Goal: Information Seeking & Learning: Learn about a topic

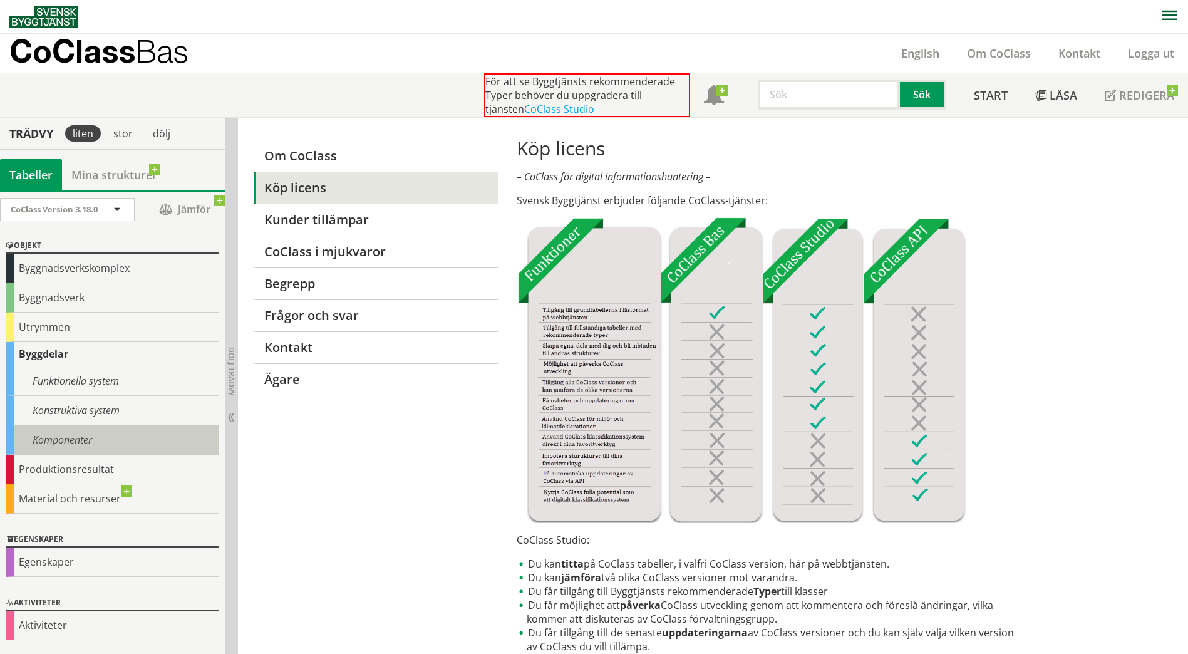
click at [48, 445] on div "Komponenter" at bounding box center [112, 439] width 213 height 29
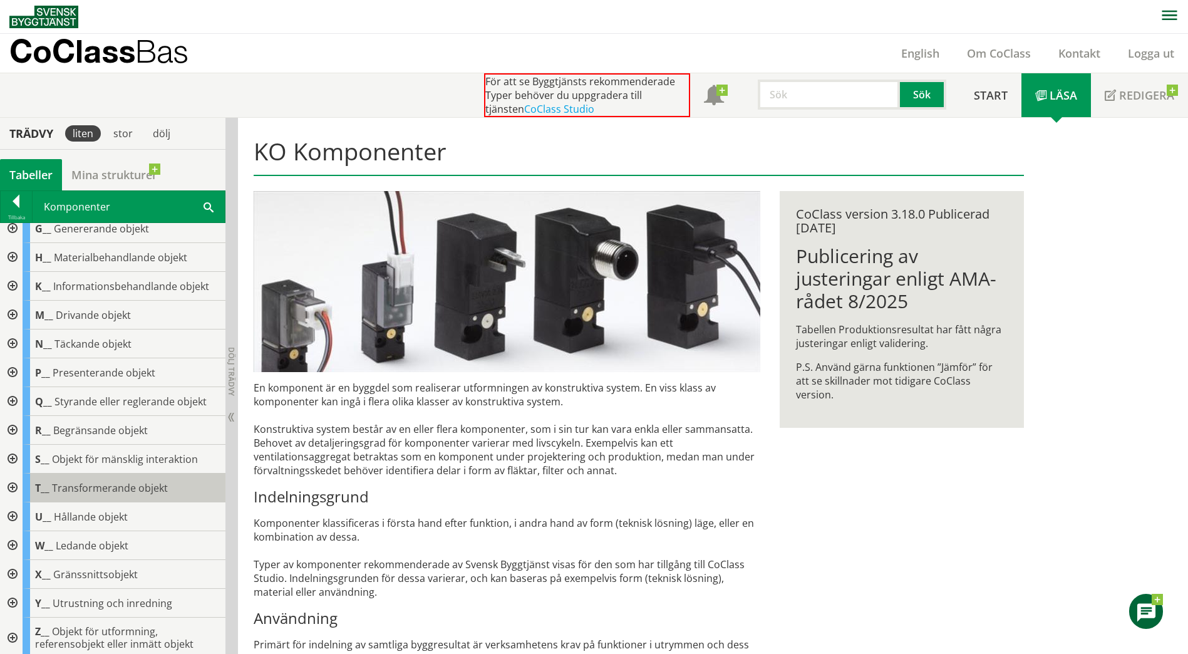
scroll to position [129, 0]
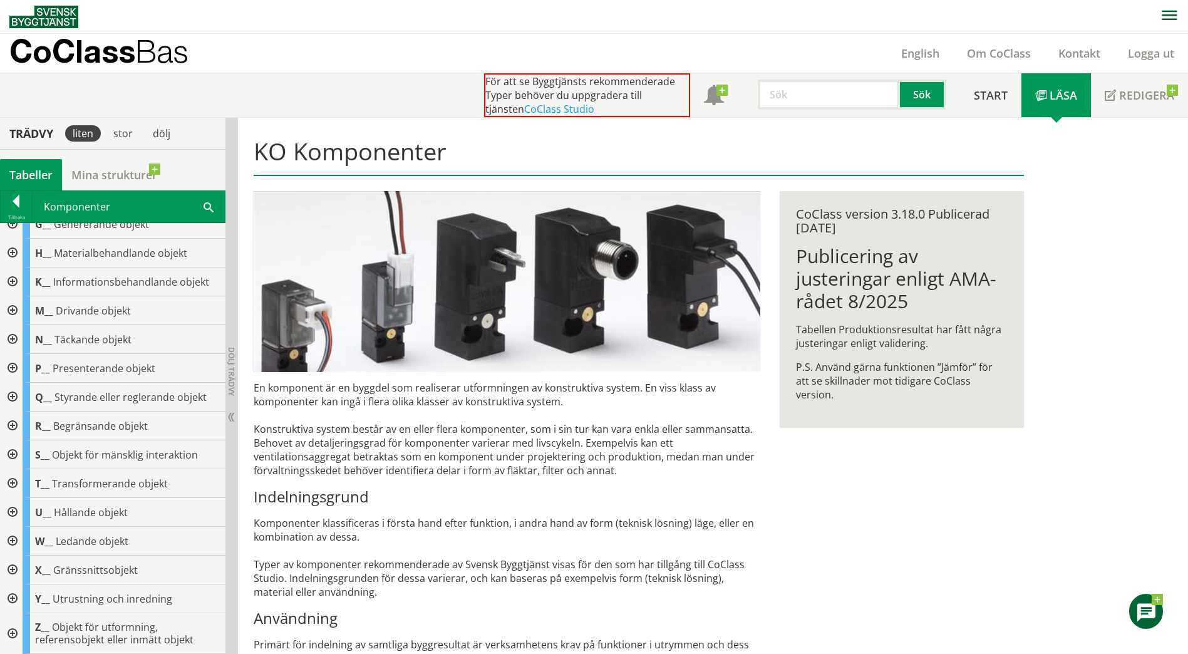
click at [15, 594] on div at bounding box center [11, 598] width 23 height 29
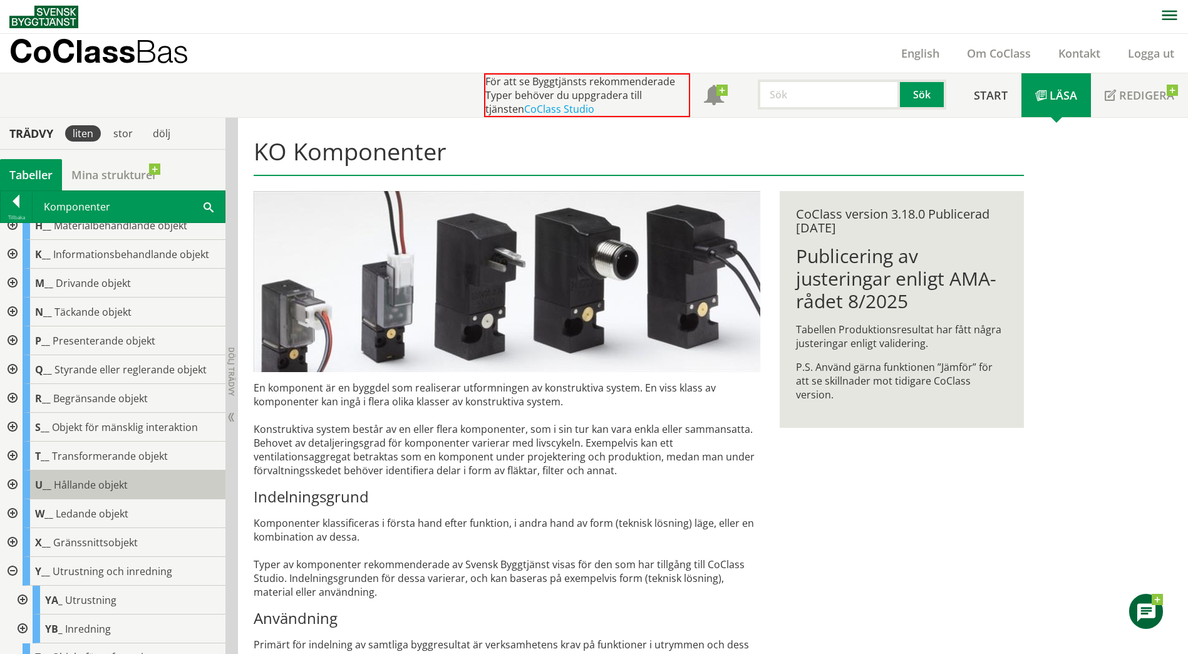
scroll to position [187, 0]
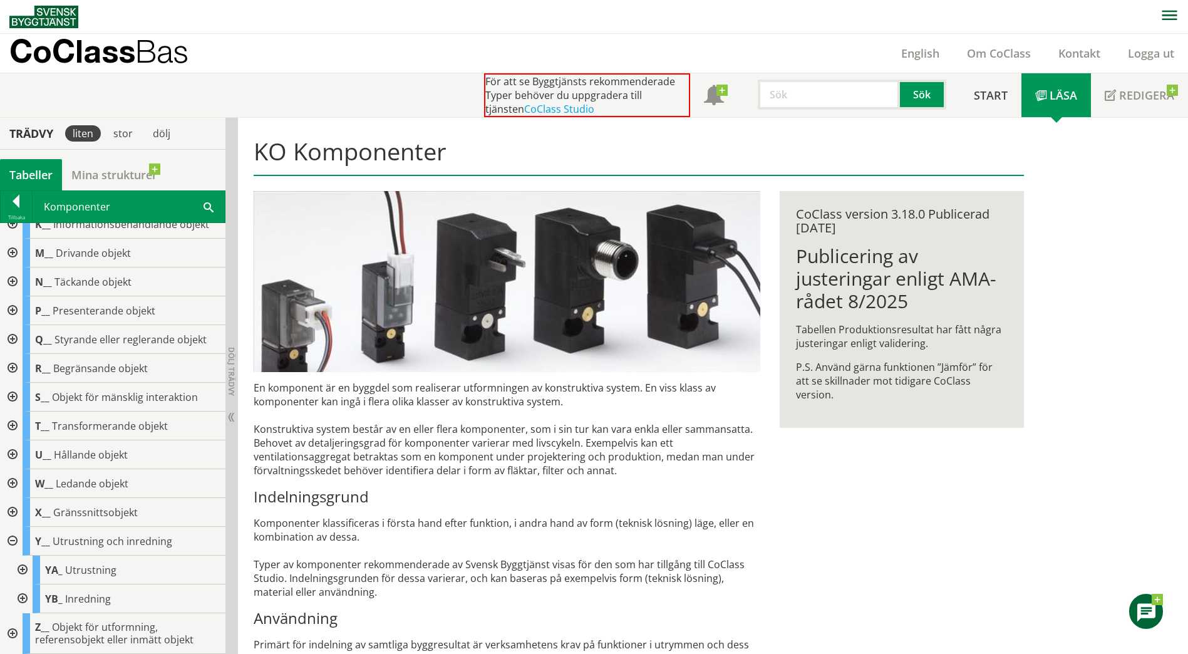
click at [21, 600] on div at bounding box center [21, 598] width 23 height 29
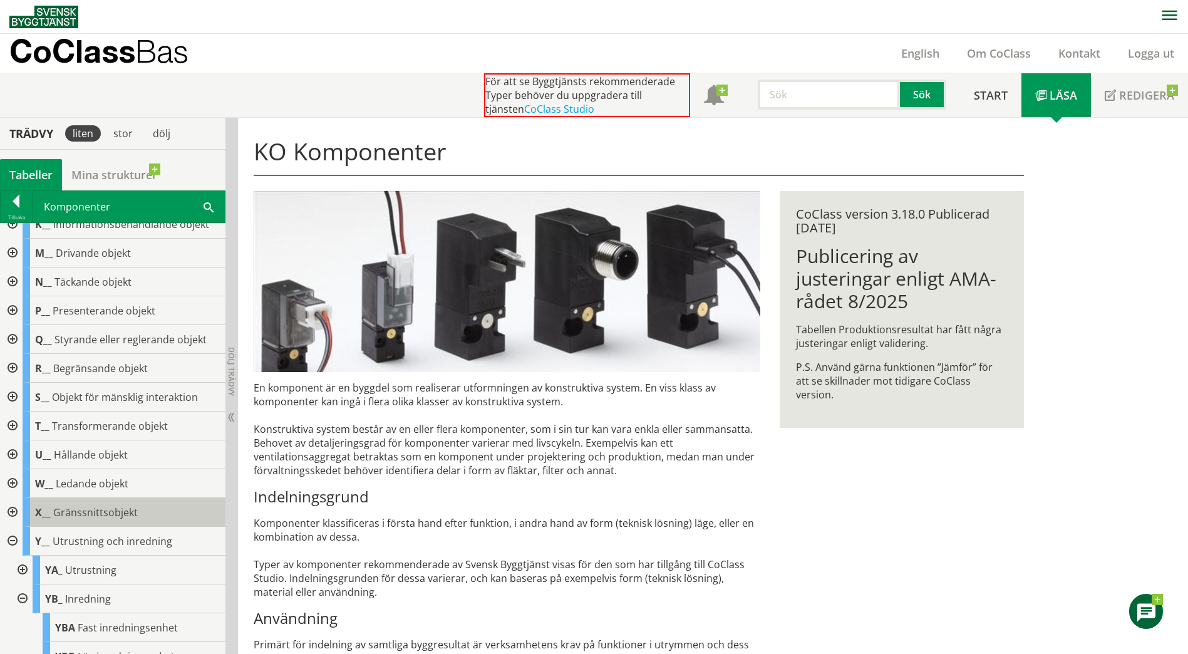
scroll to position [244, 0]
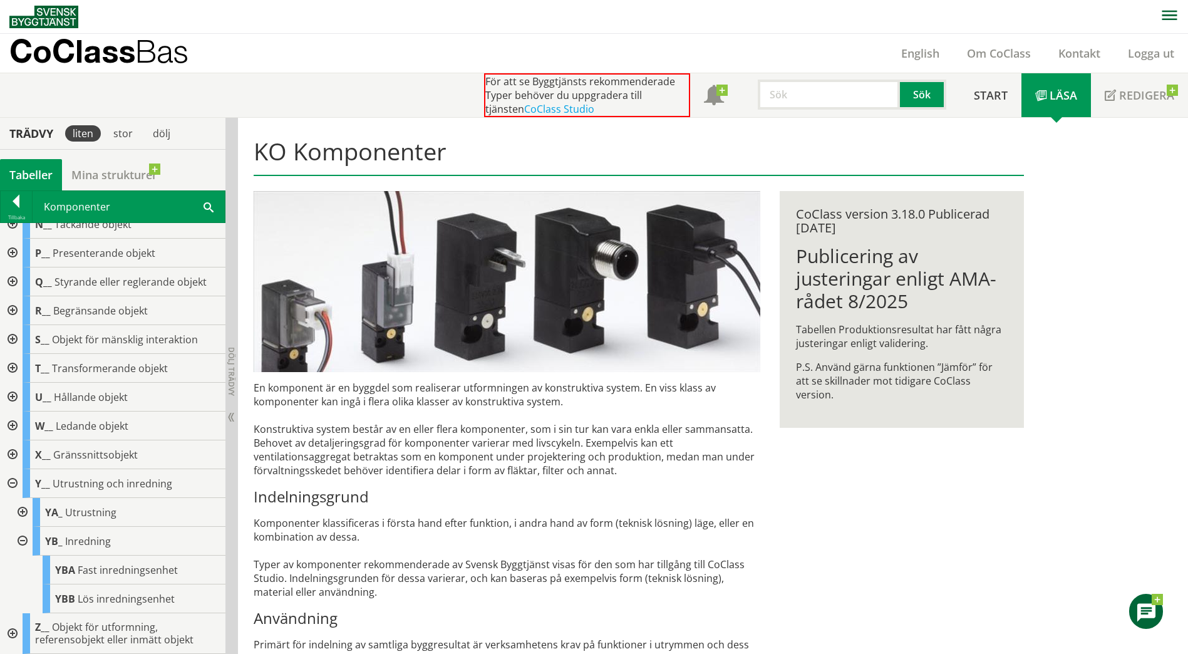
click at [22, 509] on div at bounding box center [21, 512] width 23 height 29
click at [7, 484] on div at bounding box center [11, 483] width 23 height 29
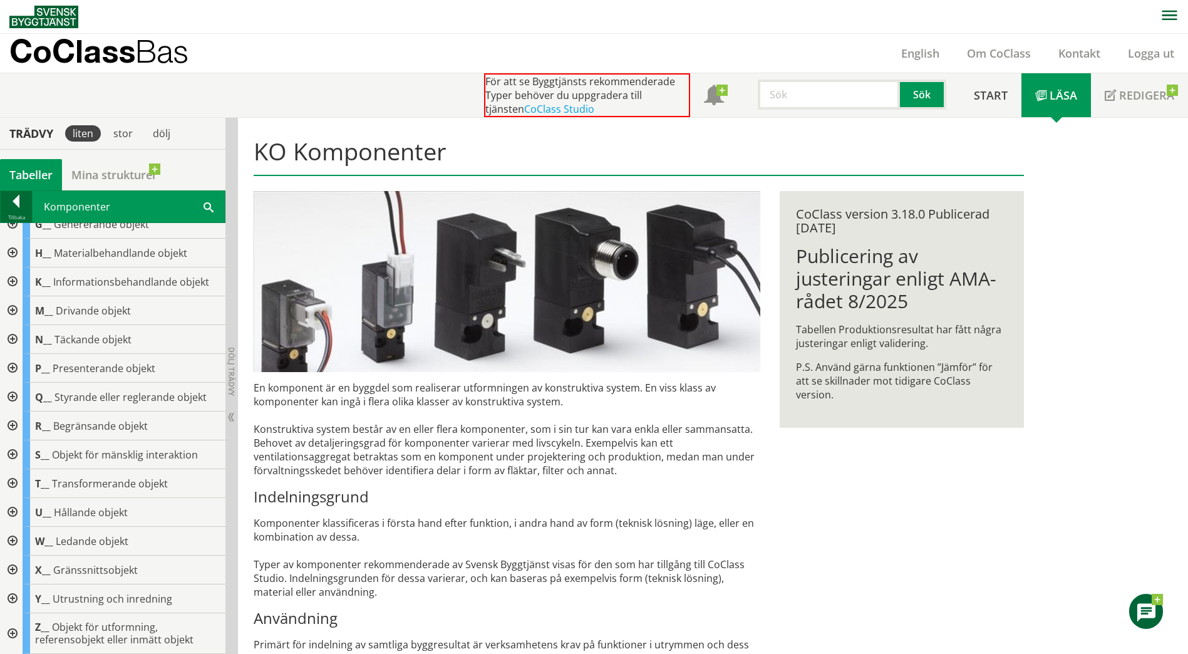
click at [21, 207] on div at bounding box center [16, 204] width 31 height 18
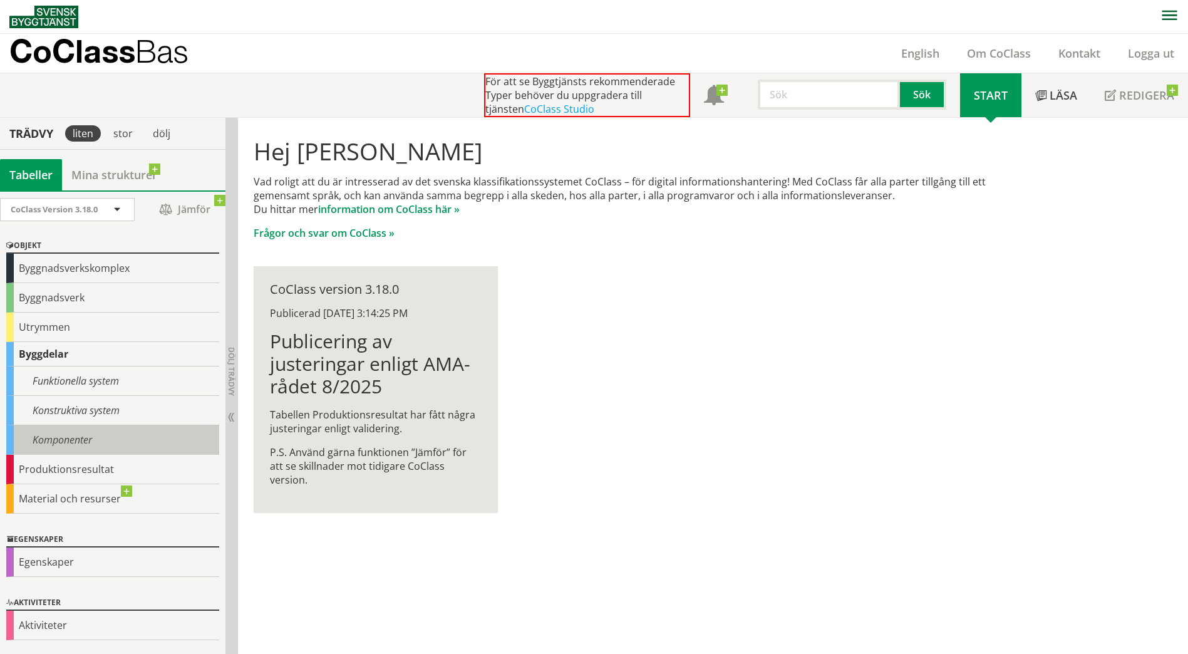
click at [66, 429] on div "Komponenter" at bounding box center [112, 439] width 213 height 29
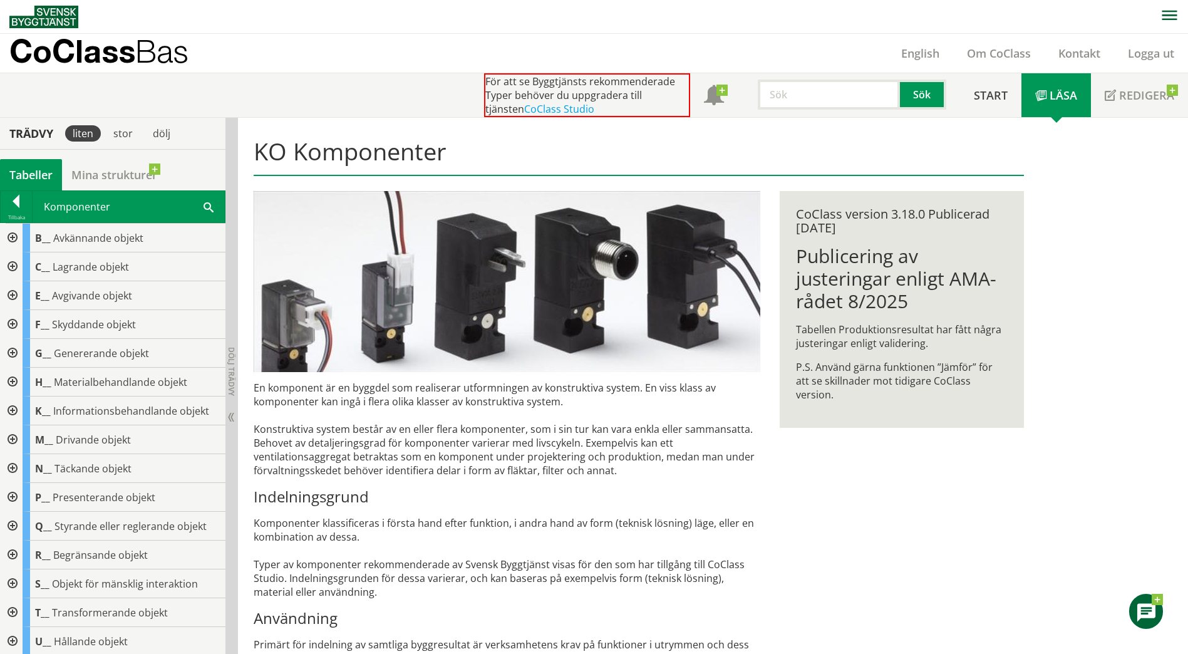
click at [15, 469] on div at bounding box center [11, 468] width 23 height 29
click at [21, 552] on div at bounding box center [21, 554] width 23 height 29
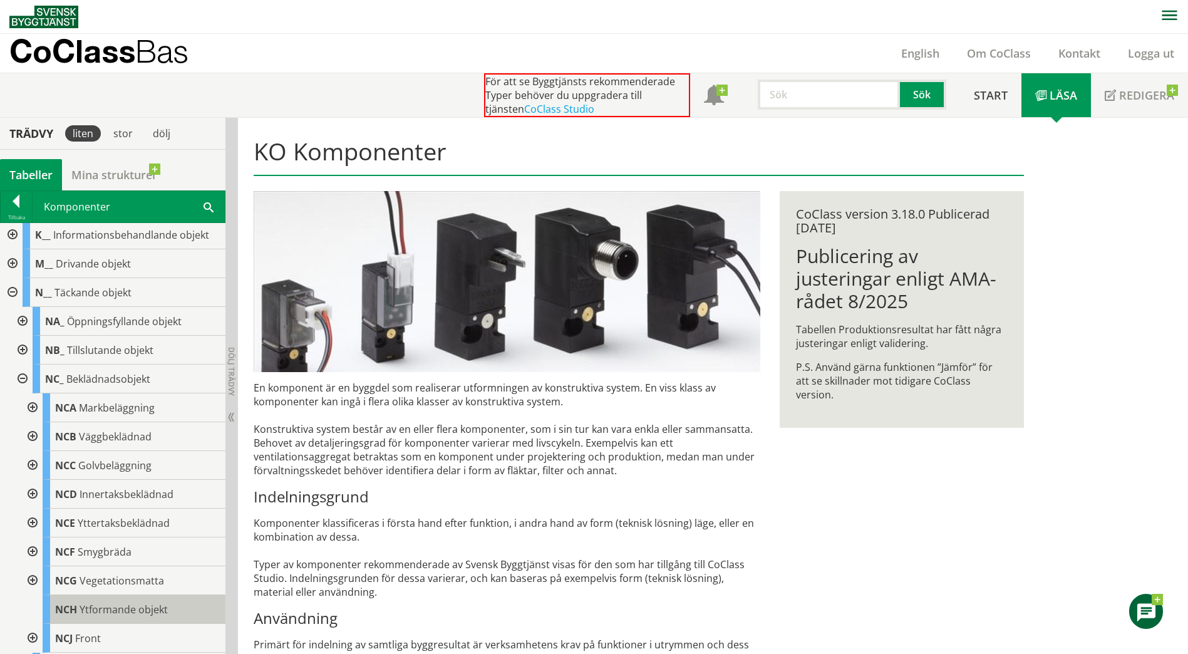
scroll to position [188, 0]
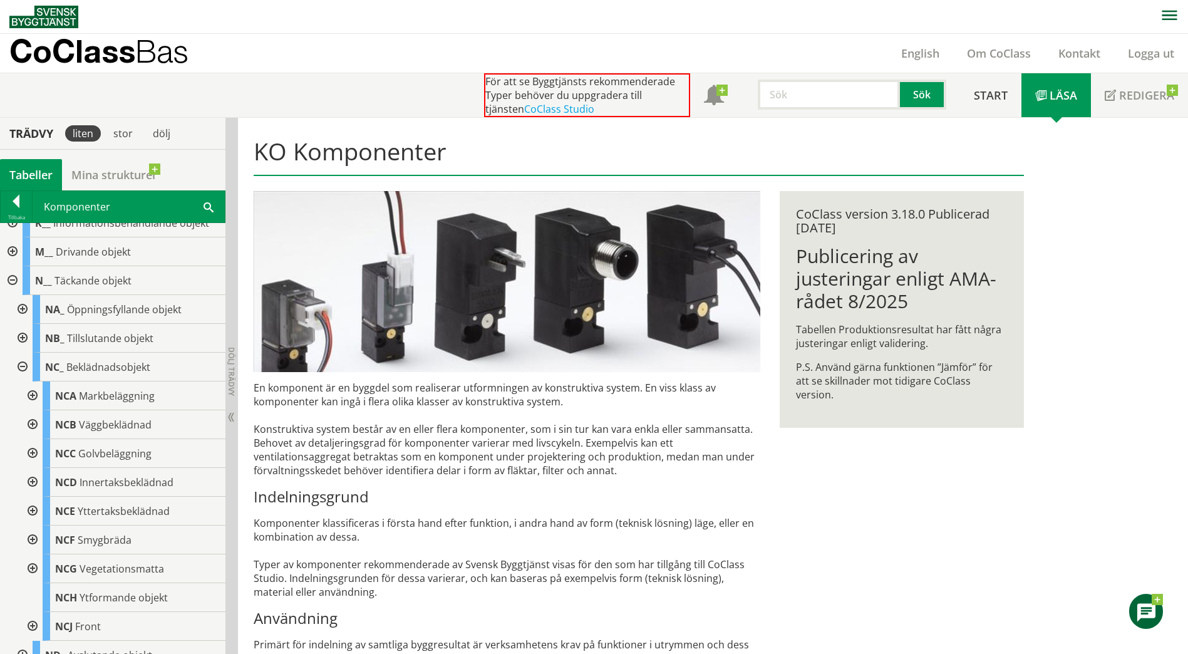
click at [38, 538] on div at bounding box center [31, 539] width 23 height 29
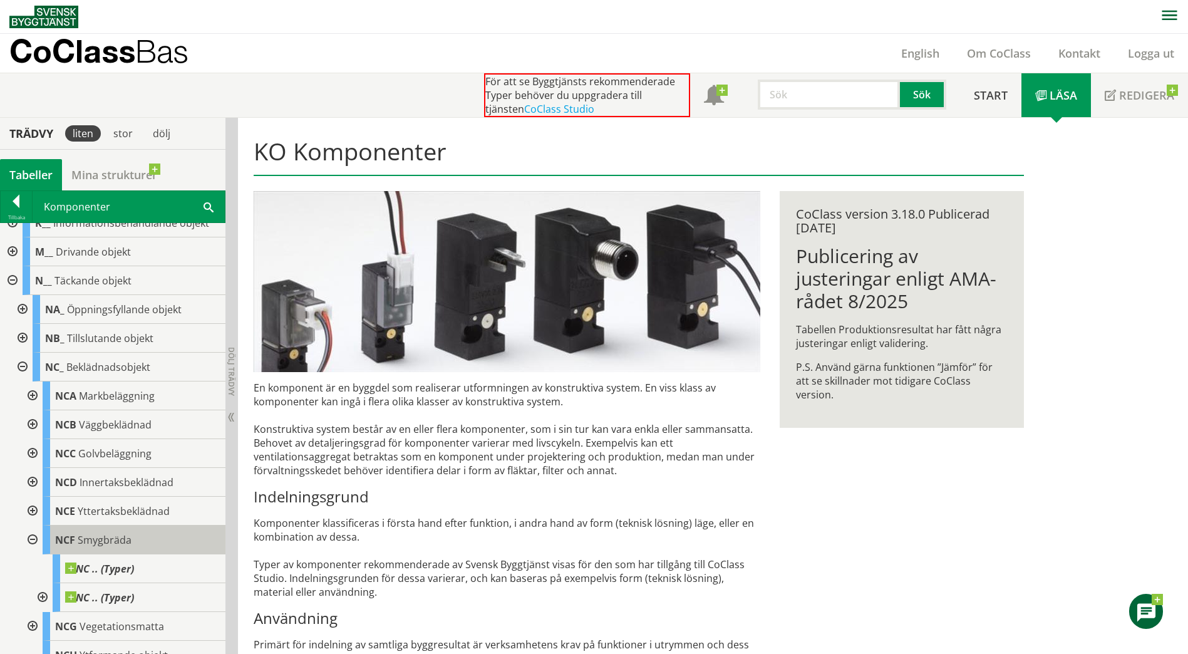
click at [106, 539] on span "Smygbräda" at bounding box center [105, 540] width 54 height 14
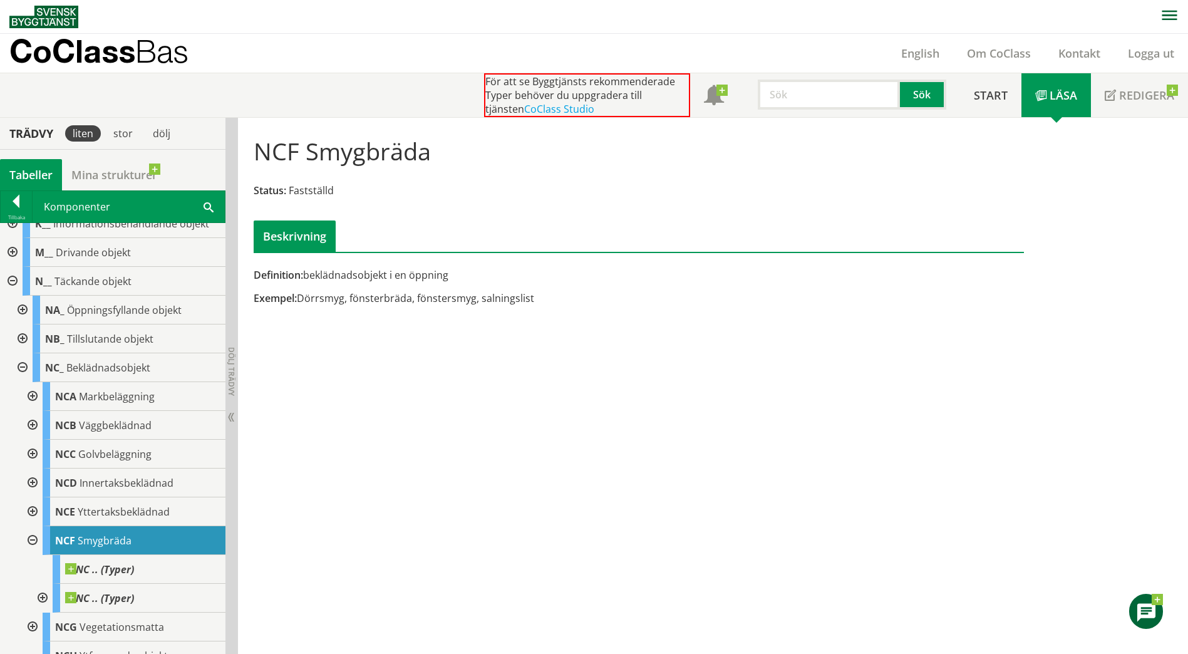
scroll to position [188, 0]
click at [17, 369] on div at bounding box center [21, 367] width 23 height 29
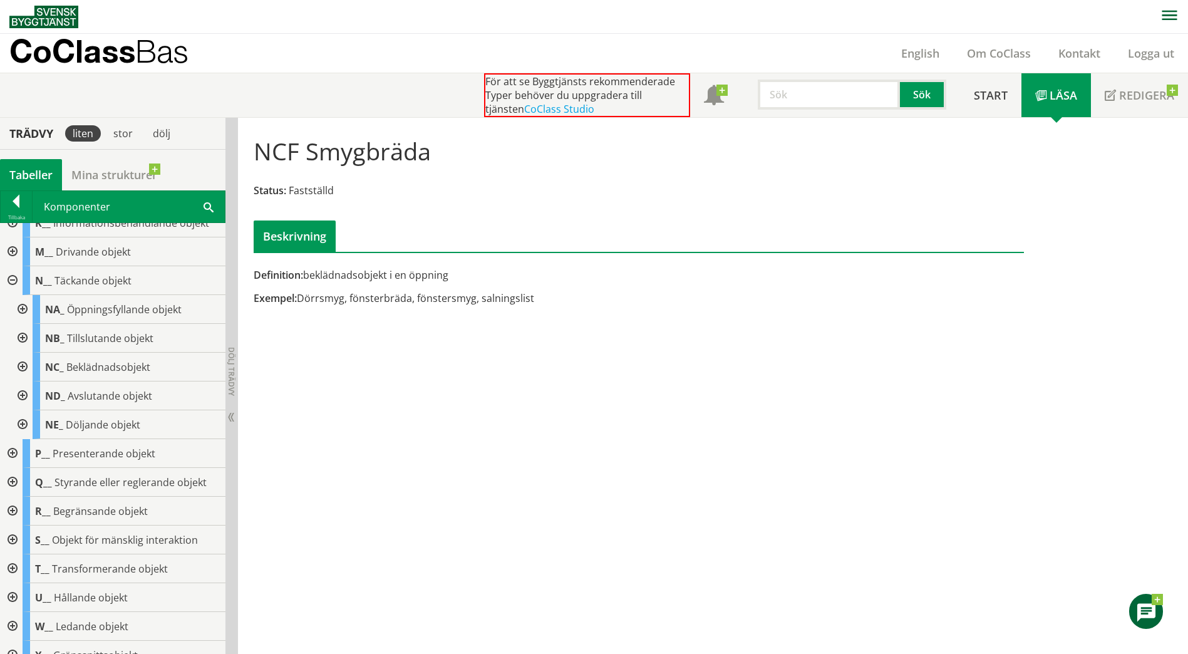
click at [11, 281] on div at bounding box center [11, 280] width 23 height 29
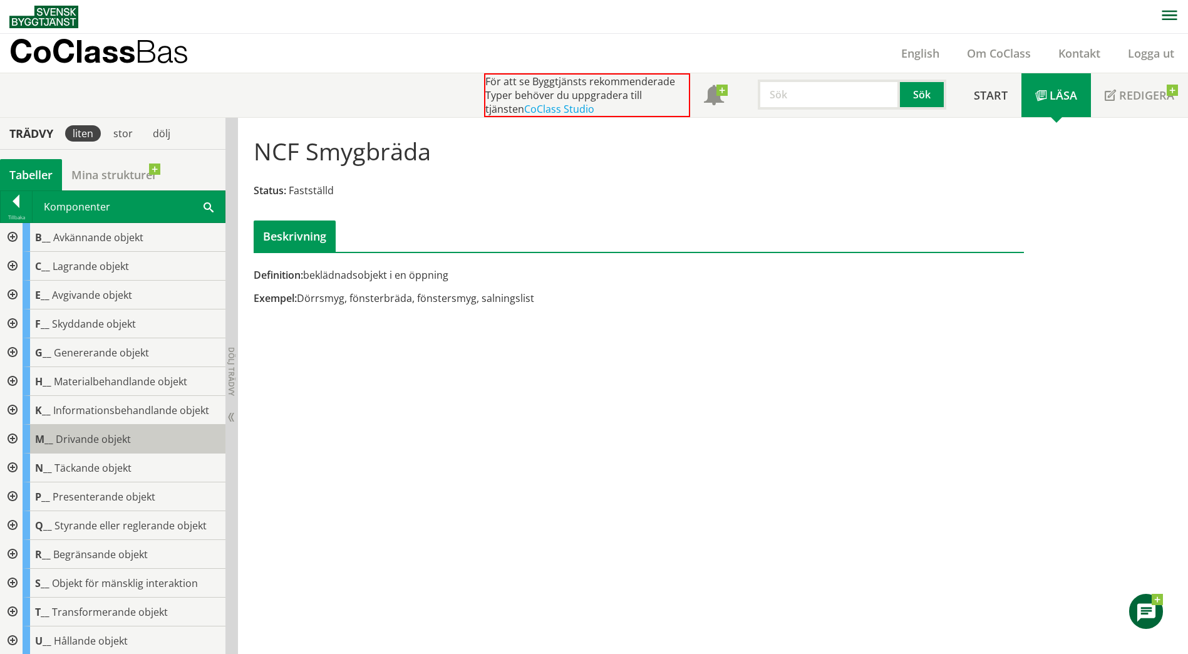
scroll to position [0, 0]
click at [832, 100] on input "text" at bounding box center [829, 95] width 142 height 30
type input "Köksskåp"
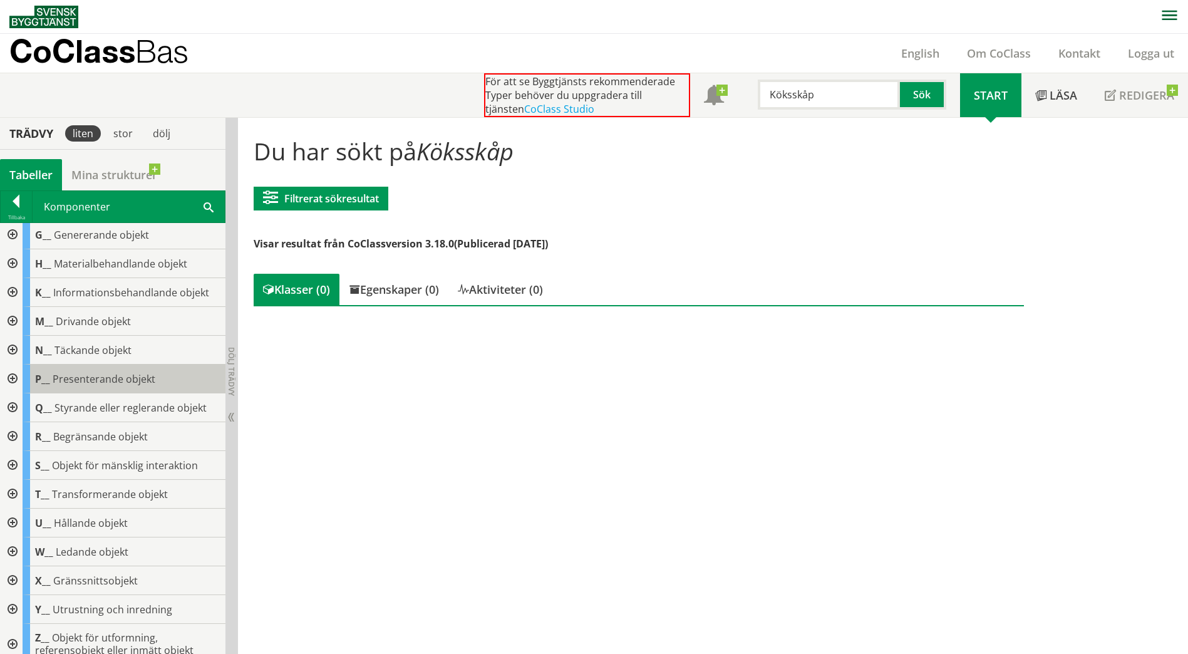
scroll to position [129, 0]
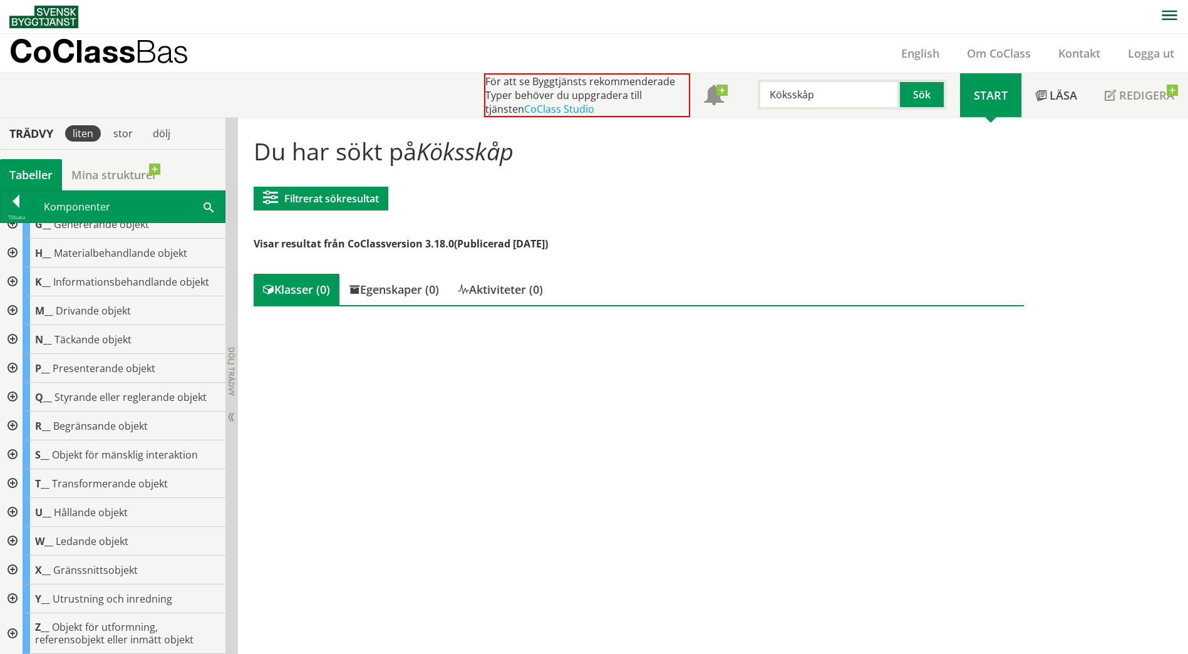
click at [11, 599] on div at bounding box center [11, 598] width 23 height 29
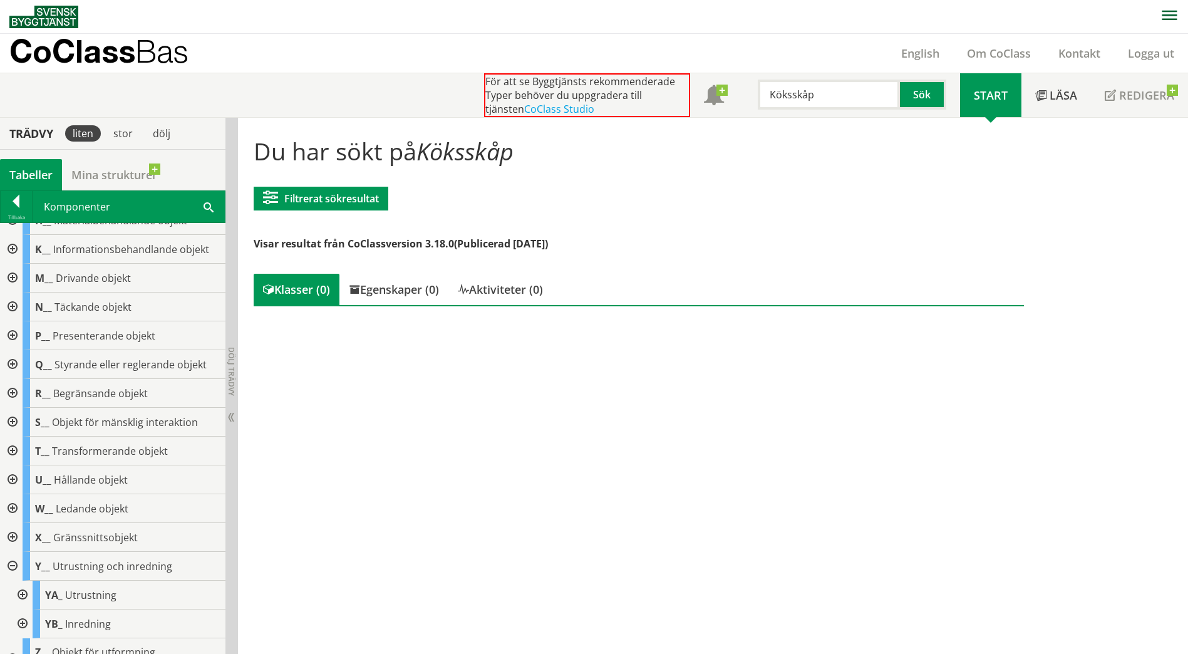
scroll to position [187, 0]
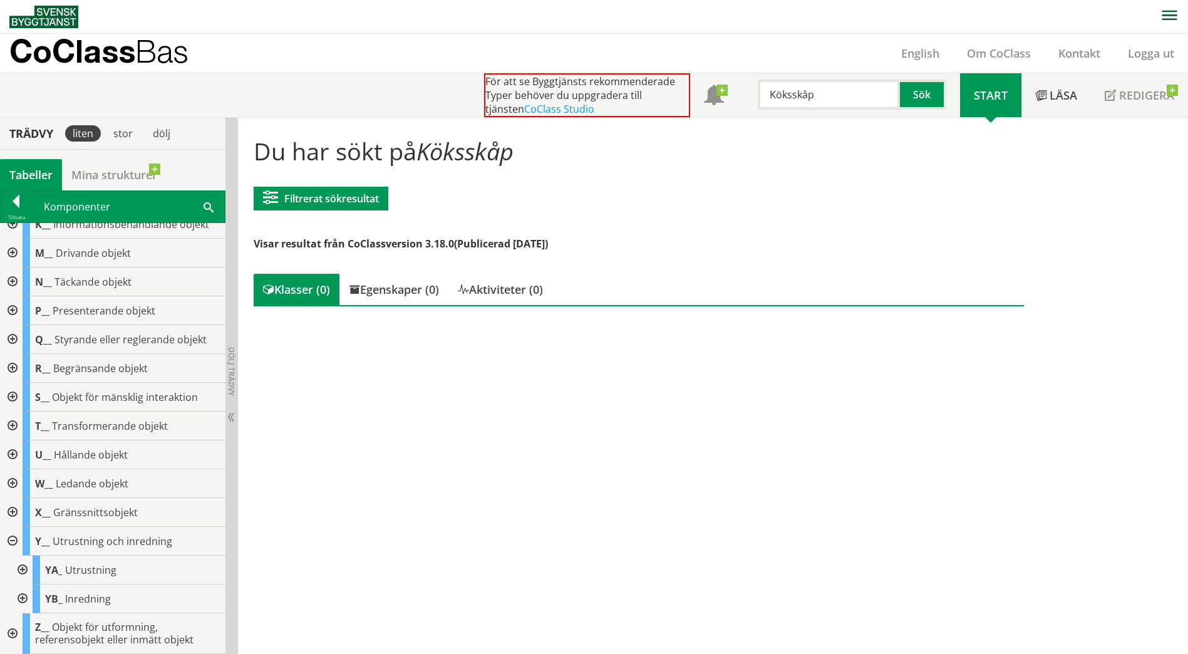
click at [24, 593] on div at bounding box center [21, 598] width 23 height 29
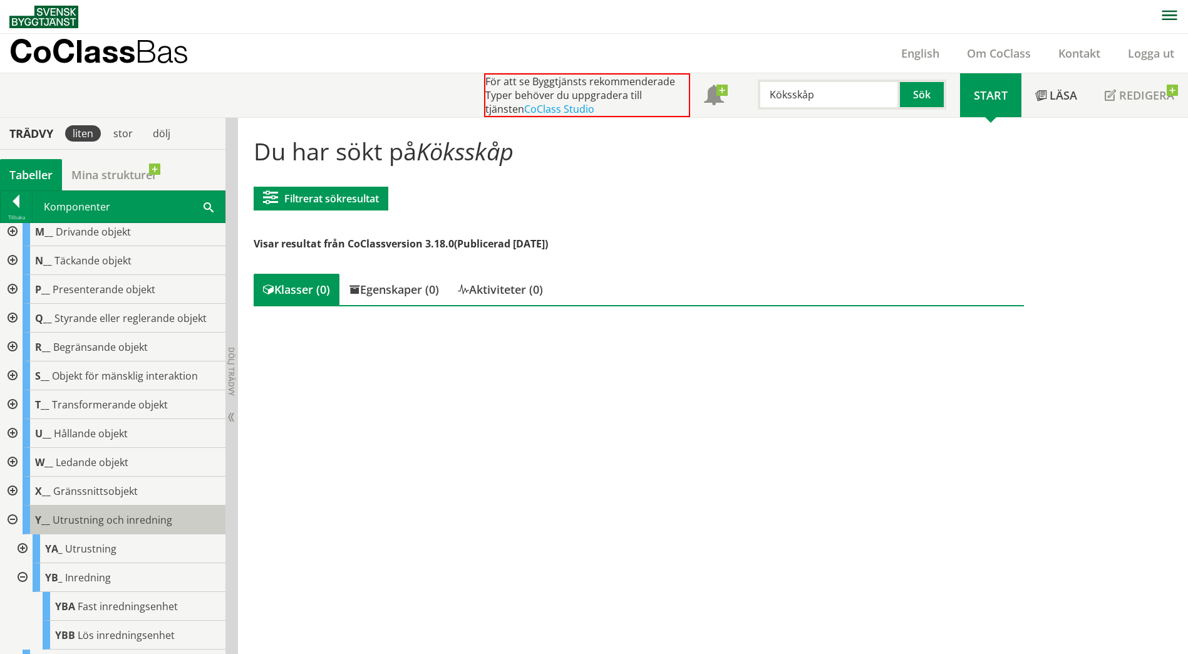
scroll to position [244, 0]
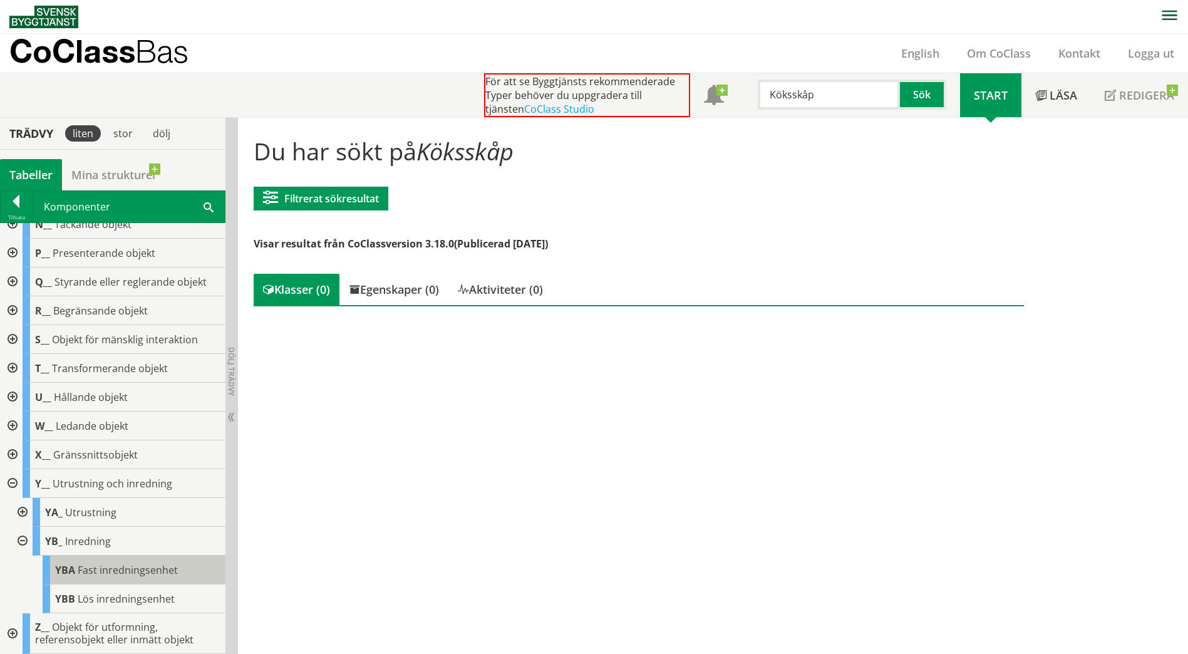
click at [99, 576] on span "Fast inredningsenhet" at bounding box center [128, 570] width 100 height 14
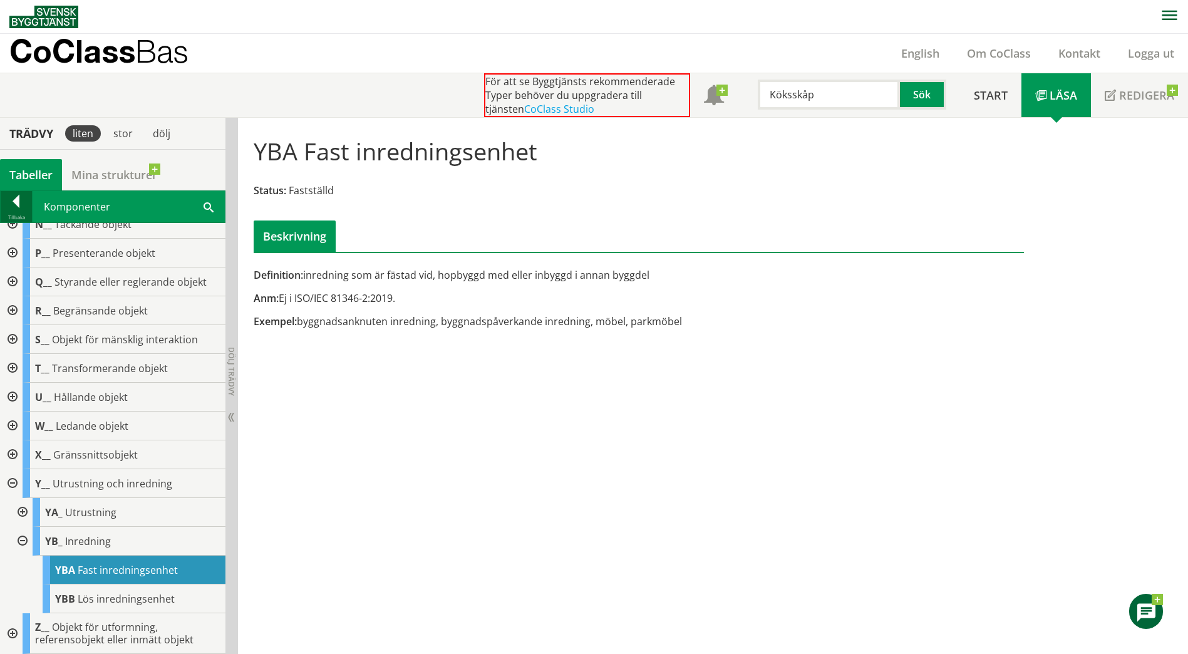
click at [23, 205] on div at bounding box center [16, 204] width 31 height 18
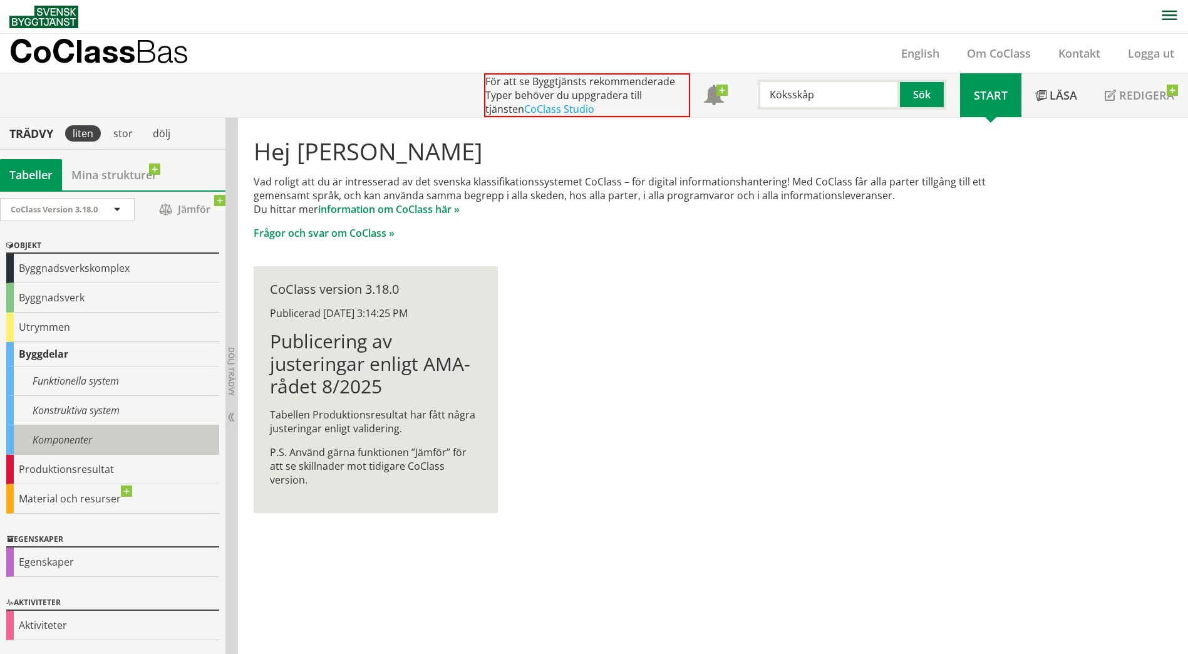
click at [66, 444] on div "Komponenter" at bounding box center [112, 439] width 213 height 29
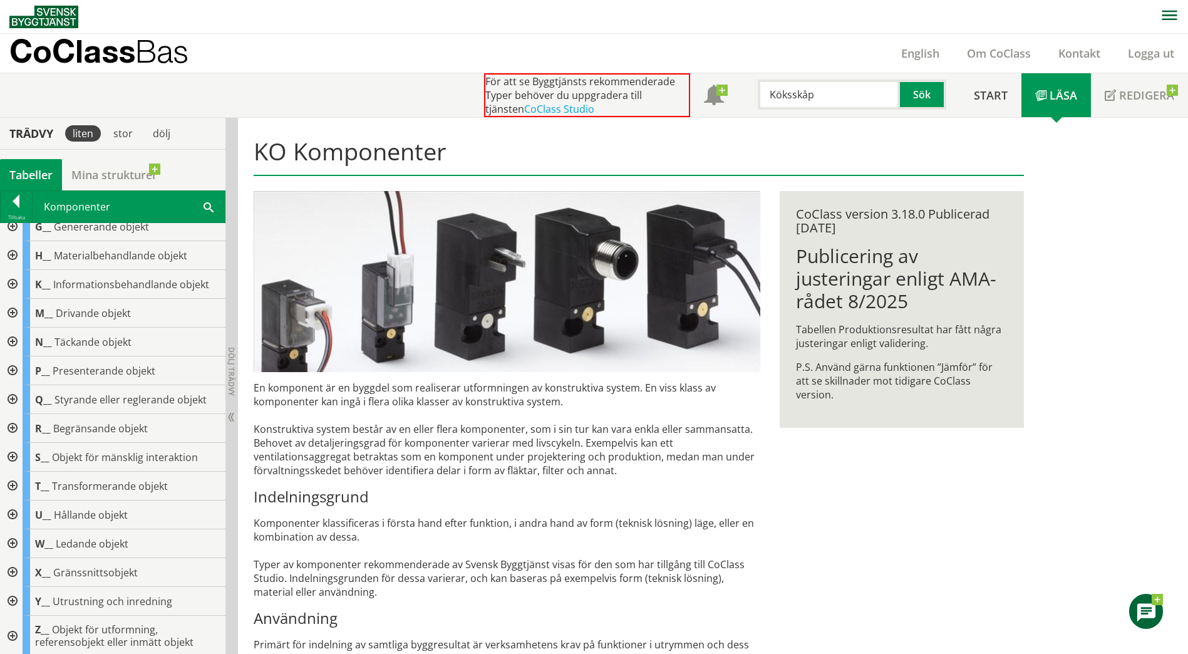
scroll to position [129, 0]
click at [12, 456] on div at bounding box center [11, 454] width 23 height 29
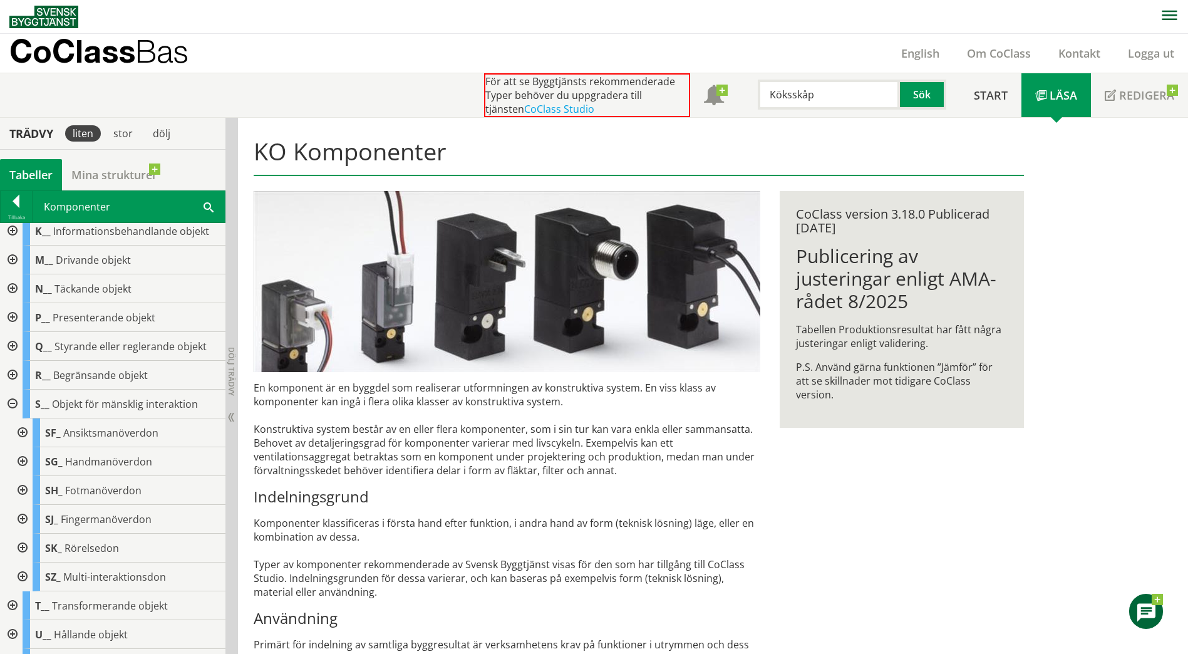
scroll to position [192, 0]
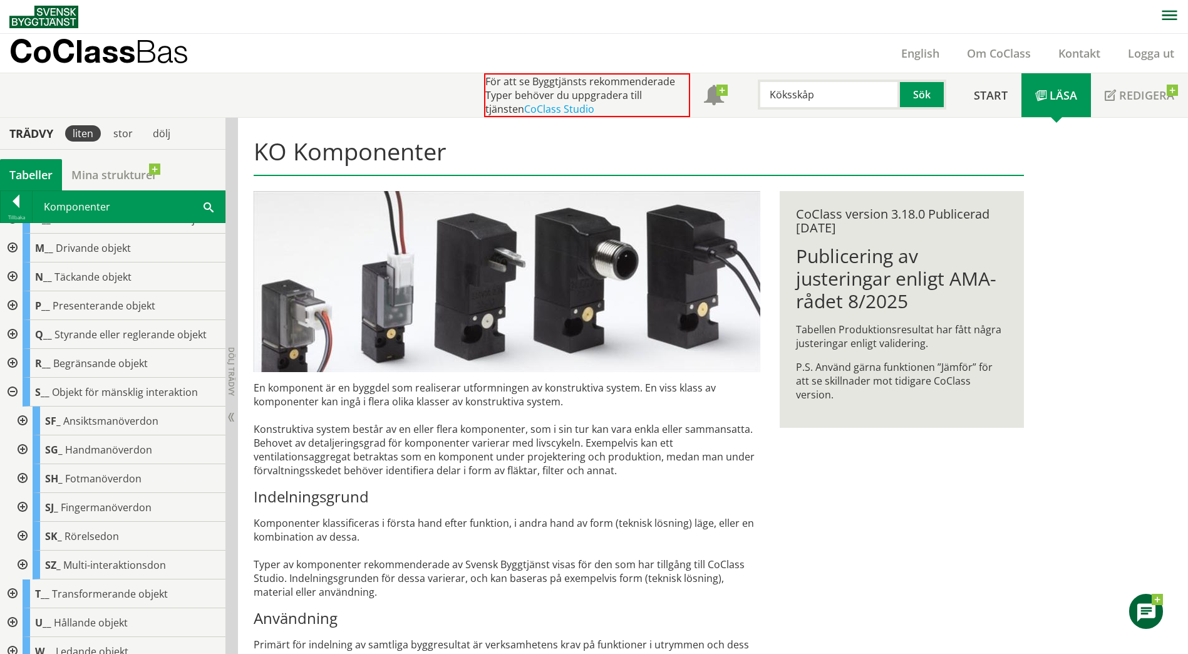
click at [11, 395] on div at bounding box center [11, 392] width 23 height 29
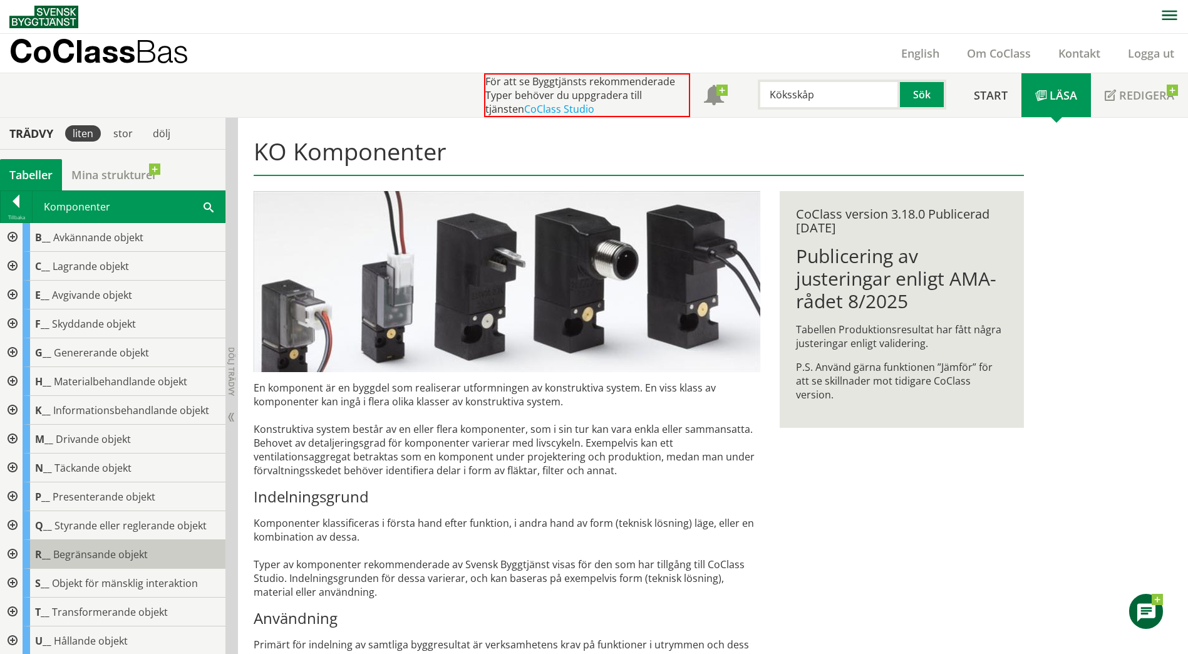
scroll to position [0, 0]
click at [11, 271] on div at bounding box center [11, 266] width 23 height 29
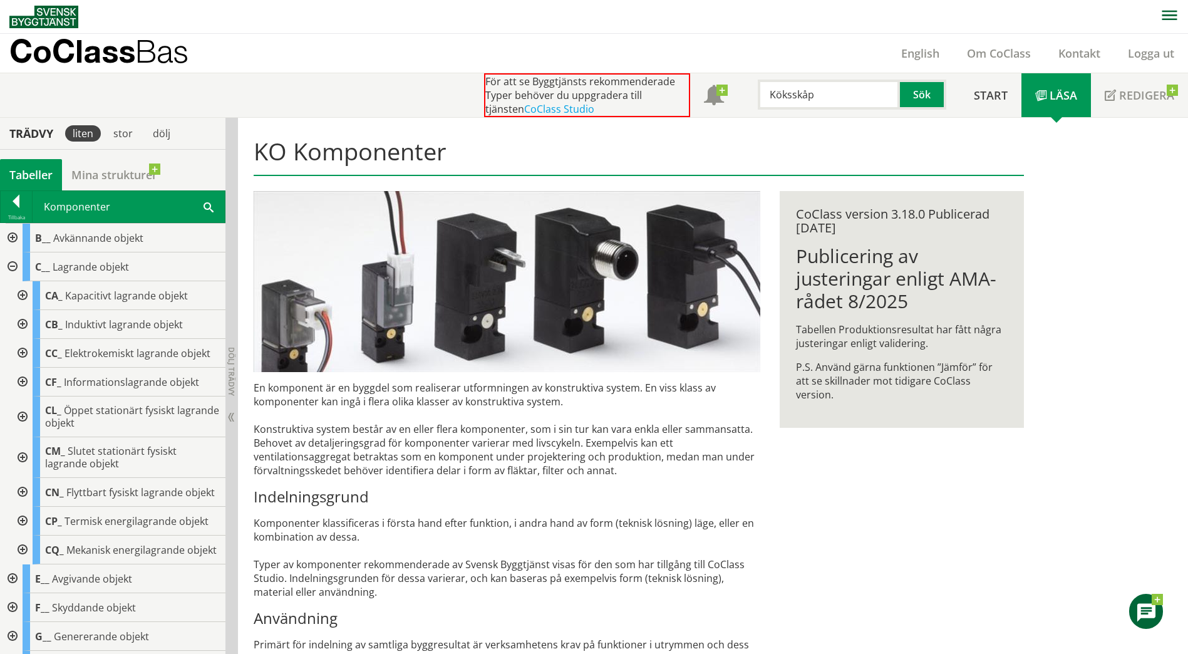
click at [15, 298] on div at bounding box center [21, 295] width 23 height 29
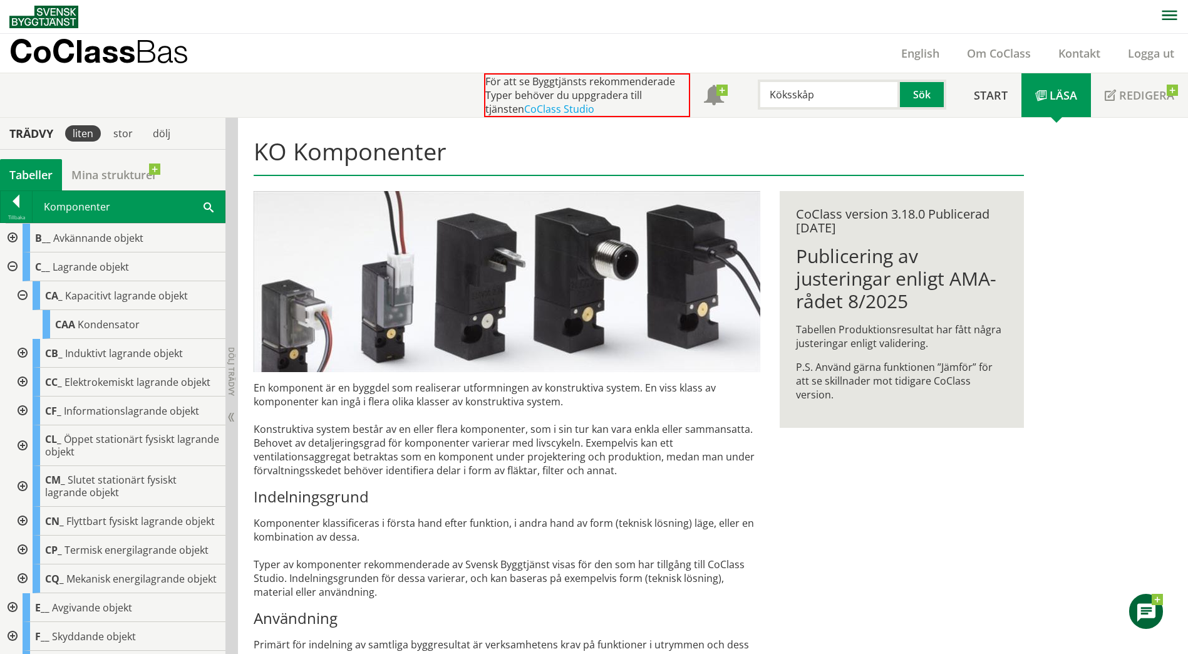
click at [23, 294] on div at bounding box center [21, 295] width 23 height 29
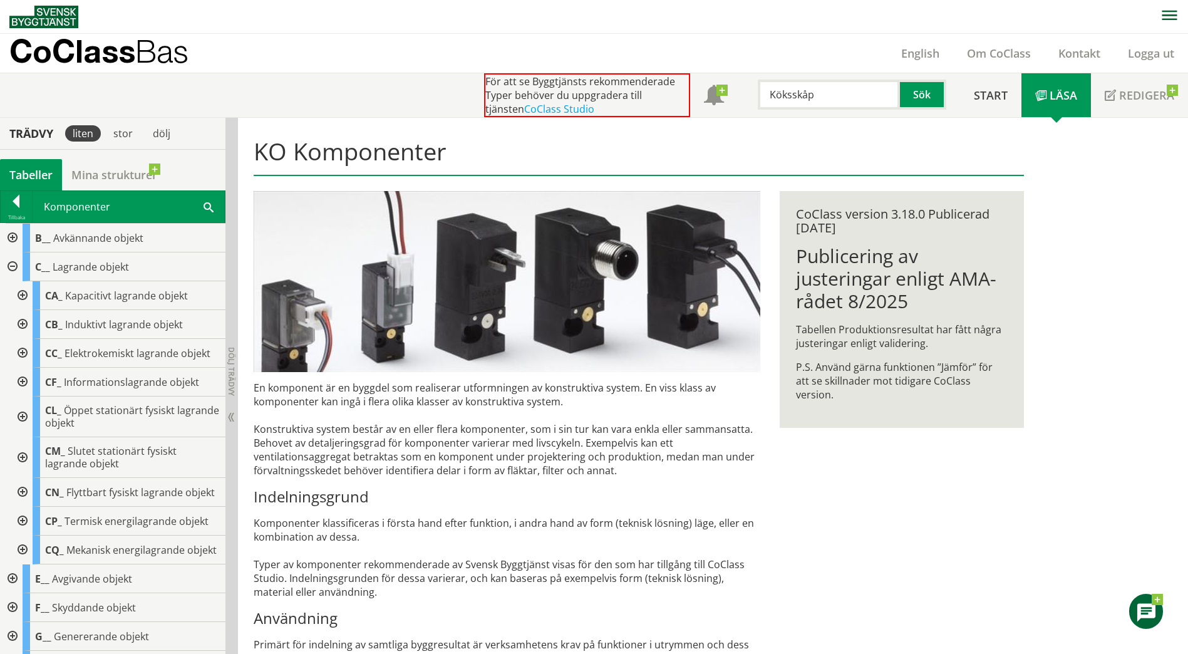
click at [19, 457] on div at bounding box center [21, 457] width 23 height 41
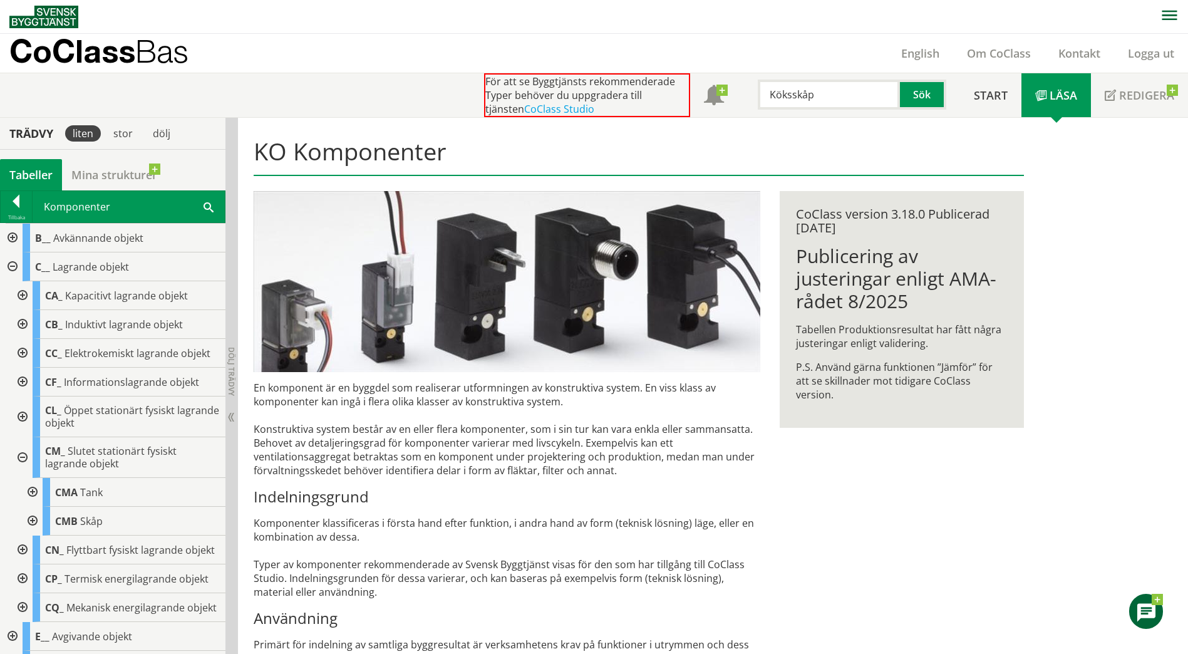
click at [35, 523] on div at bounding box center [31, 521] width 23 height 29
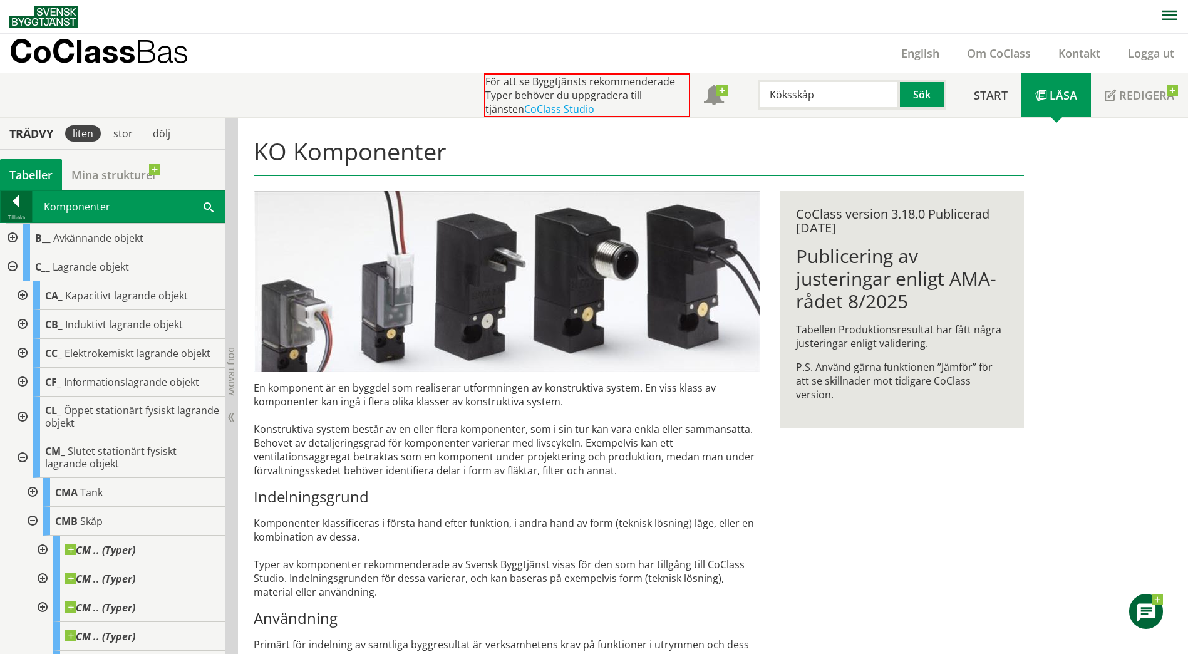
click at [23, 209] on div at bounding box center [16, 204] width 31 height 18
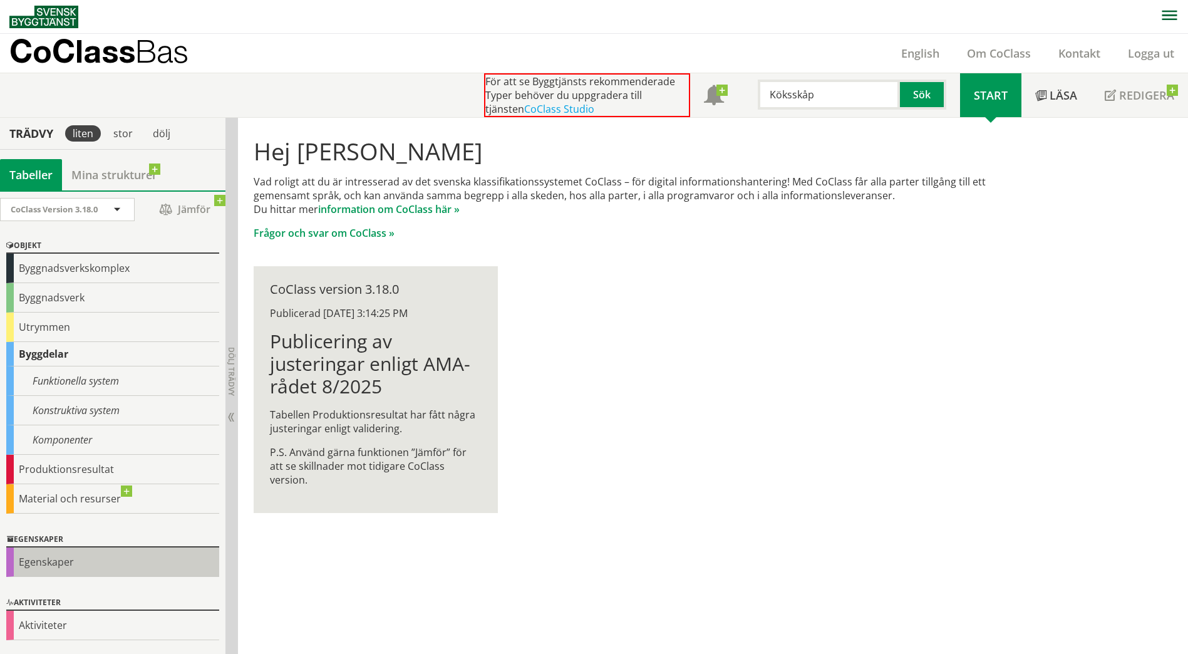
click at [58, 552] on div "Egenskaper" at bounding box center [112, 561] width 213 height 29
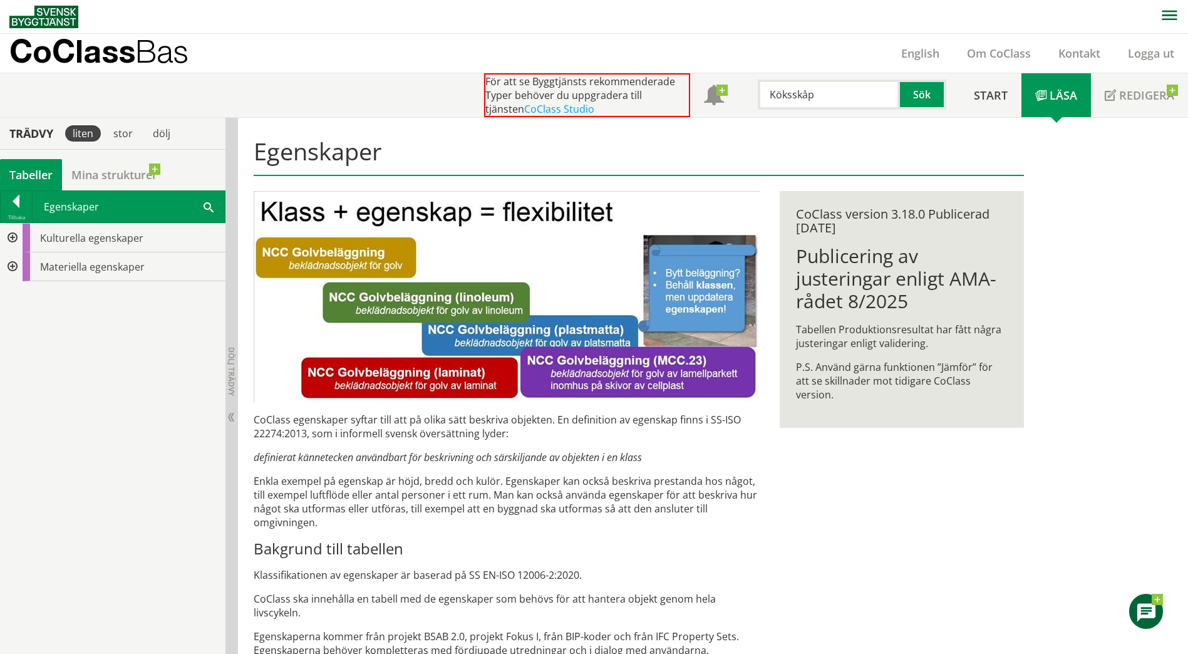
click at [13, 270] on div at bounding box center [11, 266] width 23 height 29
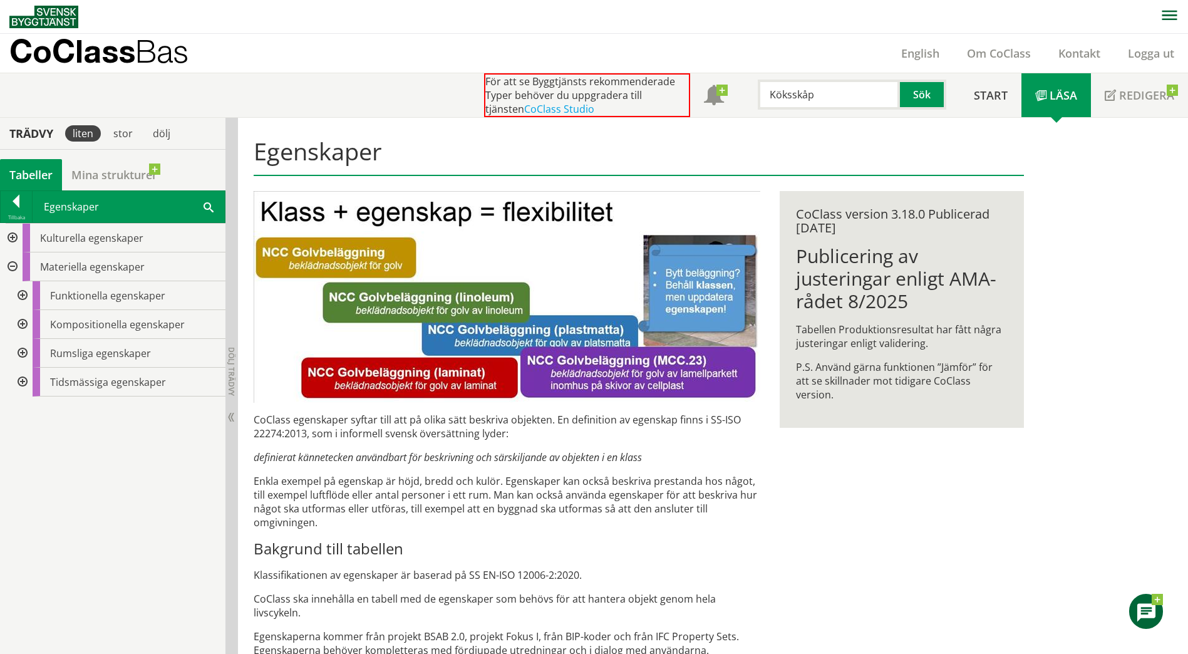
click at [16, 328] on div at bounding box center [21, 324] width 23 height 29
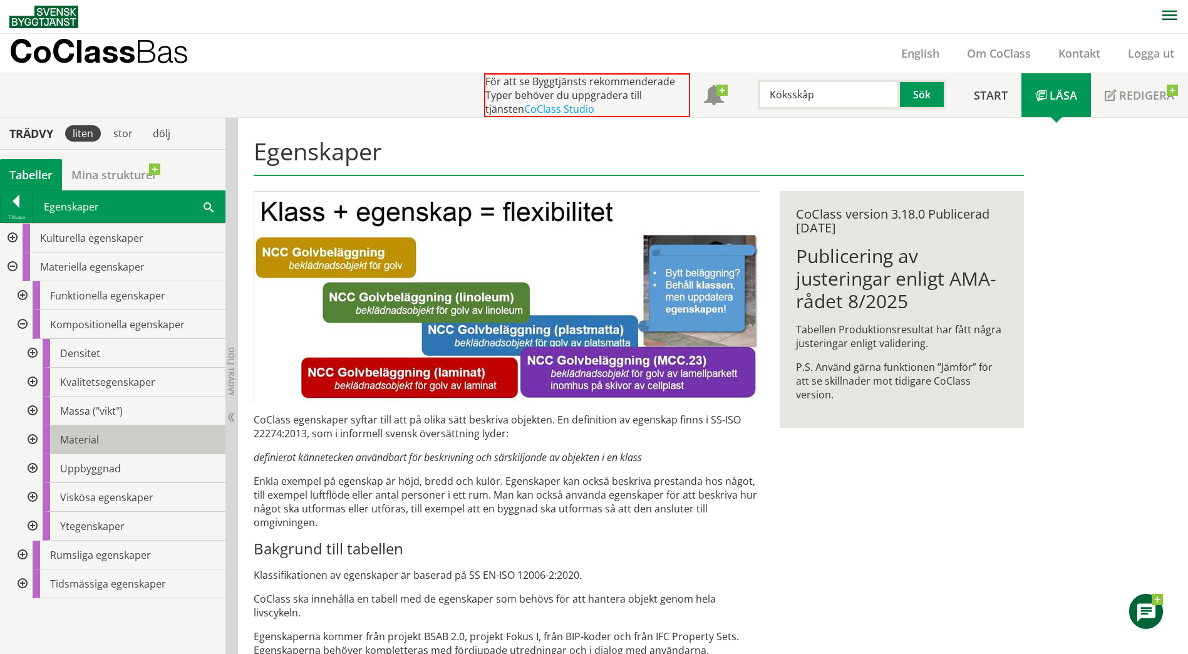
click at [103, 445] on div "Material" at bounding box center [134, 439] width 183 height 29
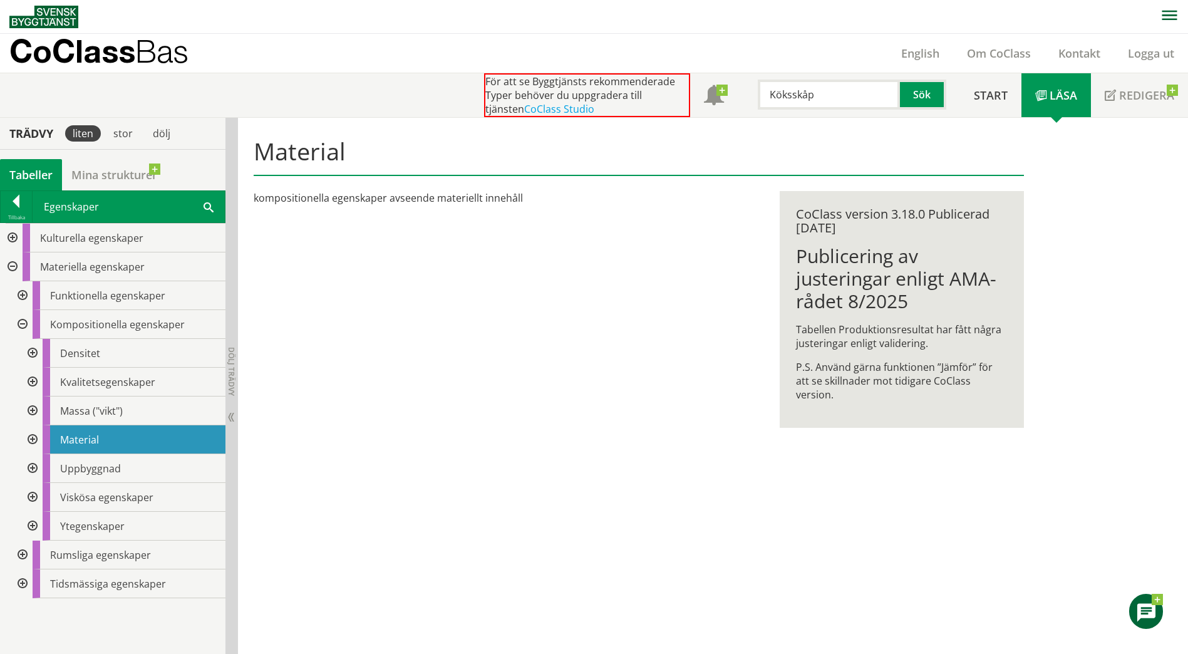
click at [36, 442] on div at bounding box center [31, 439] width 23 height 29
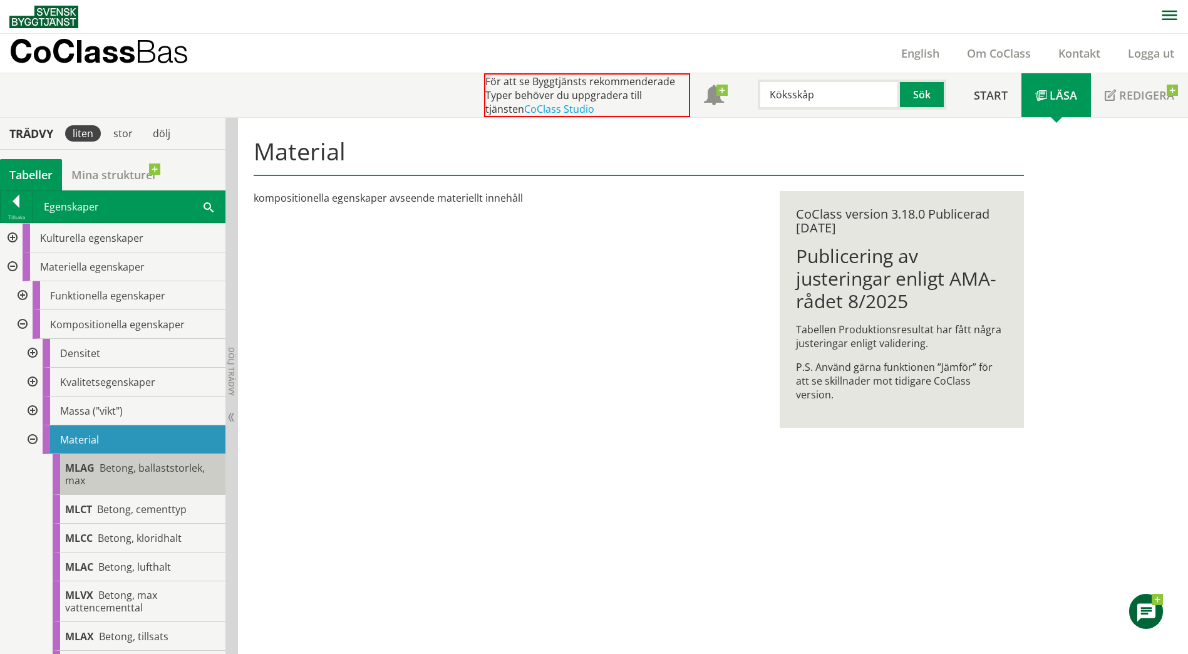
click at [113, 453] on div "Material" at bounding box center [134, 439] width 183 height 29
click at [107, 464] on span "Betong, ballaststorlek, max" at bounding box center [135, 474] width 140 height 26
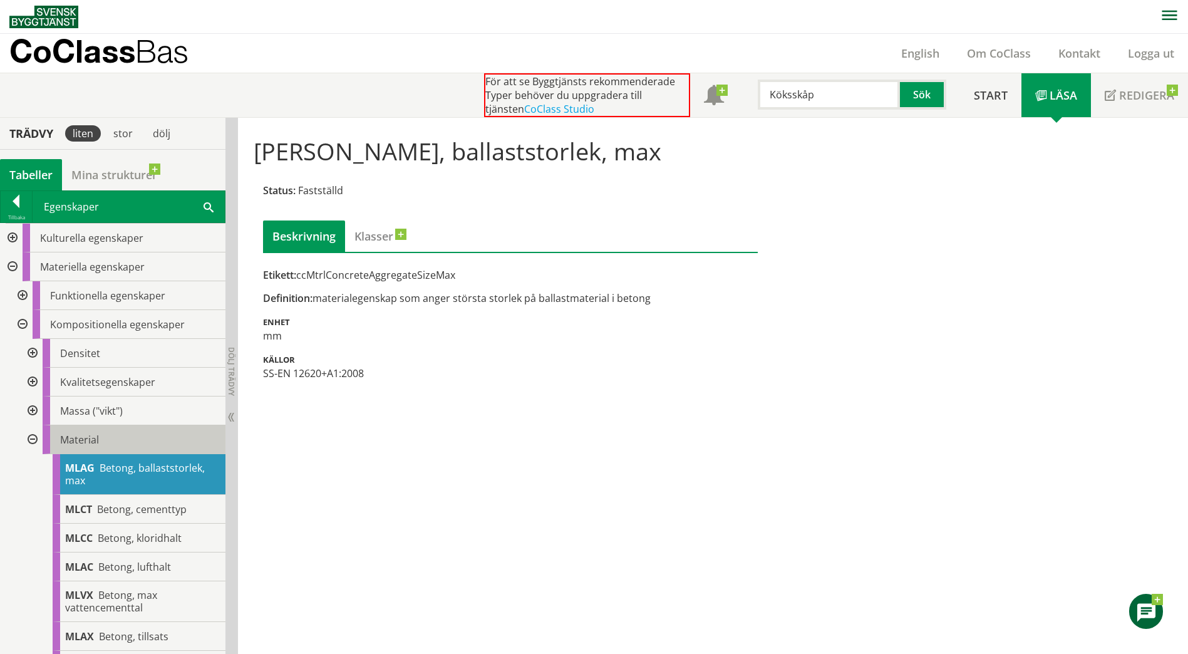
click at [119, 439] on div "Material" at bounding box center [134, 439] width 183 height 29
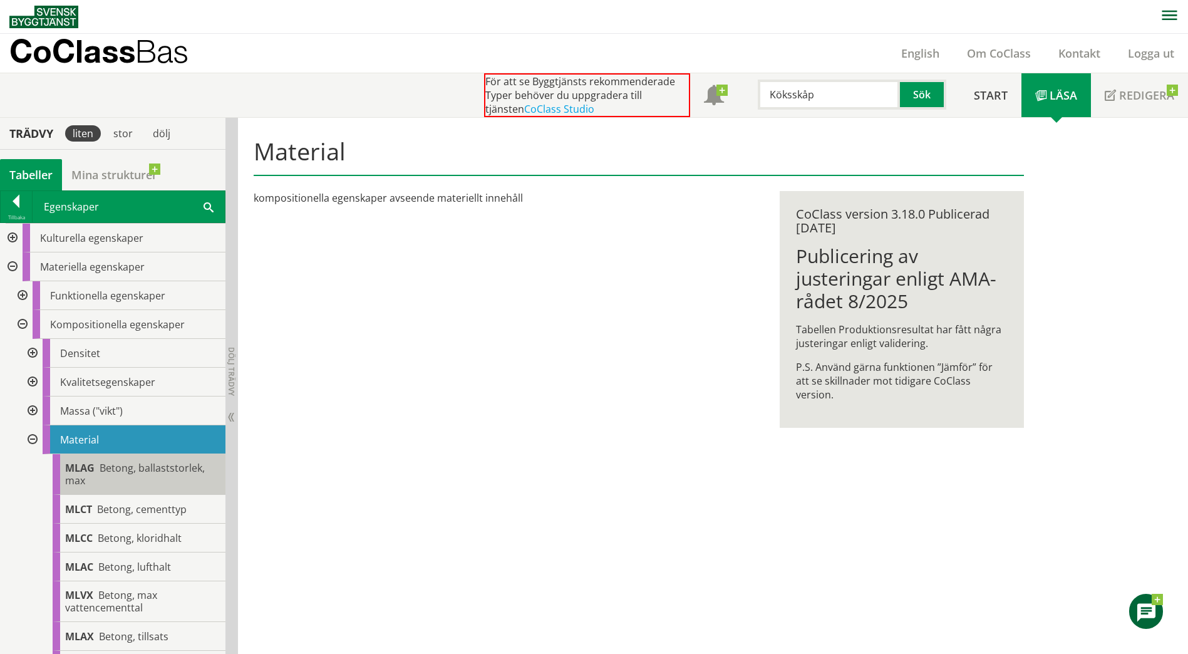
click at [123, 471] on span "Betong, ballaststorlek, max" at bounding box center [135, 474] width 140 height 26
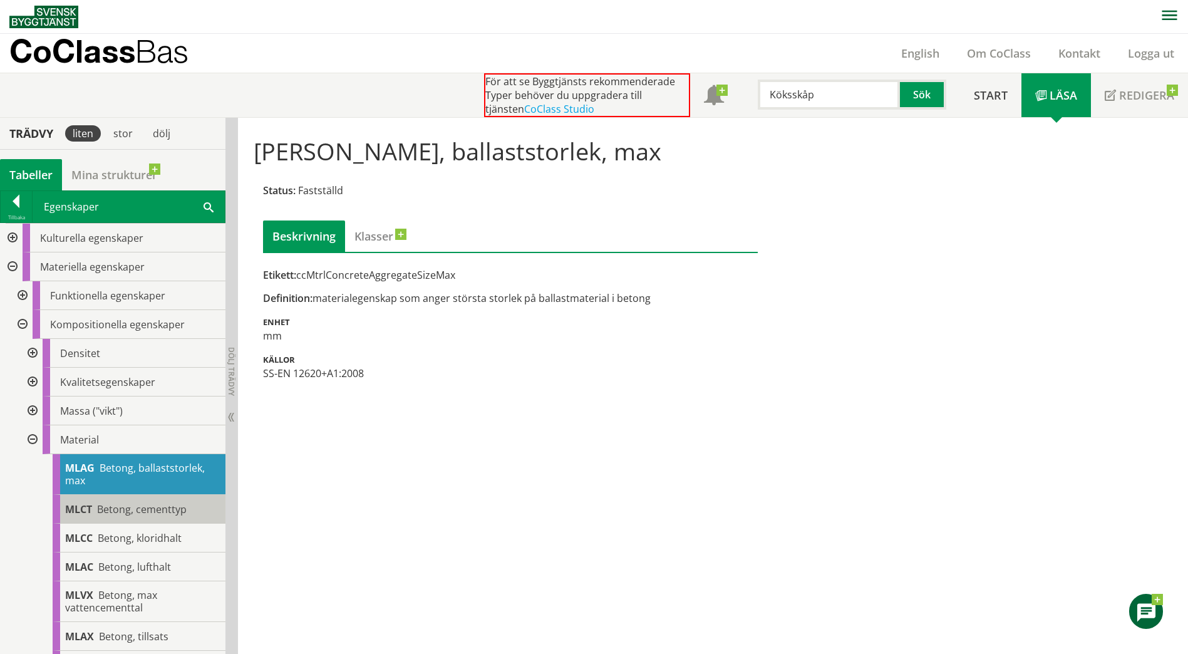
click at [148, 501] on div "MLCT Betong, cementtyp" at bounding box center [139, 509] width 173 height 29
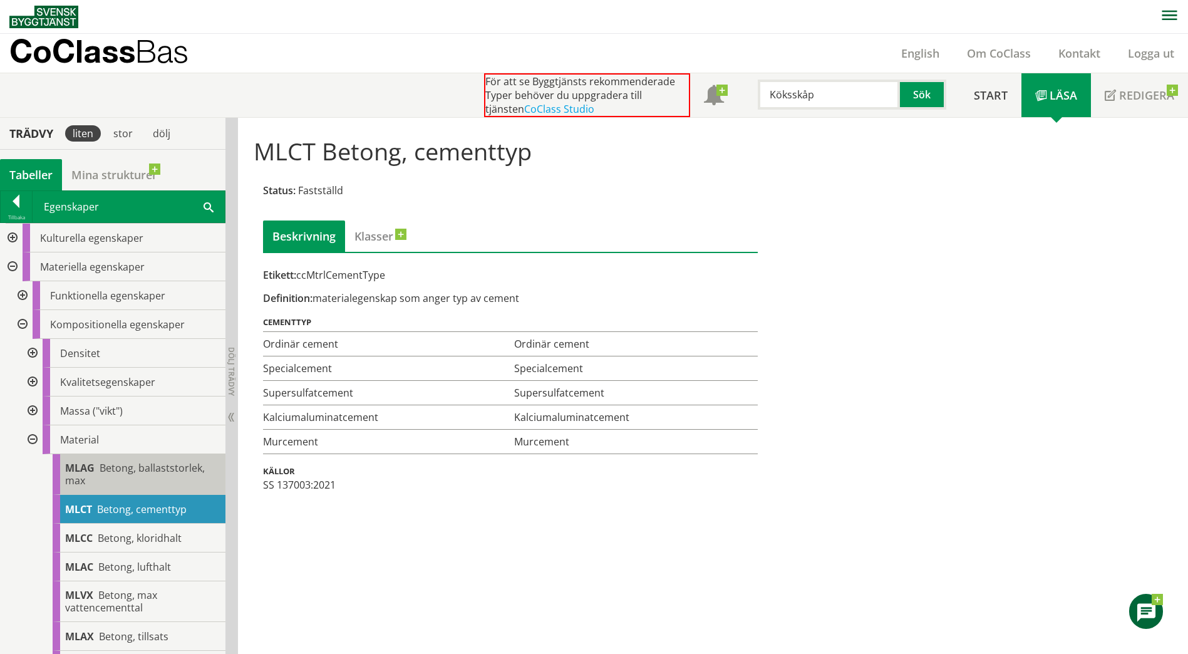
click at [148, 482] on div "[PERSON_NAME], ballaststorlek, max" at bounding box center [139, 474] width 173 height 41
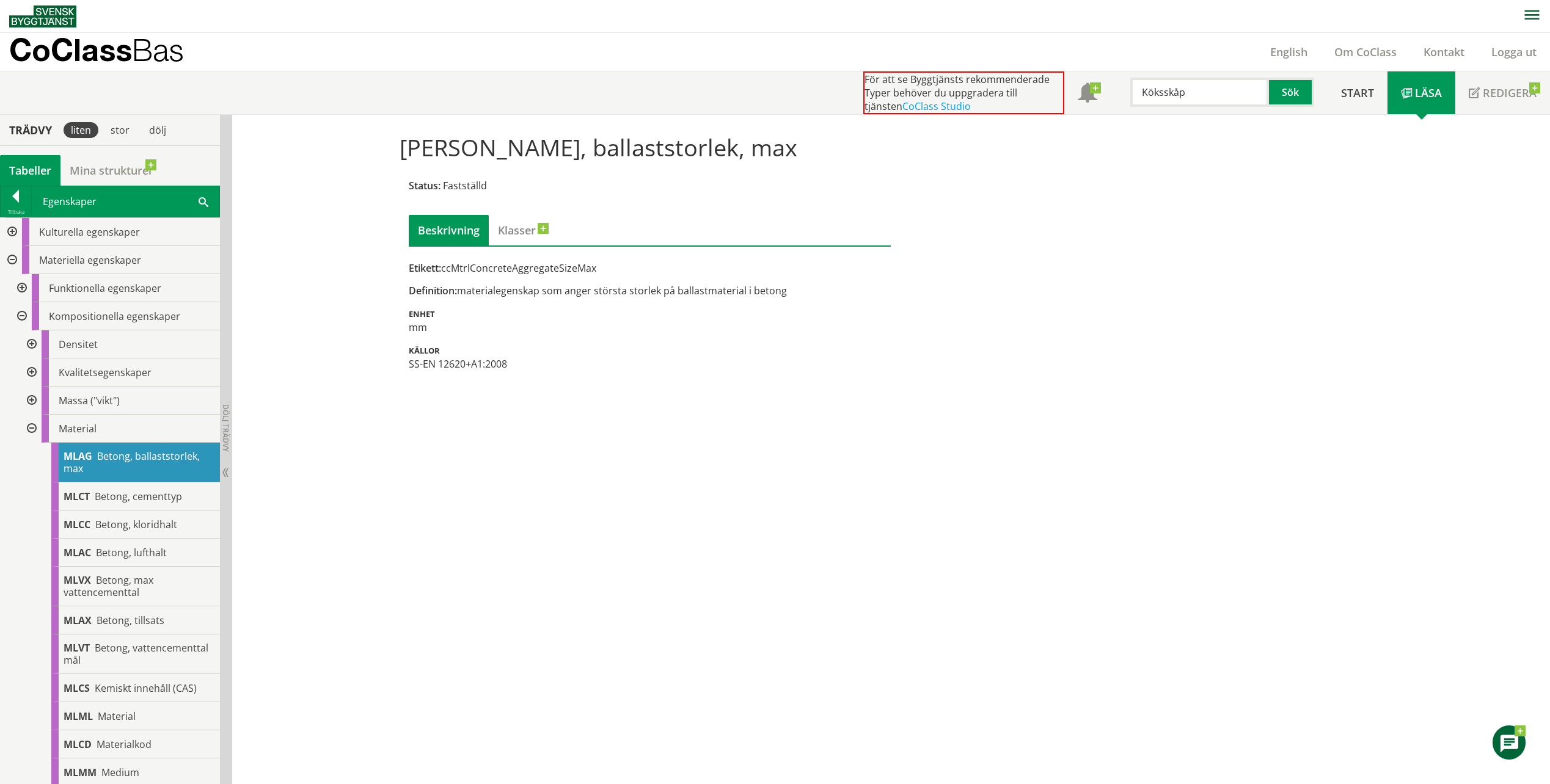
click at [34, 432] on div at bounding box center [30, 428] width 22 height 28
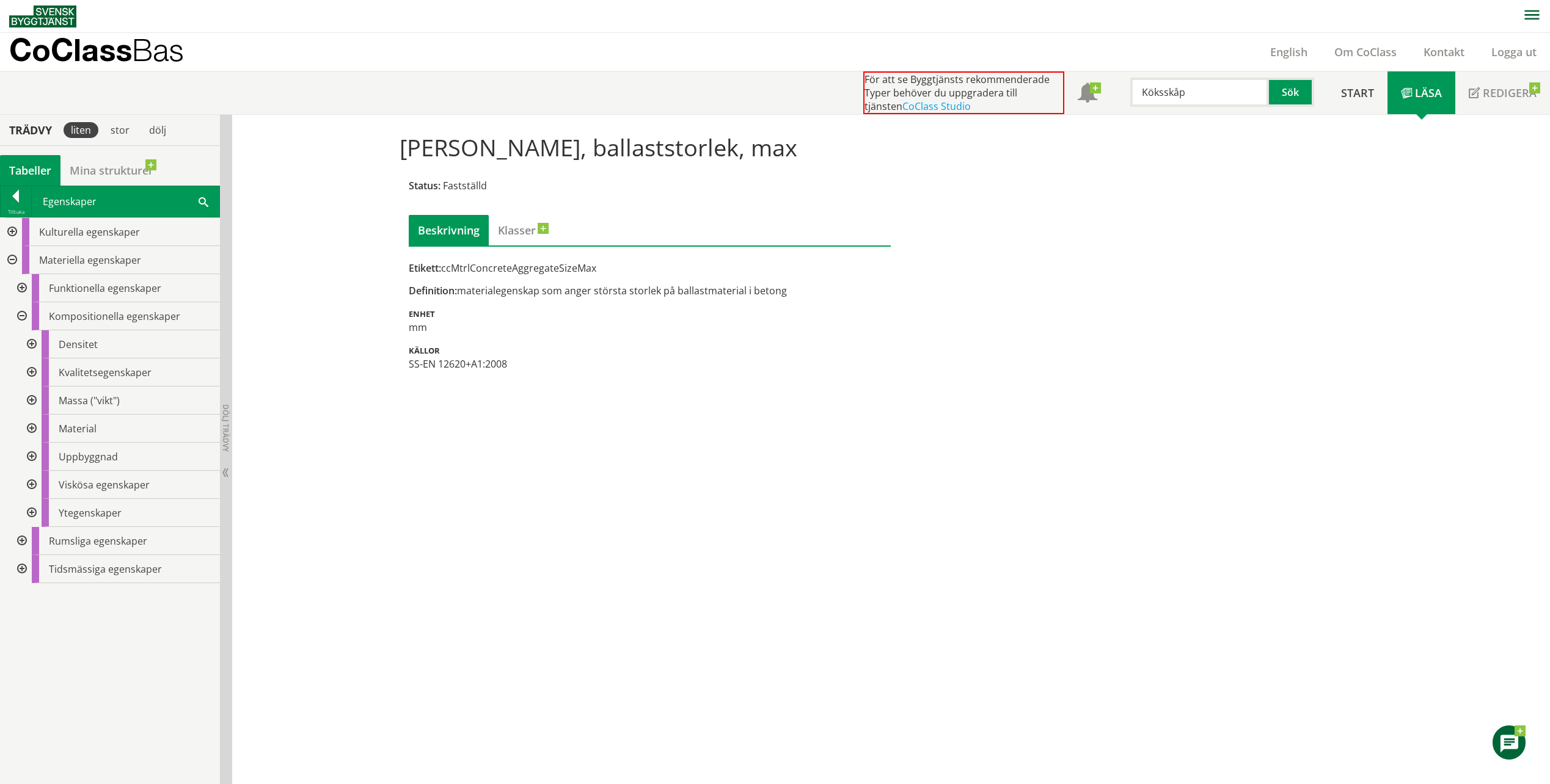
click at [22, 290] on div at bounding box center [20, 288] width 22 height 28
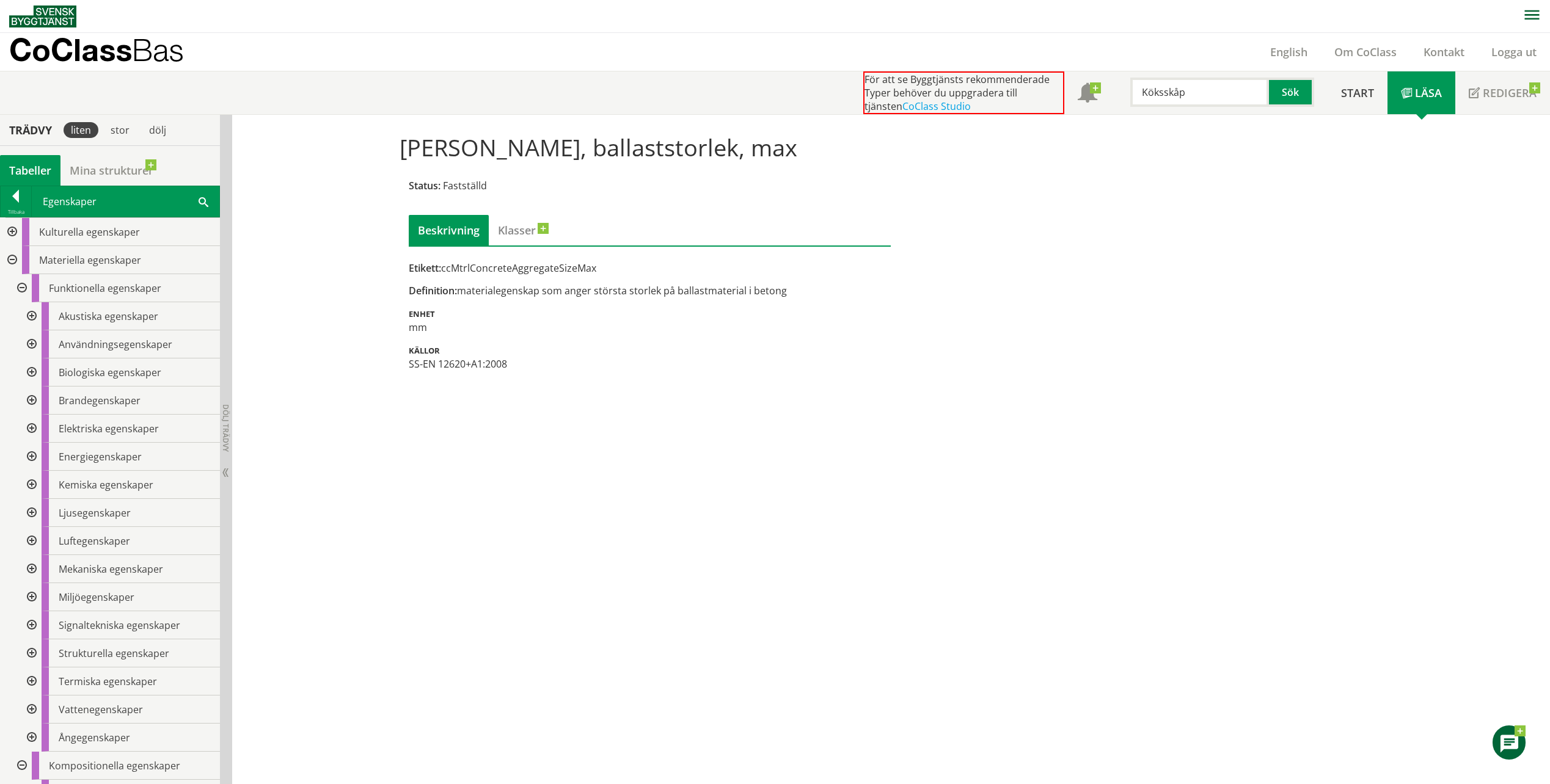
click at [22, 290] on div at bounding box center [20, 288] width 22 height 28
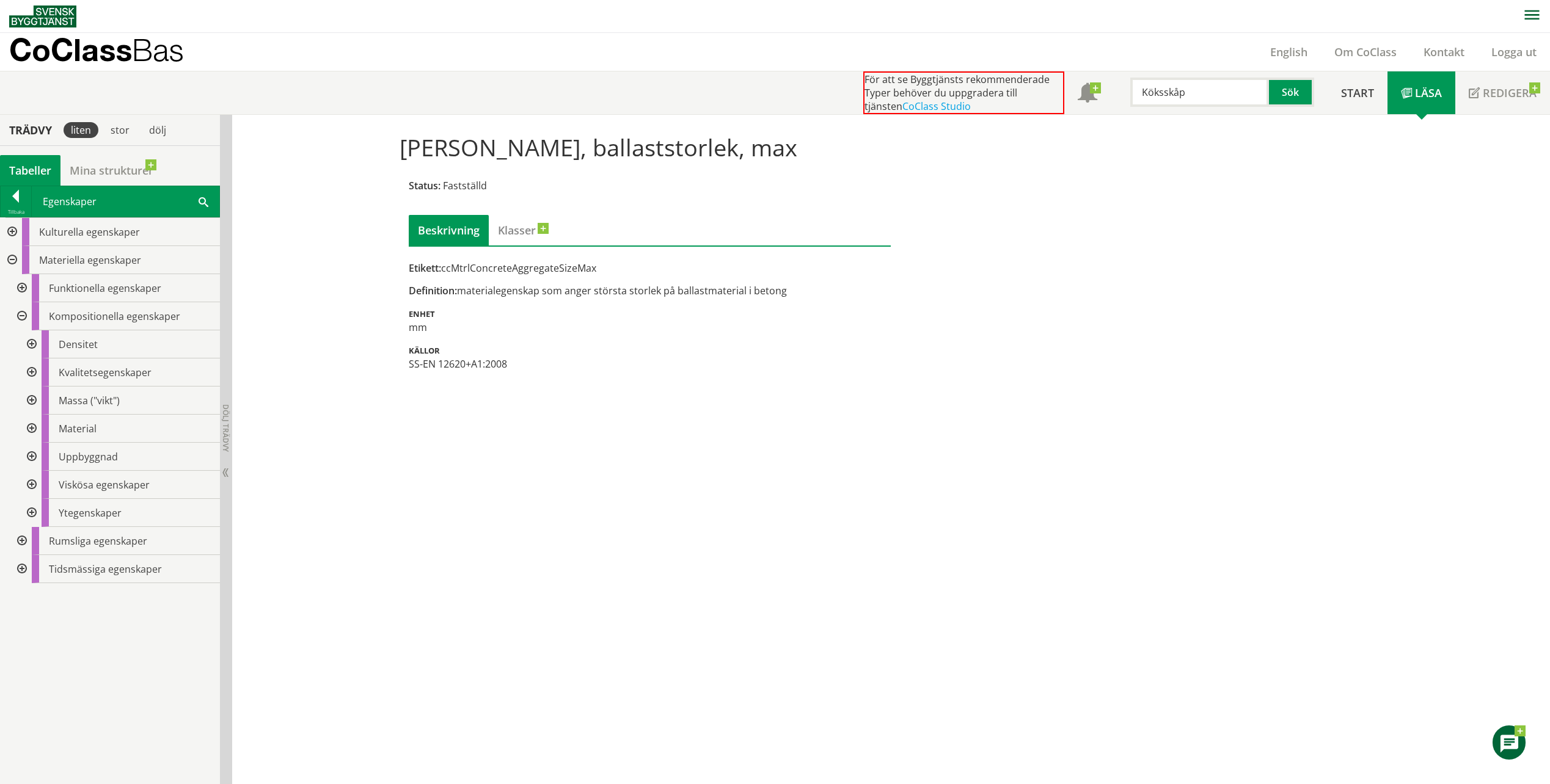
click at [19, 228] on div at bounding box center [11, 232] width 22 height 28
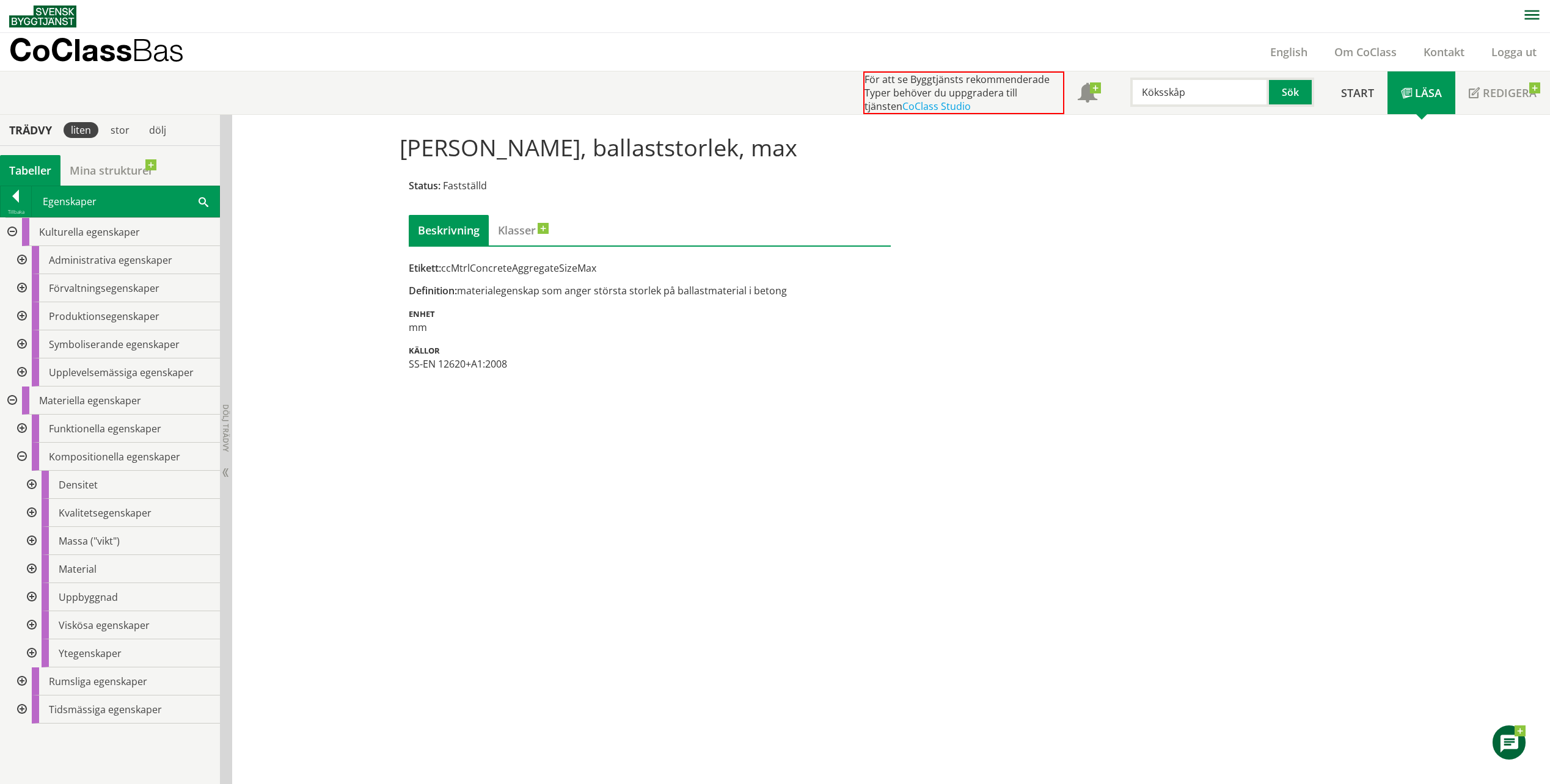
click at [27, 259] on div at bounding box center [20, 259] width 22 height 28
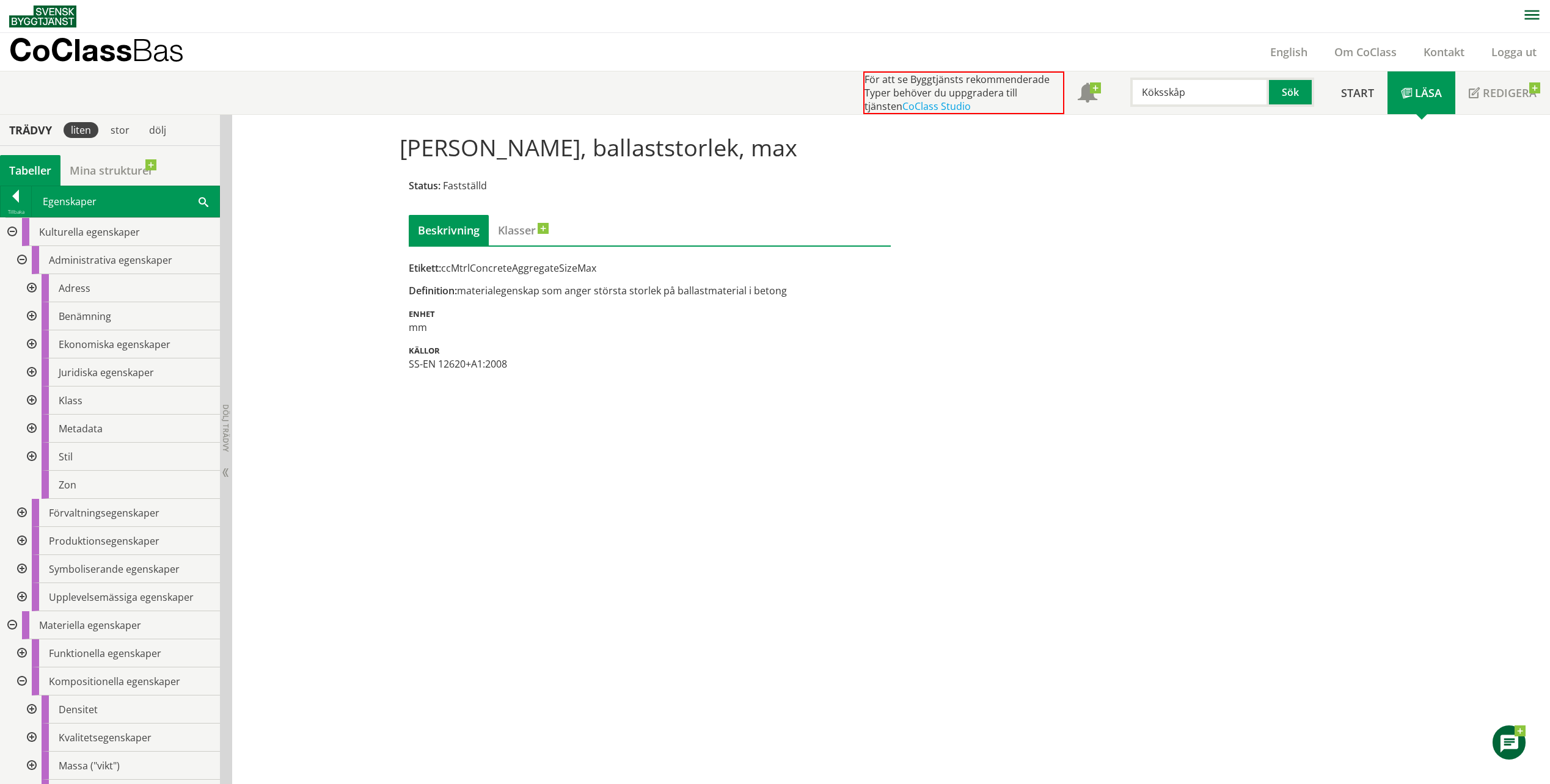
click at [33, 404] on div at bounding box center [30, 400] width 22 height 28
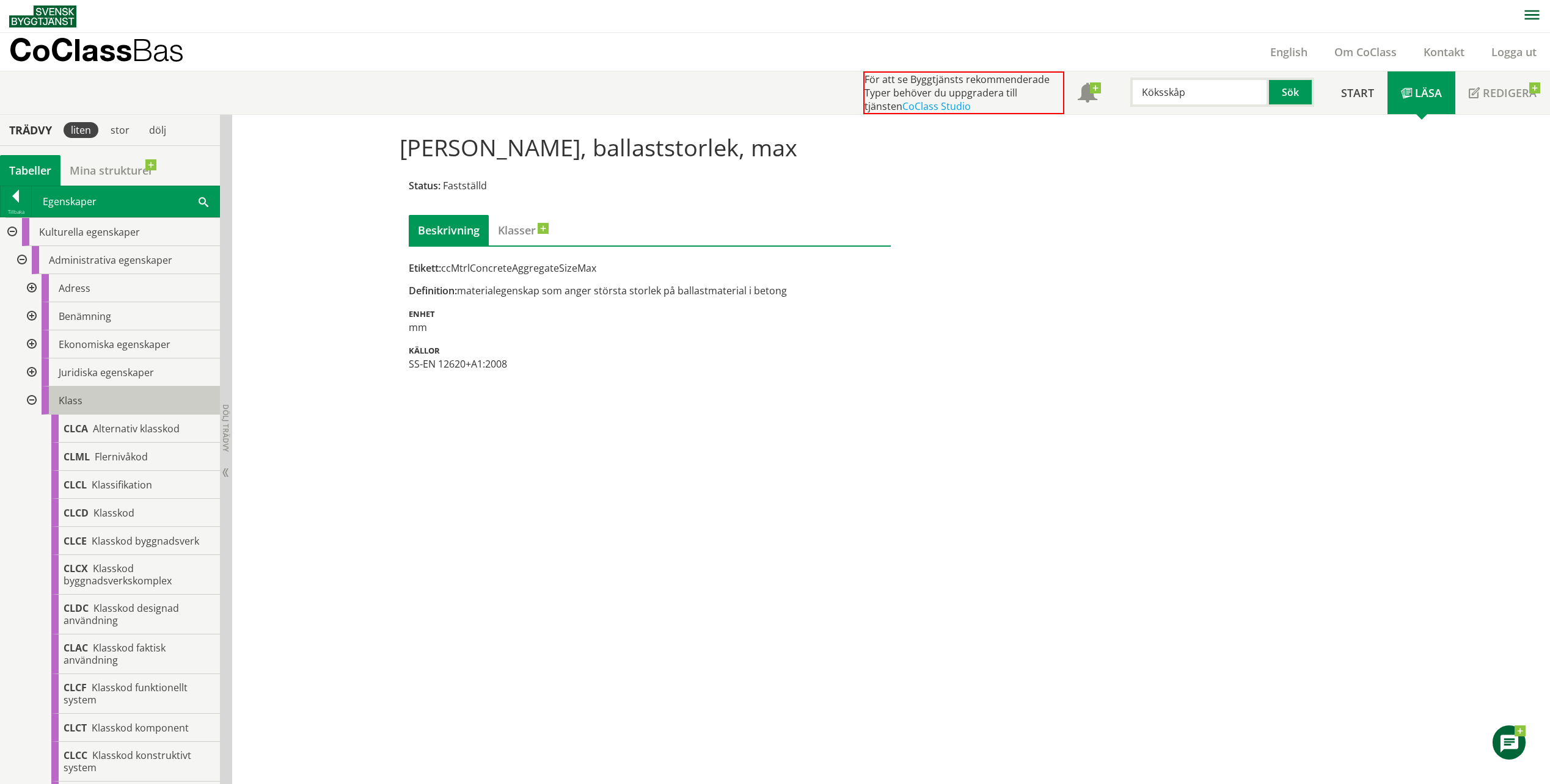
click at [75, 395] on span "Klass" at bounding box center [70, 401] width 23 height 14
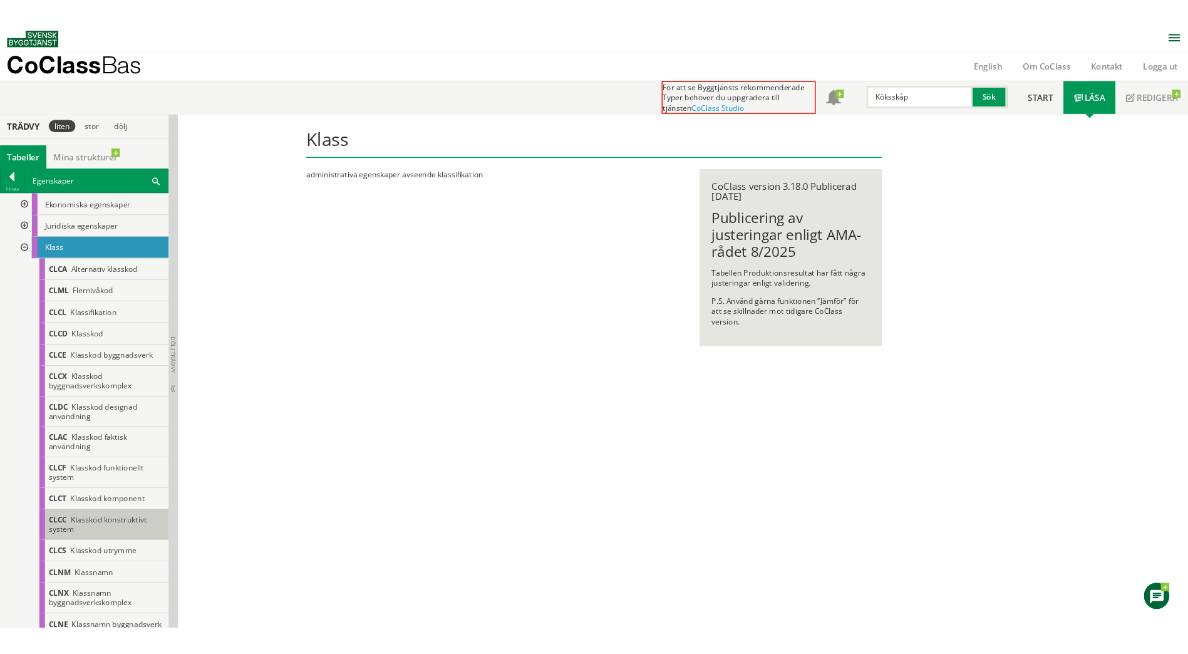
scroll to position [146, 0]
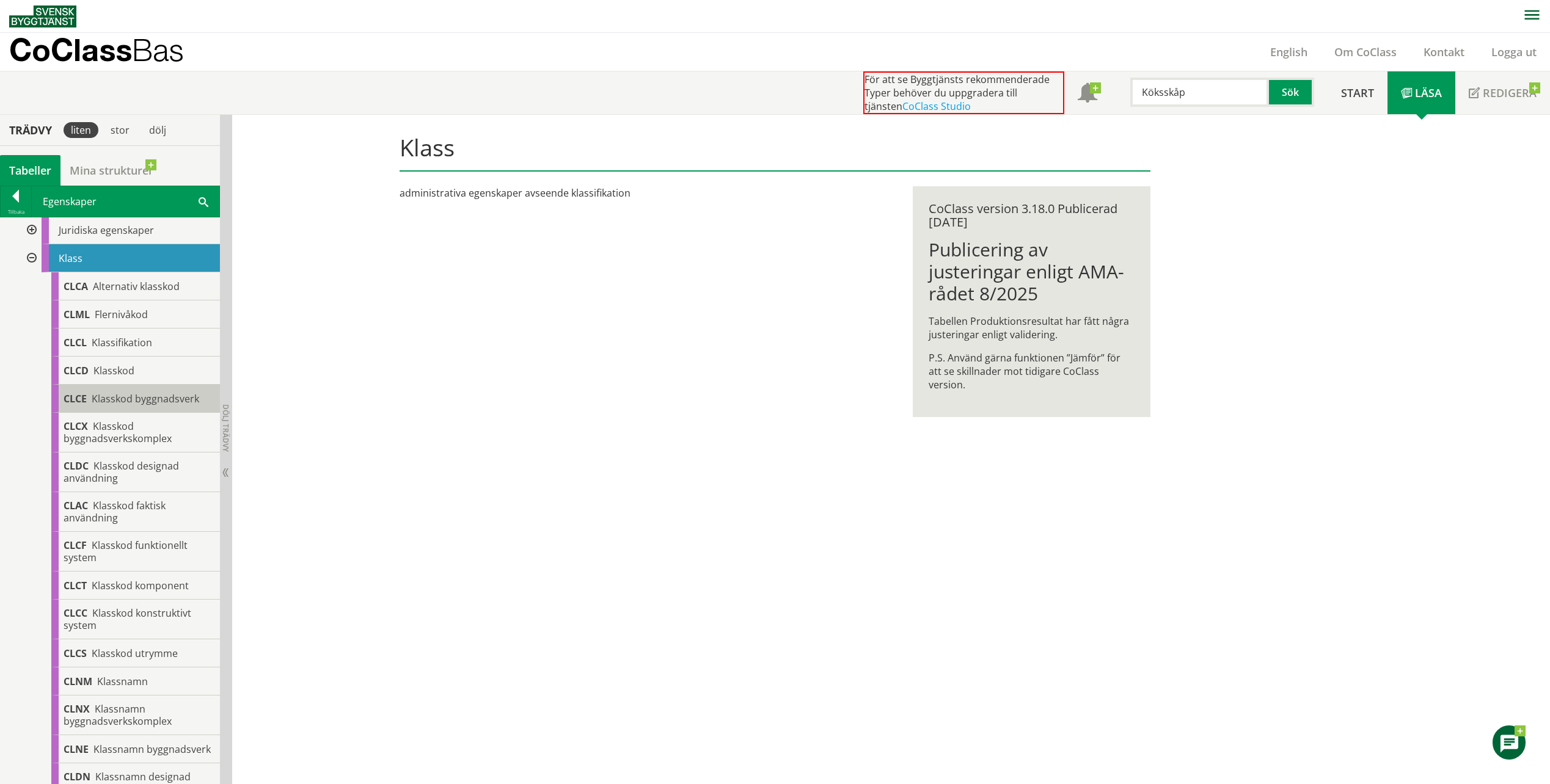
click at [131, 395] on body "AMA AMA Beskrivningsverktyg AMA Funktion BSAB Bygginfo Byggjura Byggkatalogen […" at bounding box center [775, 392] width 1550 height 784
click at [163, 400] on span "Klasskod byggnadsverk" at bounding box center [145, 399] width 107 height 14
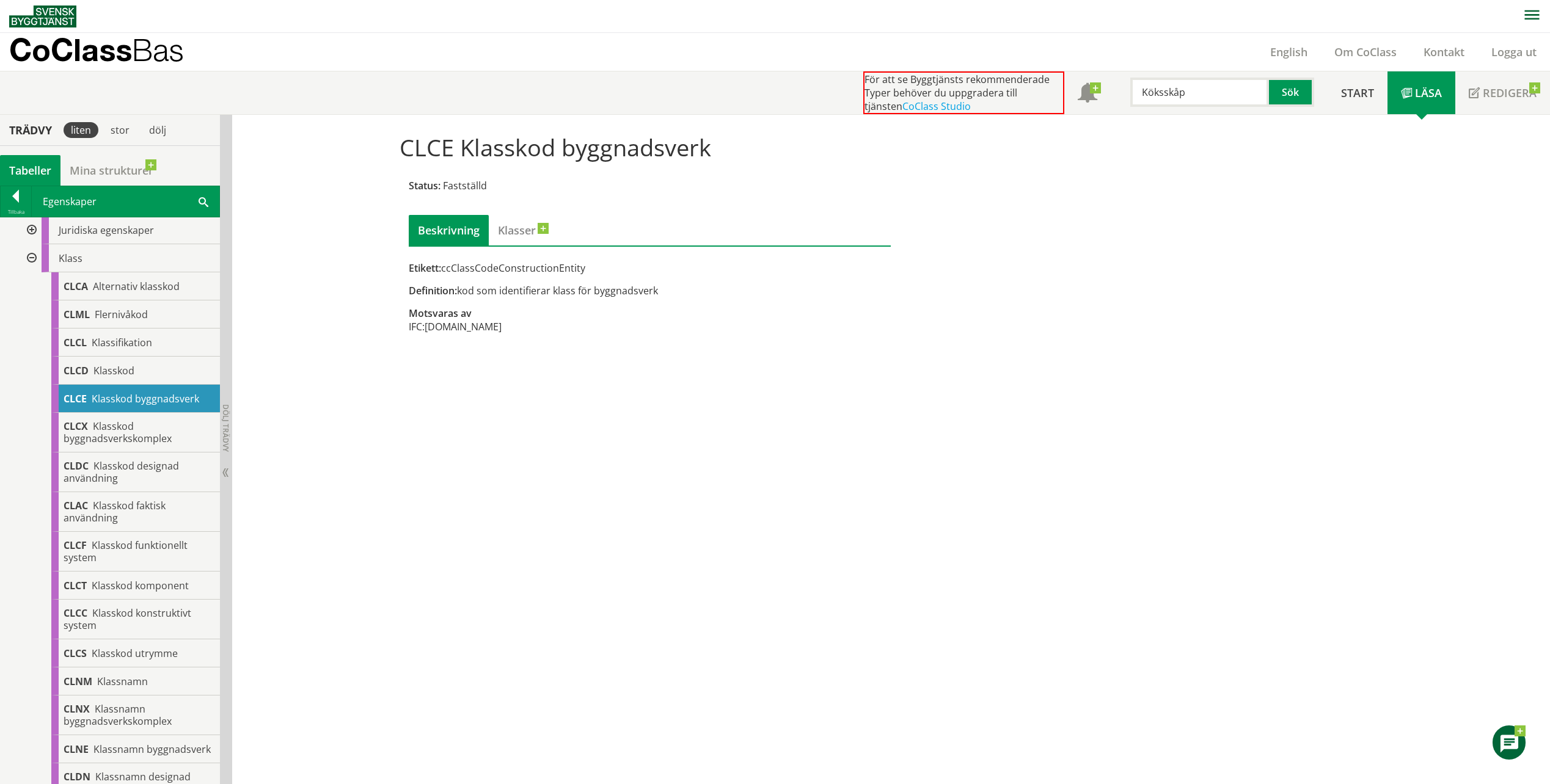
click at [594, 296] on div "Definition: kod som identifierar klass för byggnadsverk" at bounding box center [650, 291] width 483 height 14
drag, startPoint x: 603, startPoint y: 292, endPoint x: 576, endPoint y: 296, distance: 27.3
click at [602, 292] on div "Definition: kod som identifierar klass för byggnadsverk" at bounding box center [650, 291] width 483 height 14
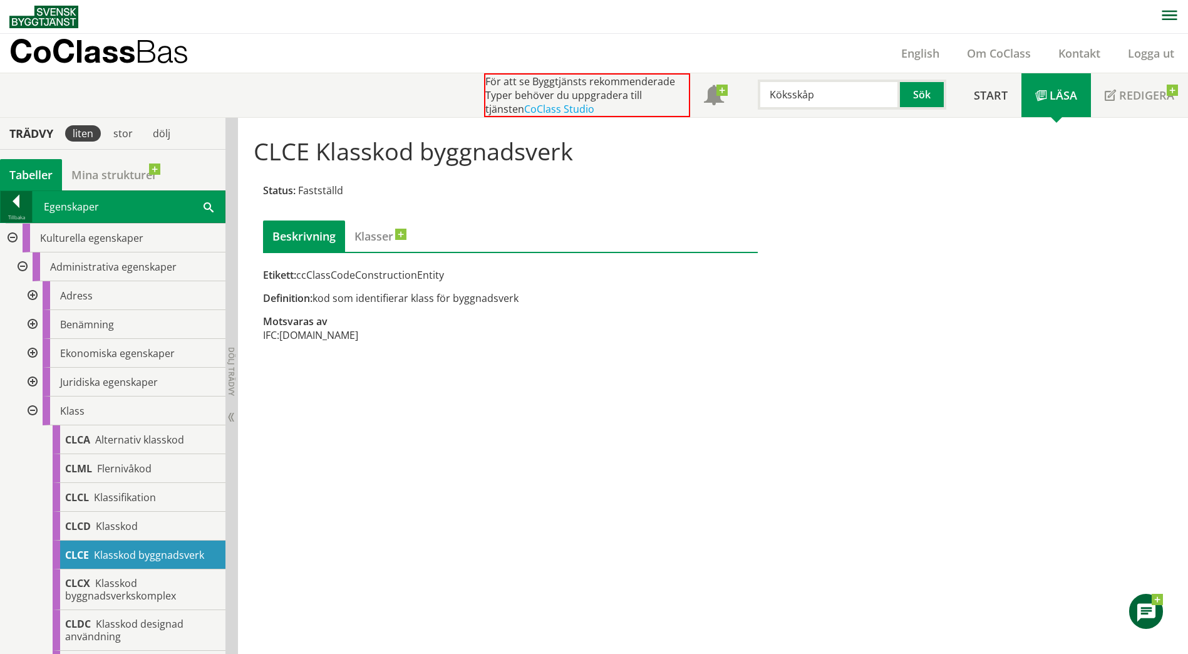
click at [18, 209] on div at bounding box center [16, 204] width 31 height 18
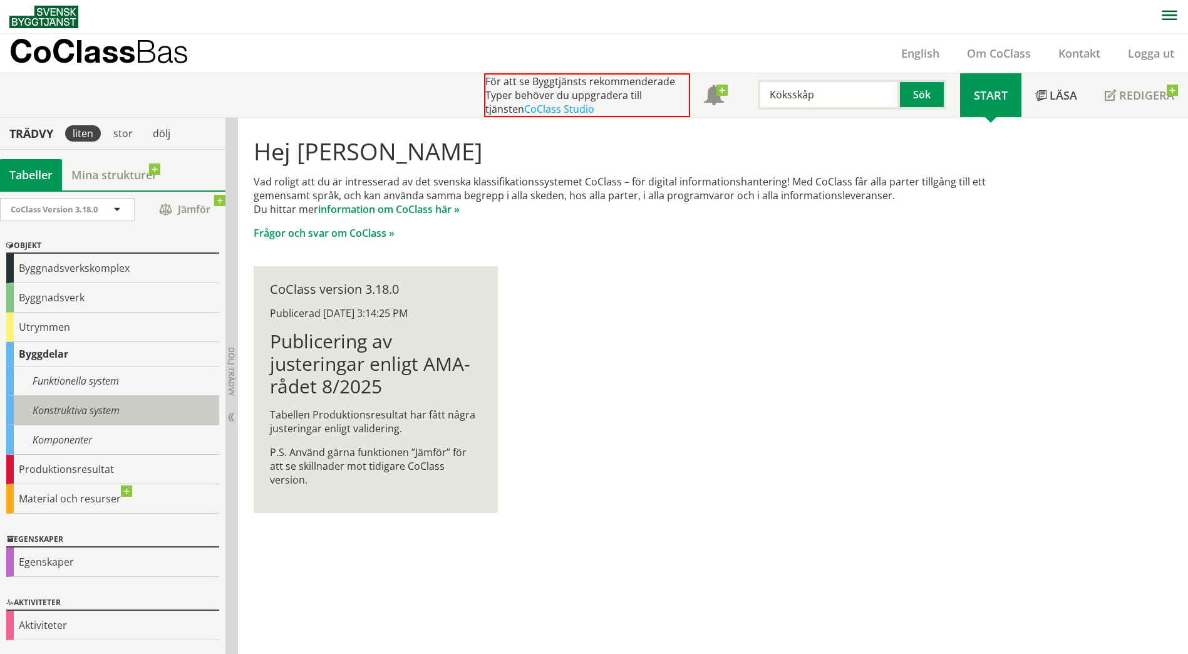
click at [60, 406] on div "Konstruktiva system" at bounding box center [112, 410] width 213 height 29
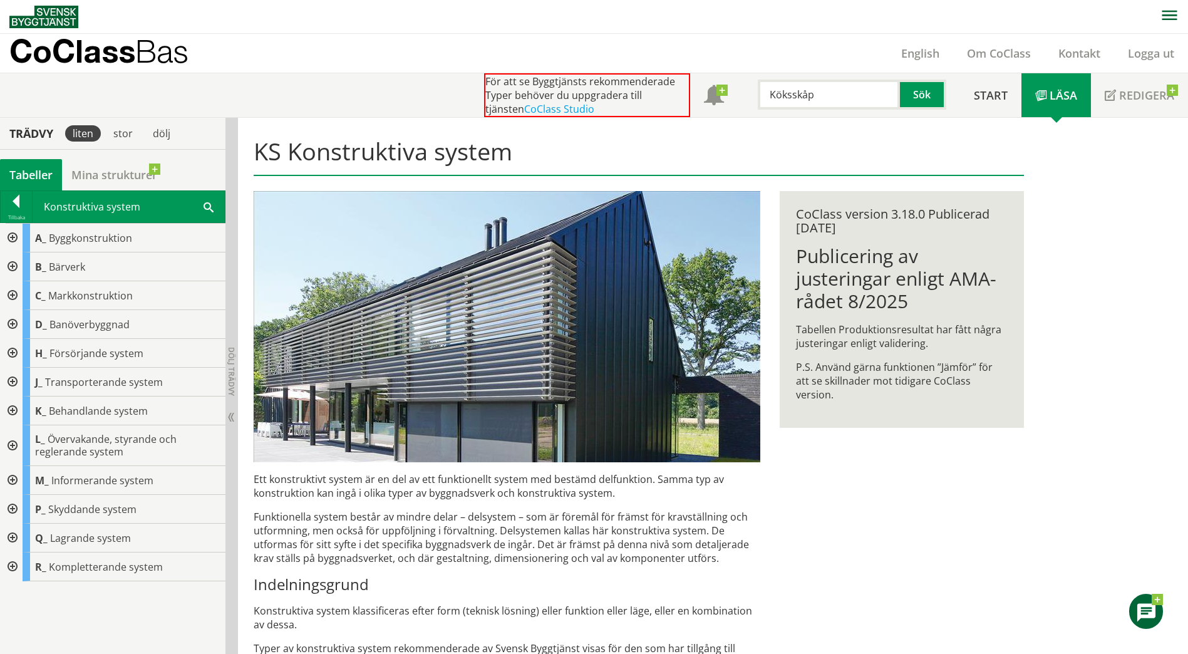
click at [16, 567] on div at bounding box center [11, 566] width 23 height 29
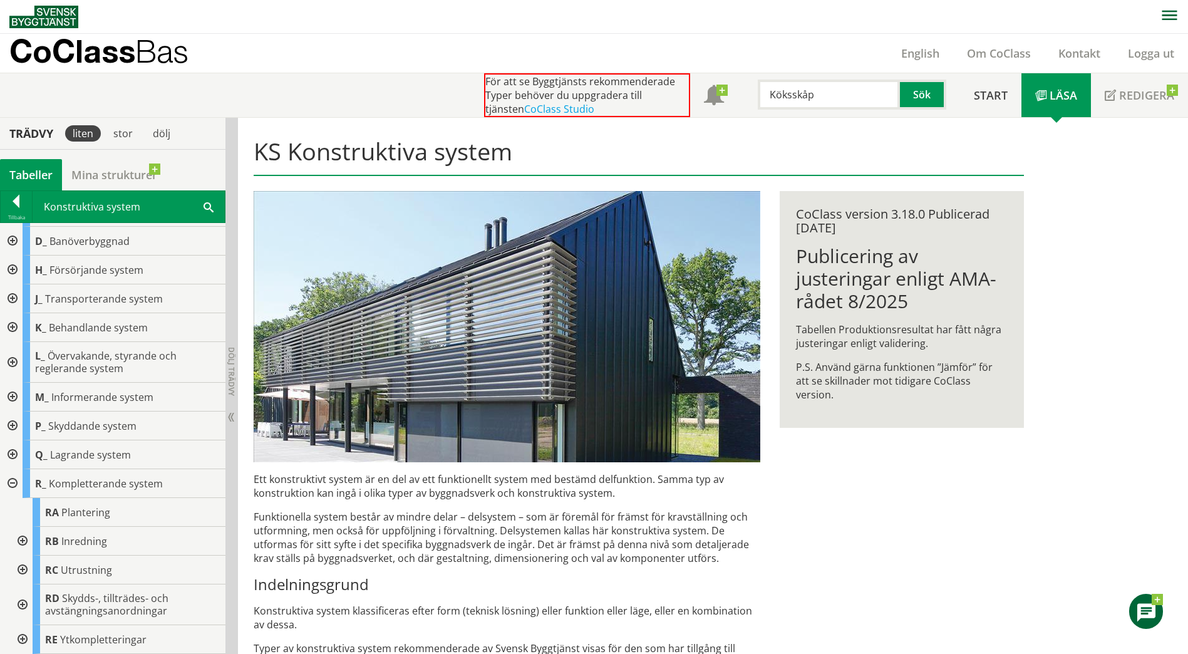
scroll to position [83, 0]
click at [23, 638] on div at bounding box center [21, 639] width 23 height 29
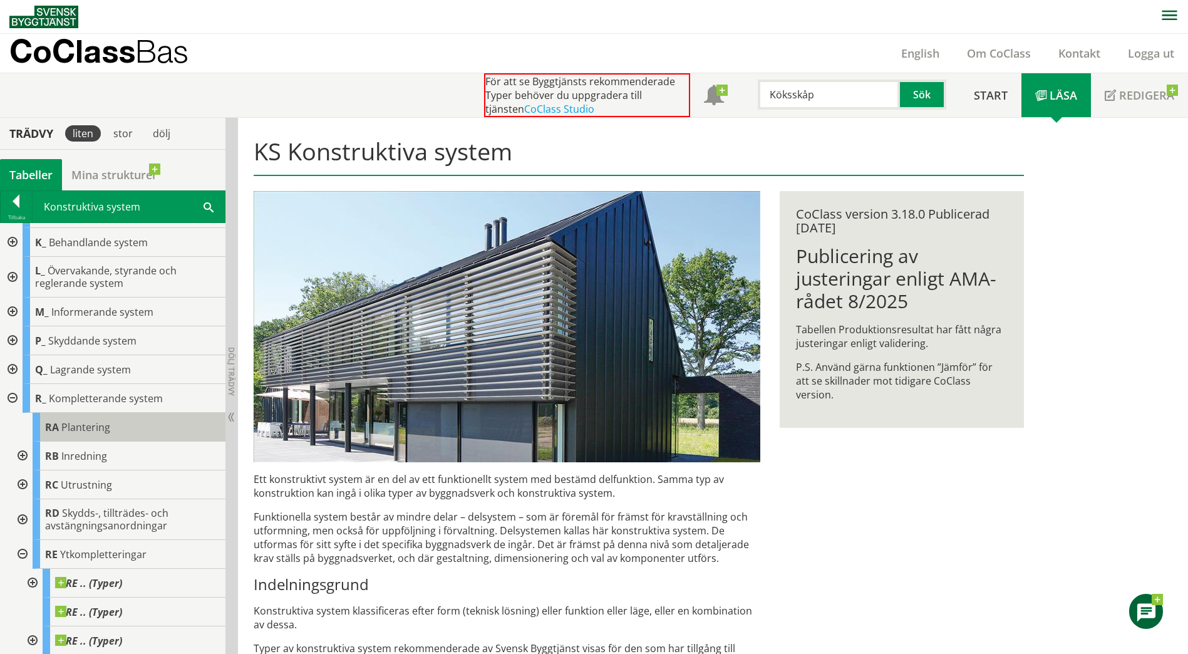
scroll to position [170, 0]
click at [25, 203] on div at bounding box center [16, 204] width 31 height 18
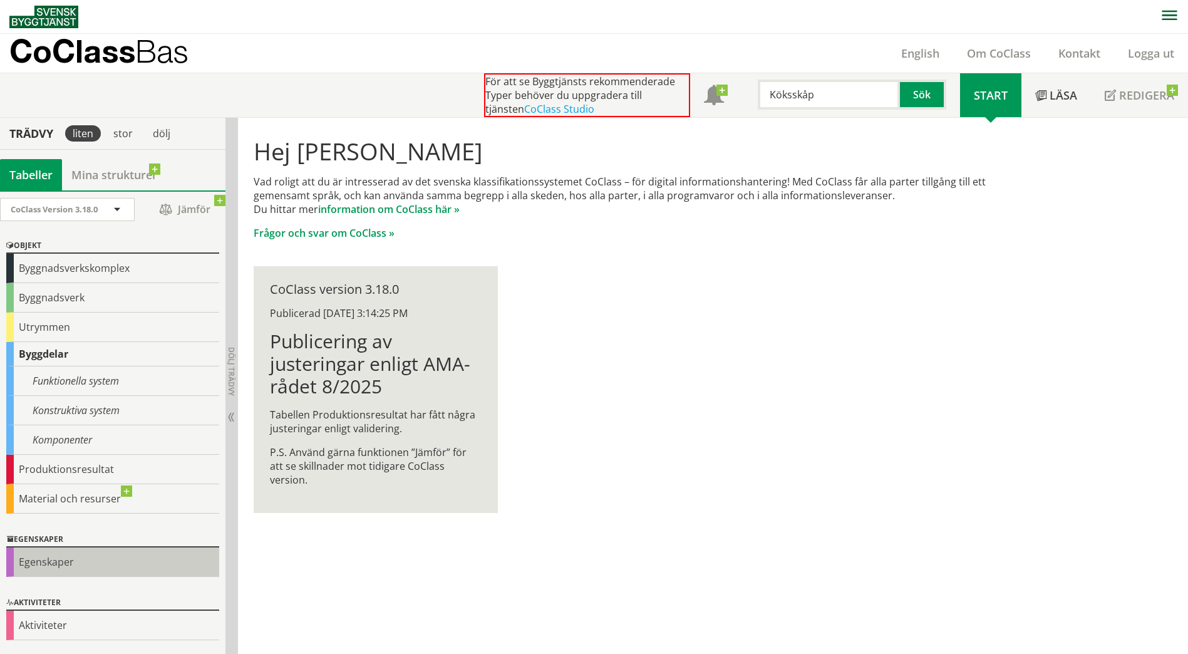
click at [33, 557] on div "Egenskaper" at bounding box center [112, 561] width 213 height 29
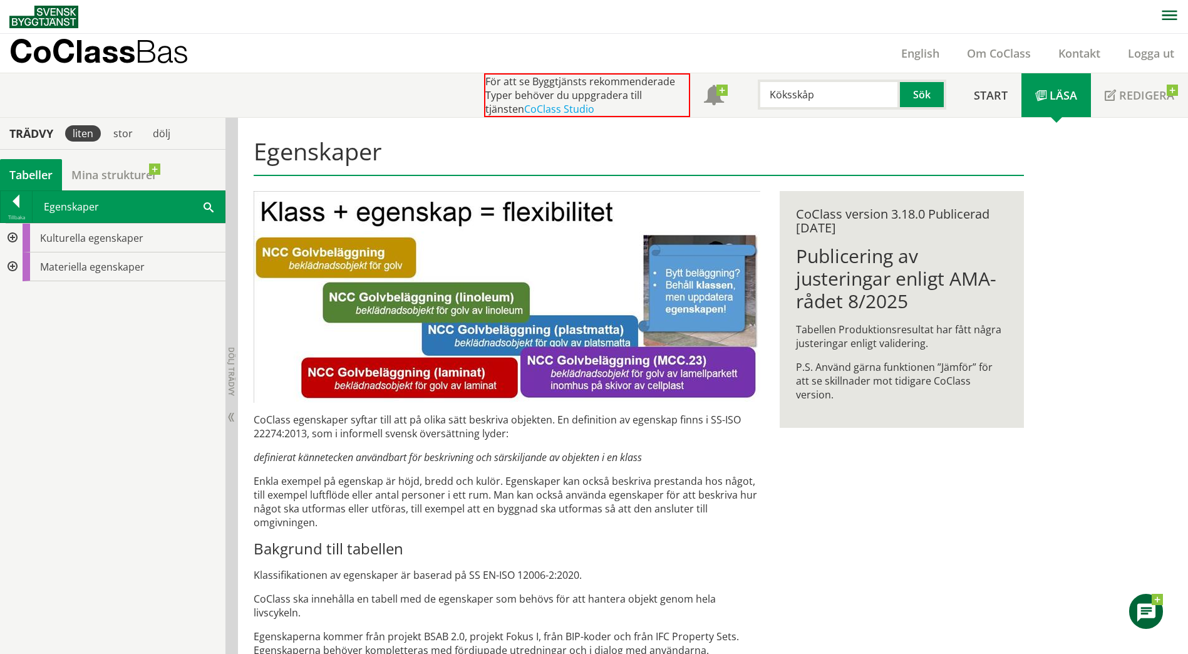
click at [18, 239] on div at bounding box center [11, 238] width 23 height 29
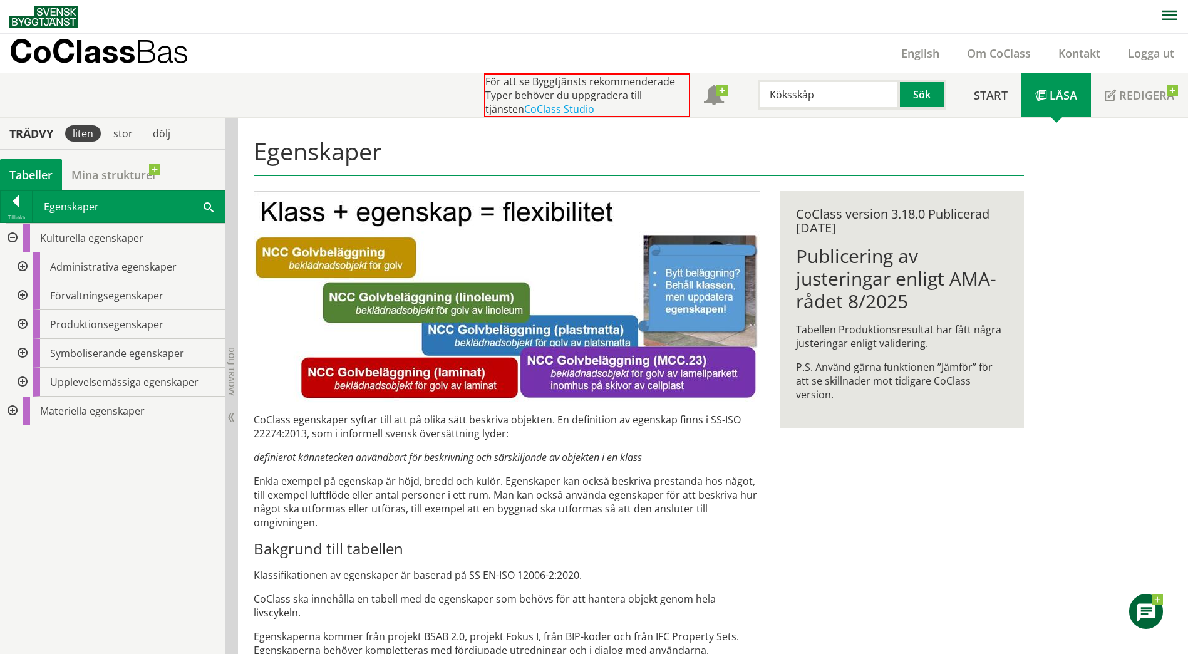
click at [31, 265] on div at bounding box center [21, 266] width 23 height 29
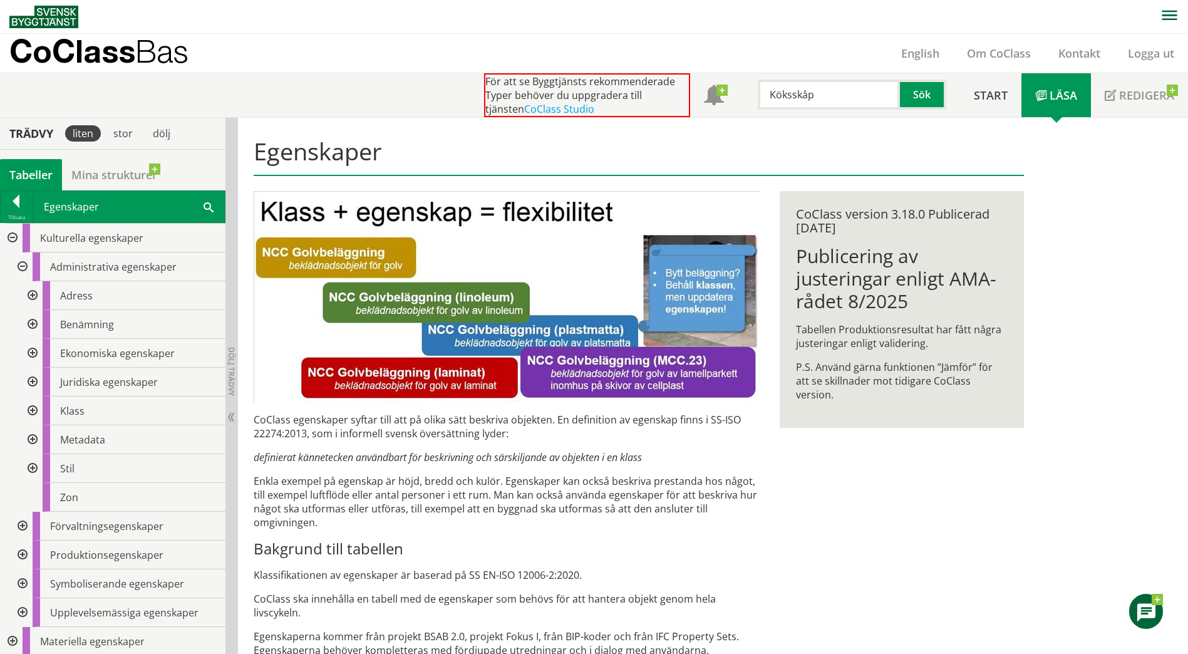
click at [41, 409] on div at bounding box center [31, 410] width 23 height 29
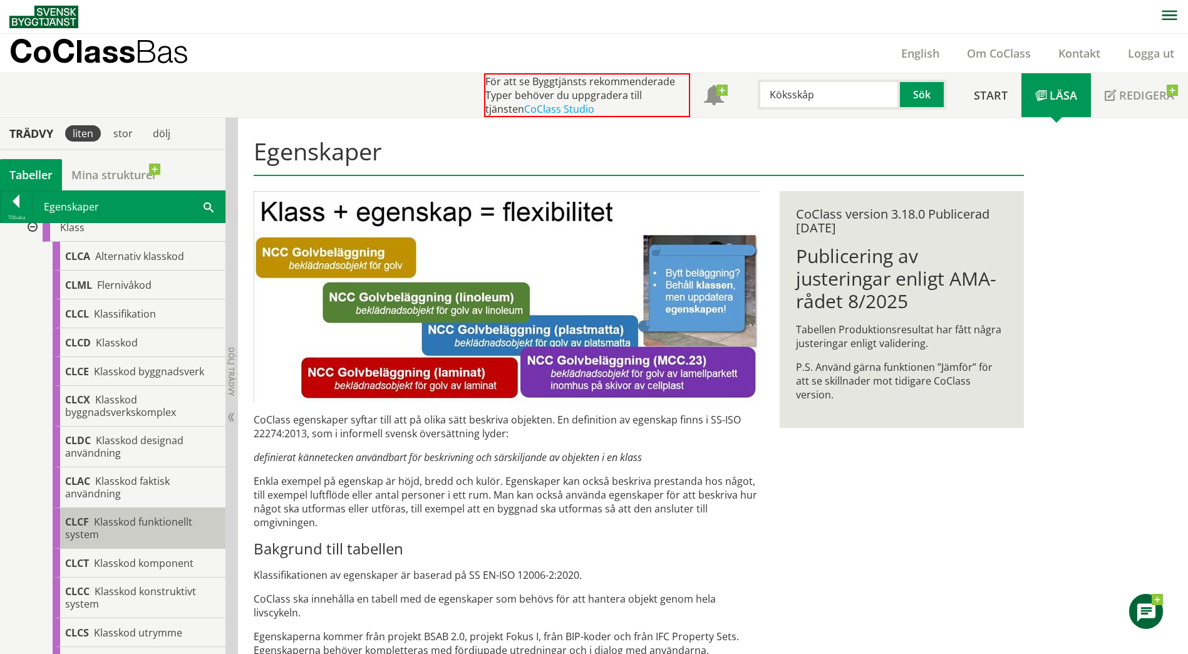
scroll to position [183, 0]
click at [13, 195] on div at bounding box center [16, 204] width 31 height 18
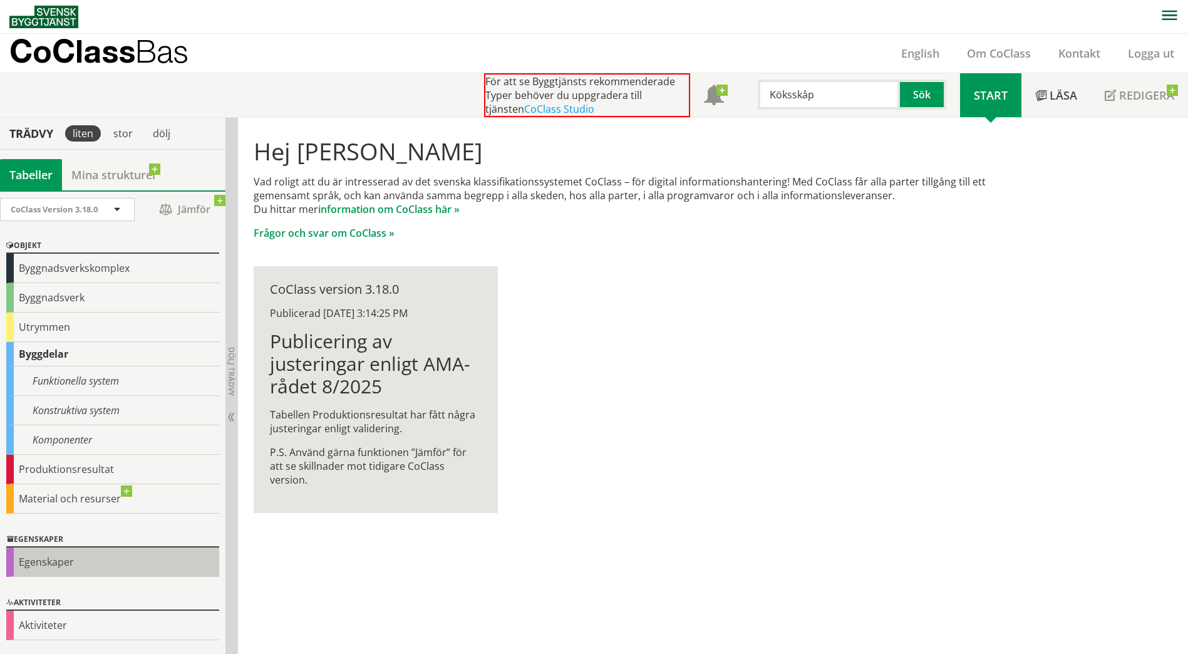
click at [65, 565] on div "Egenskaper" at bounding box center [112, 561] width 213 height 29
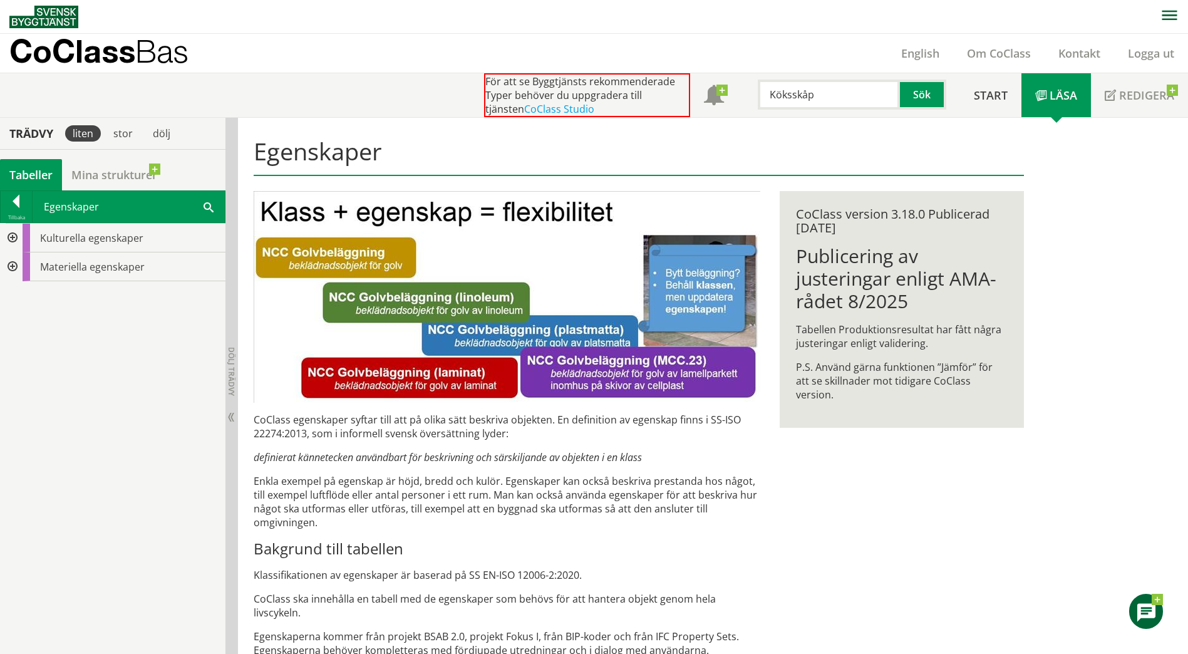
click at [15, 238] on div at bounding box center [11, 238] width 23 height 29
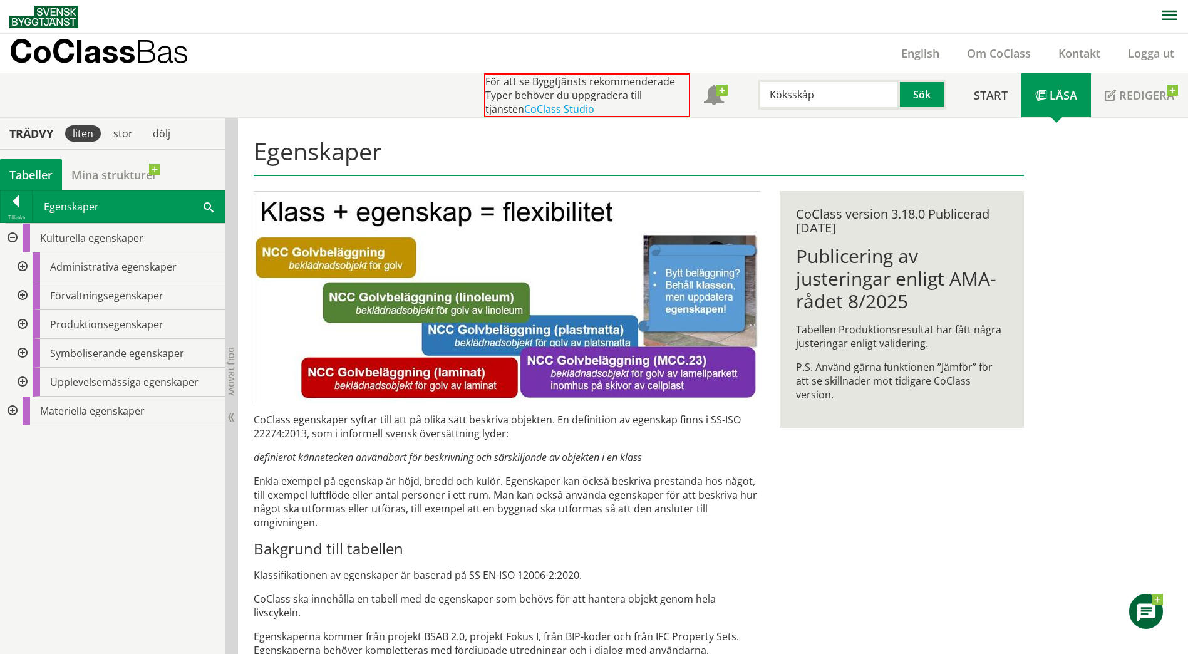
click at [24, 256] on div at bounding box center [21, 266] width 23 height 29
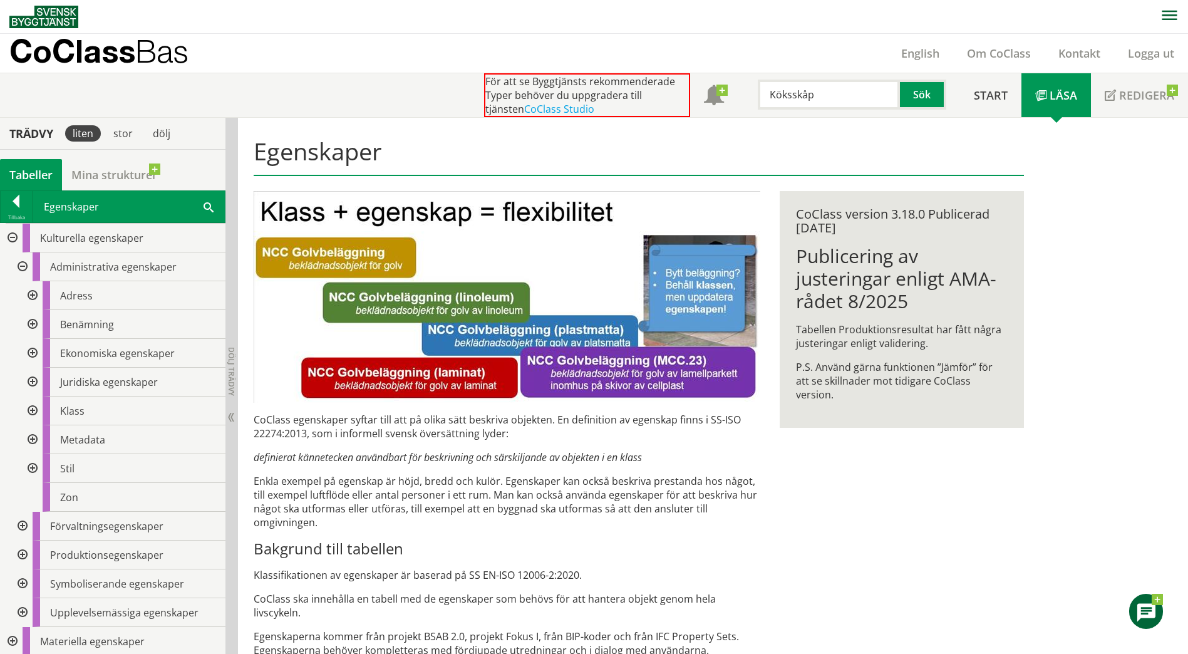
click at [34, 412] on div at bounding box center [31, 410] width 23 height 29
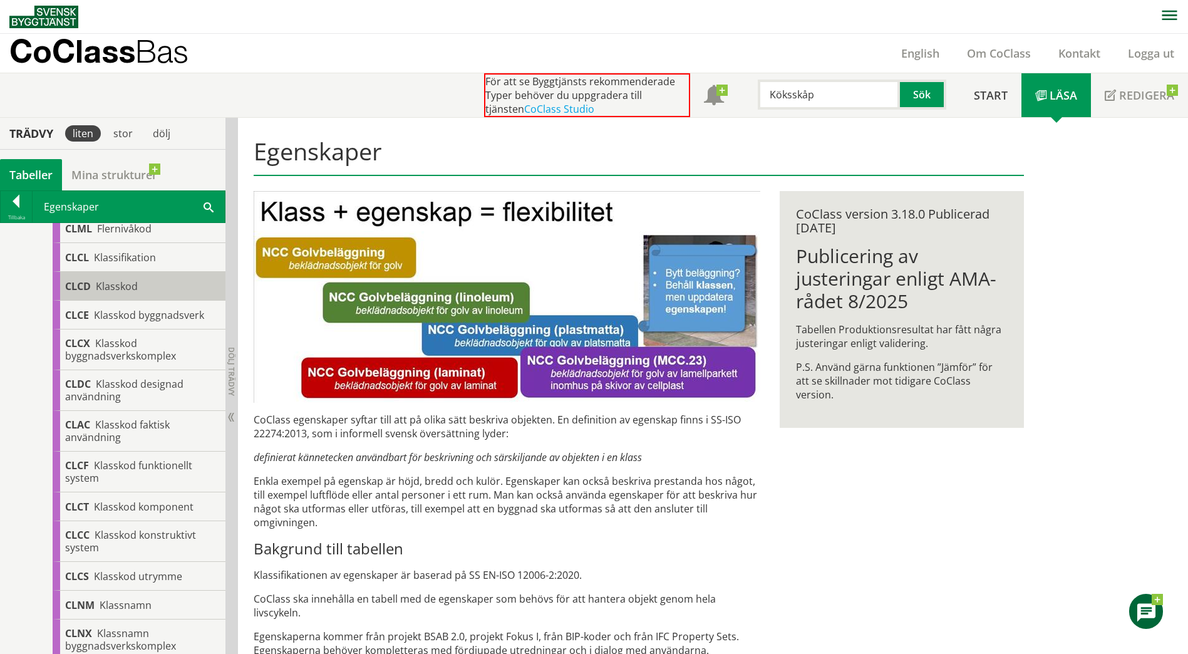
scroll to position [240, 0]
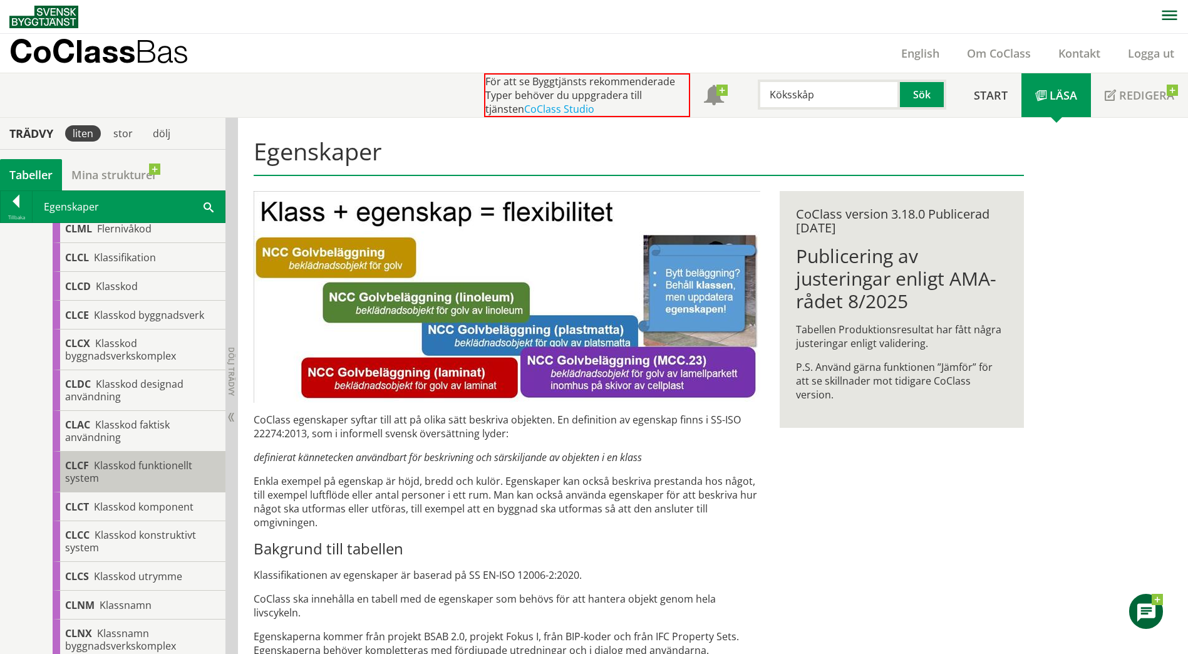
click at [85, 463] on span "CLCF" at bounding box center [77, 465] width 24 height 14
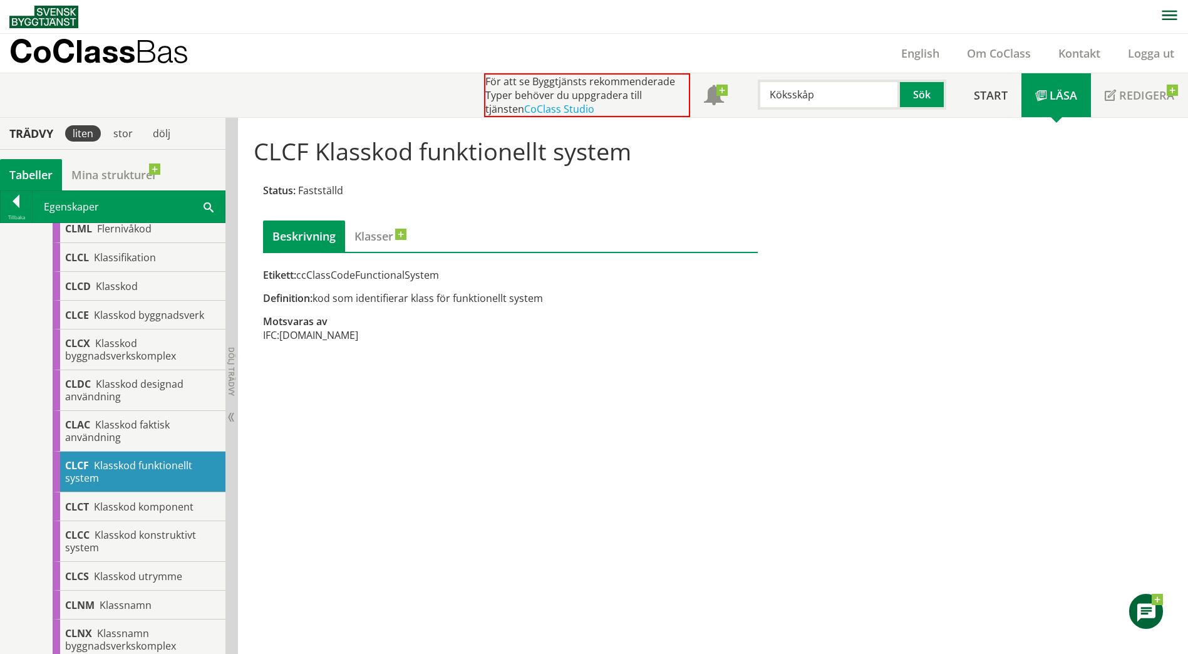
click at [358, 274] on div "Etikett: ccClassCodeFunctionalSystem" at bounding box center [510, 275] width 495 height 14
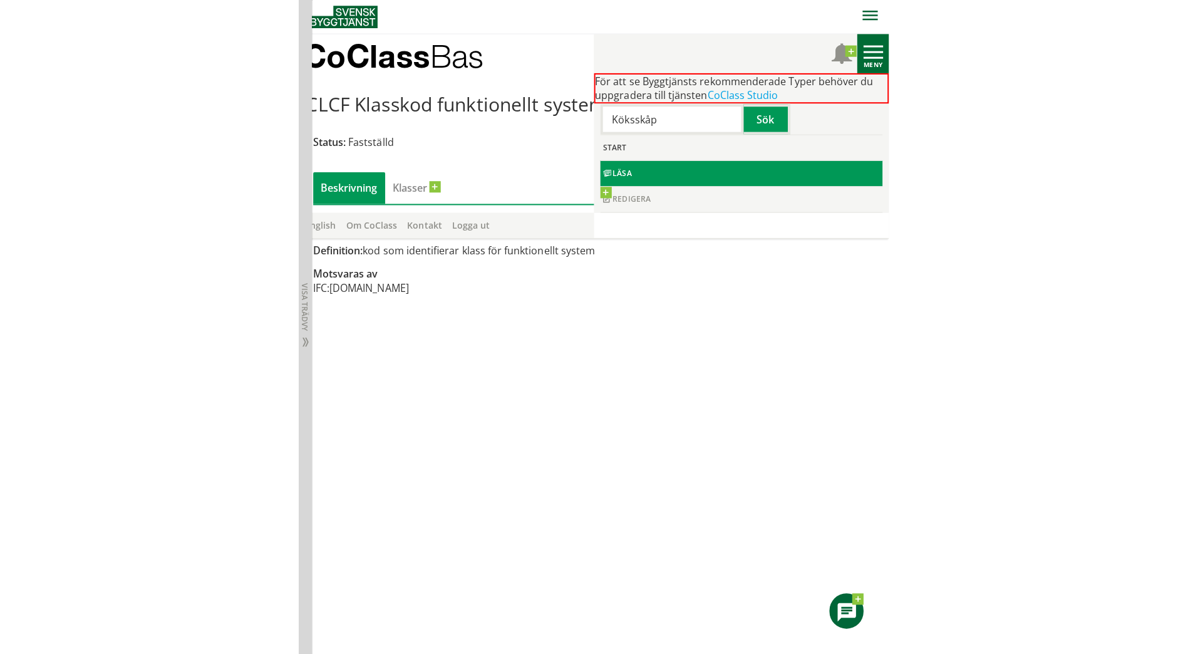
scroll to position [512, 0]
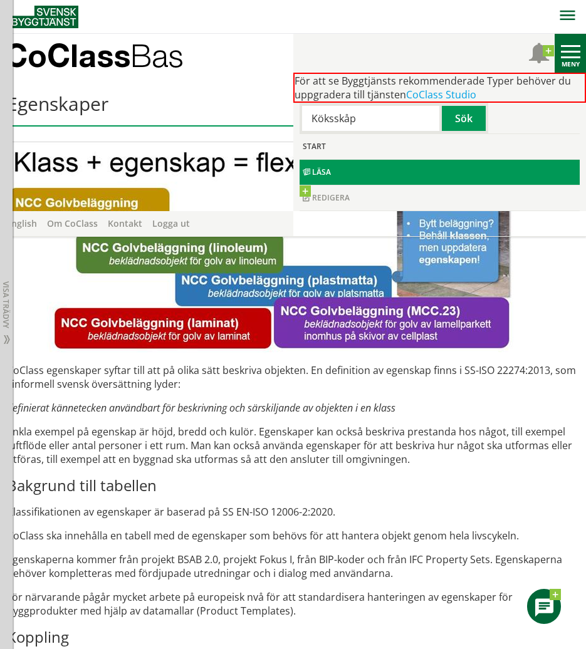
click at [304, 428] on p "Enkla exempel på egenskap är höjd, bredd och kulör. Egenskaper kan också beskri…" at bounding box center [292, 445] width 571 height 41
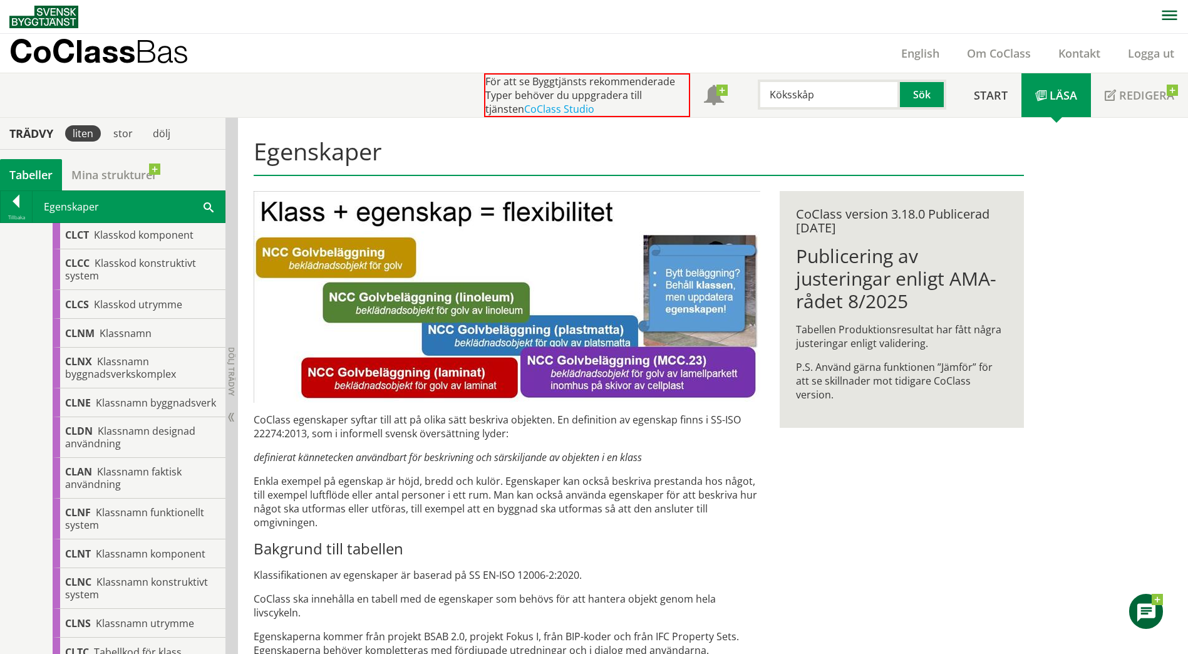
scroll to position [500, 0]
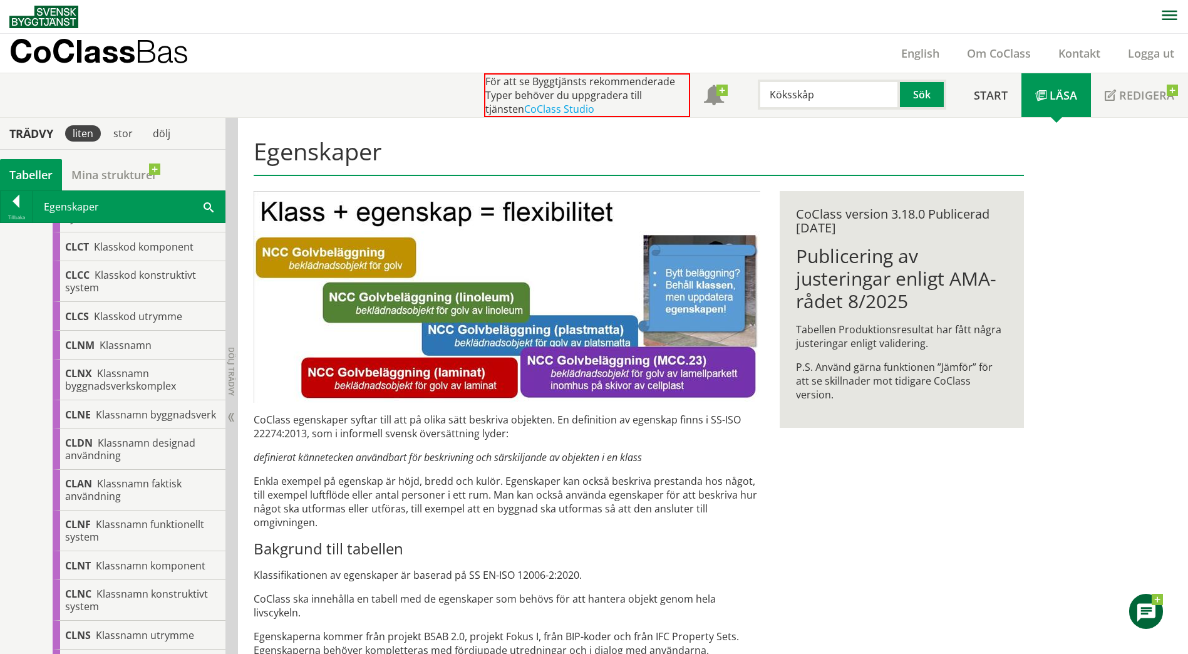
click at [851, 452] on div "Egenskaper CoClass egenskaper syftar till att på olika sätt beskriva objekten. …" at bounding box center [639, 650] width 802 height 1064
click at [1050, 91] on link "Läsa" at bounding box center [1056, 95] width 70 height 44
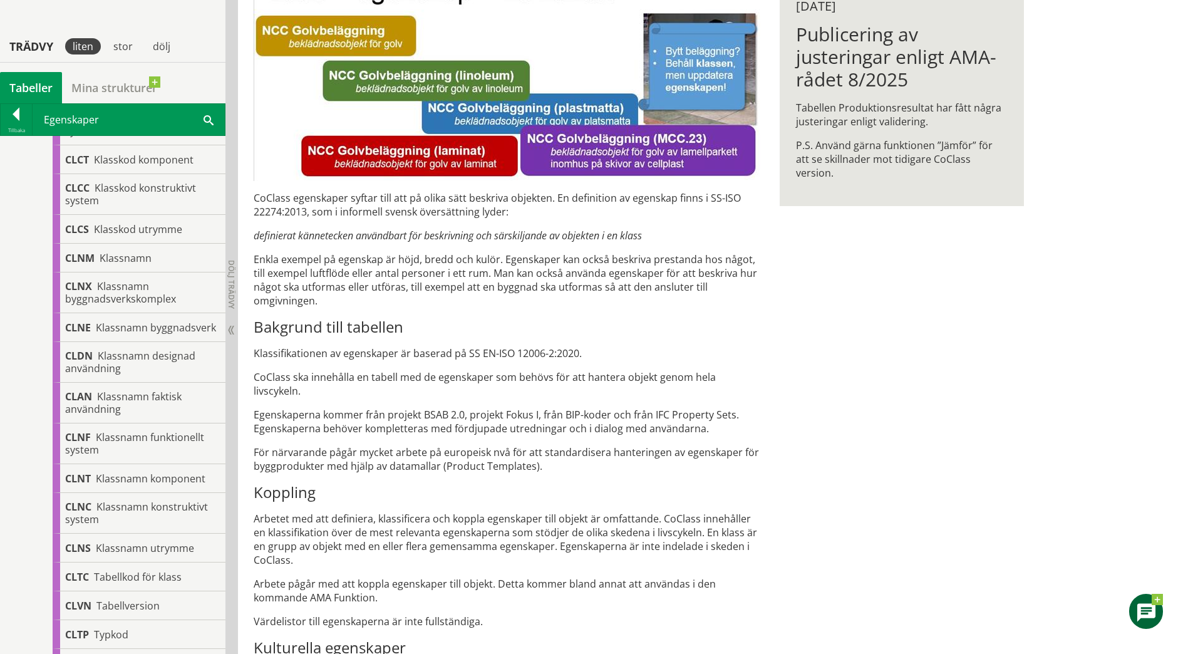
scroll to position [271, 0]
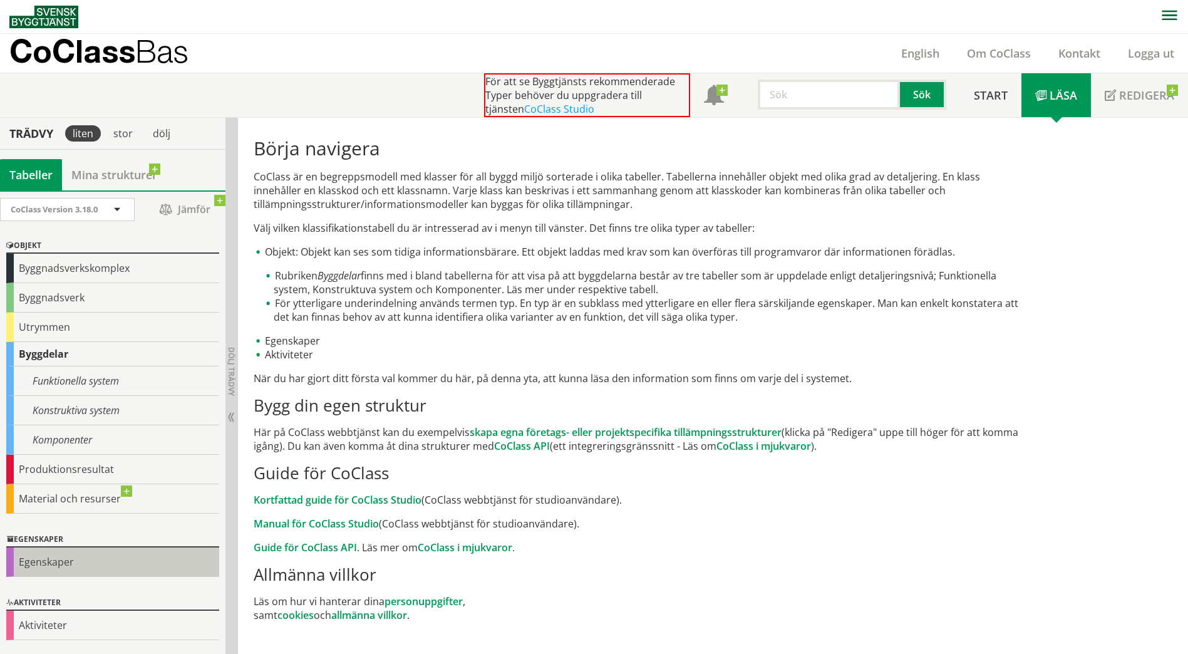
click at [49, 562] on div "Egenskaper" at bounding box center [112, 561] width 213 height 29
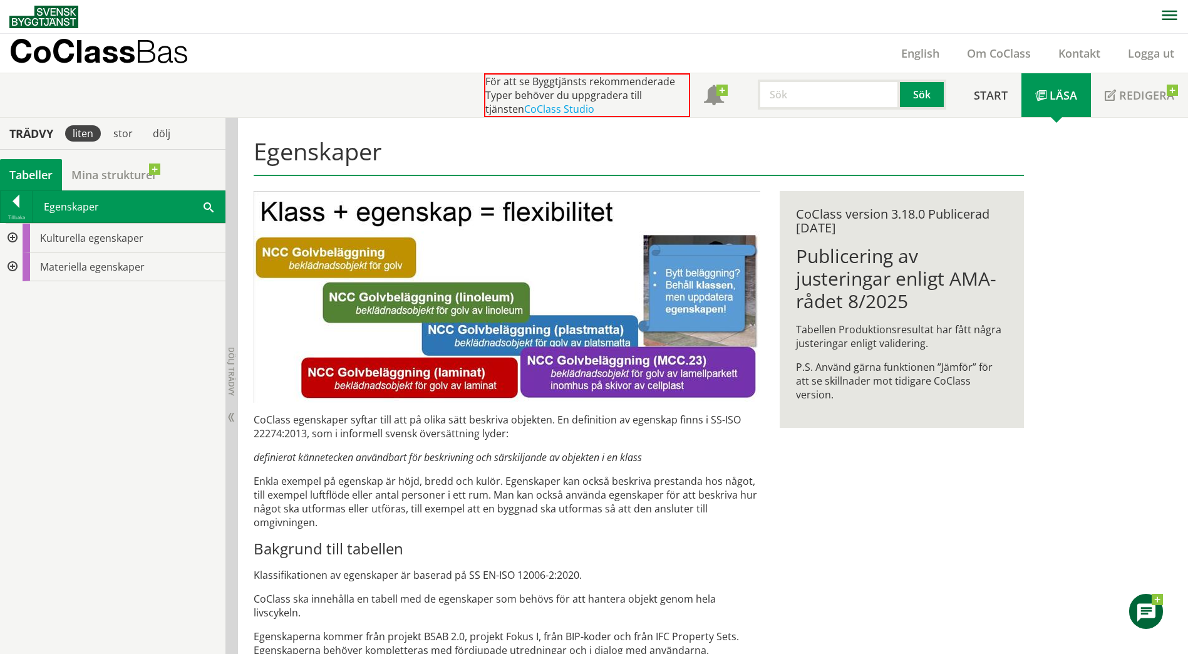
click at [16, 235] on div at bounding box center [11, 238] width 23 height 29
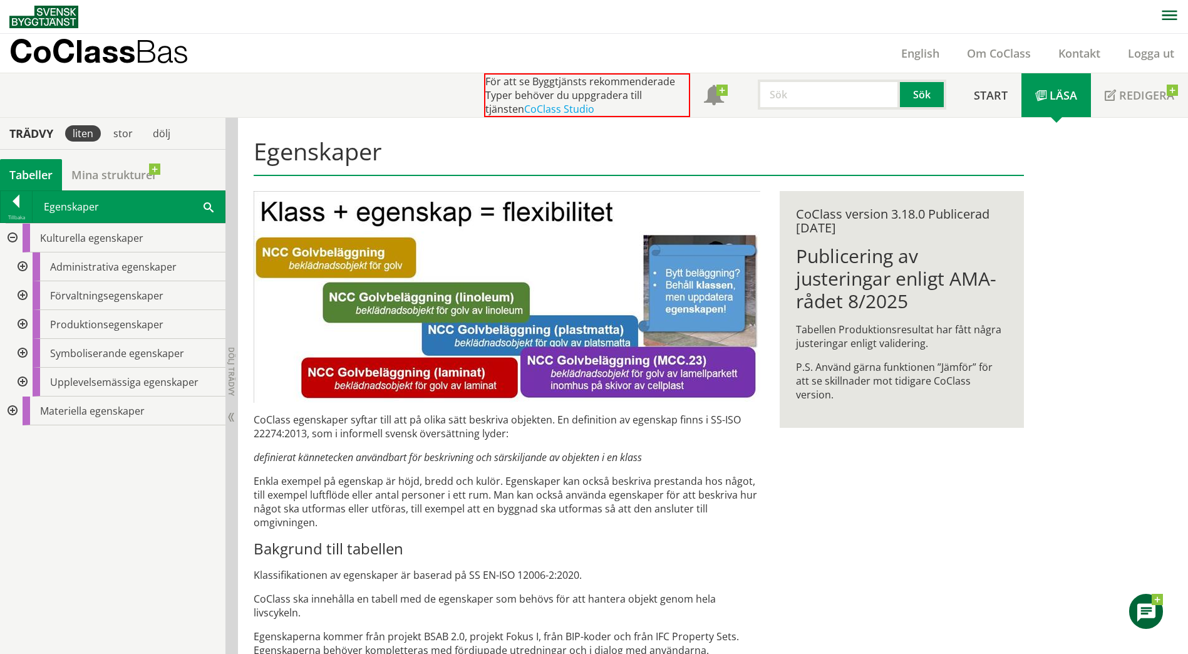
click at [29, 268] on div at bounding box center [21, 266] width 23 height 29
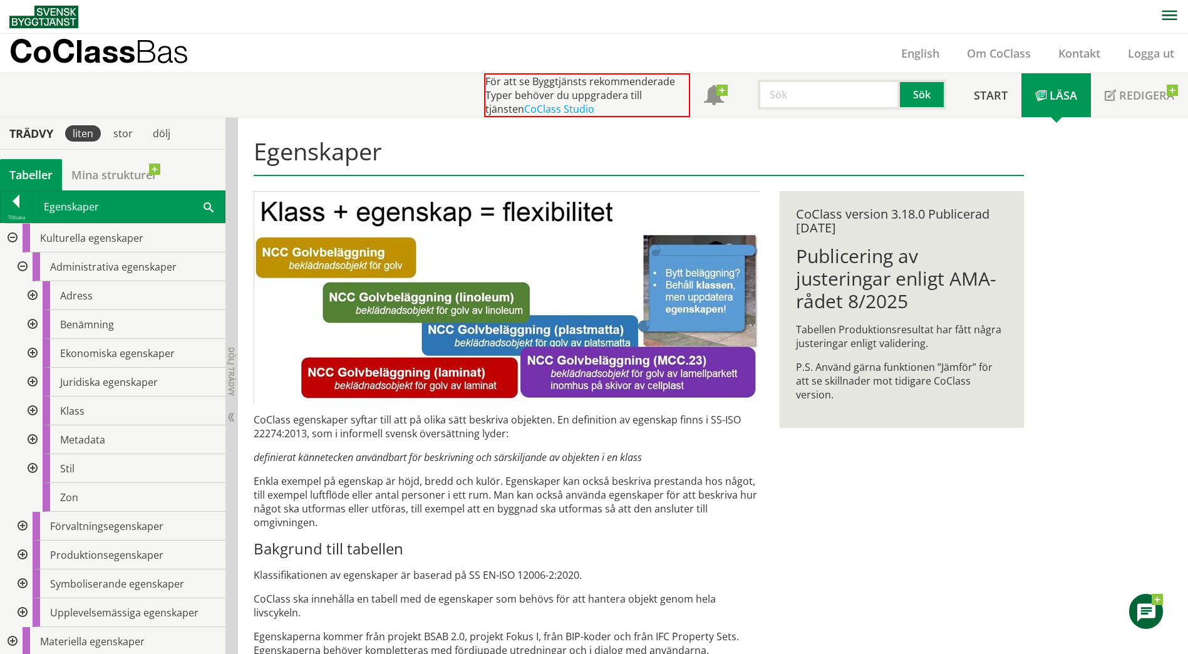
click at [31, 416] on div at bounding box center [31, 410] width 23 height 29
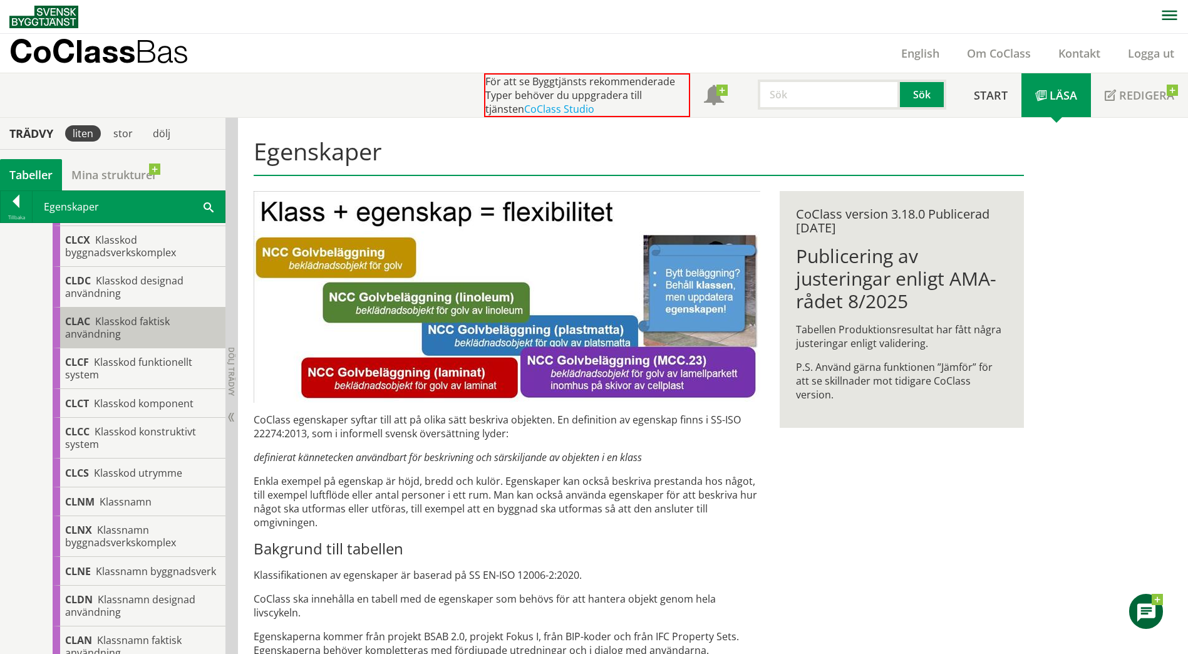
scroll to position [456, 0]
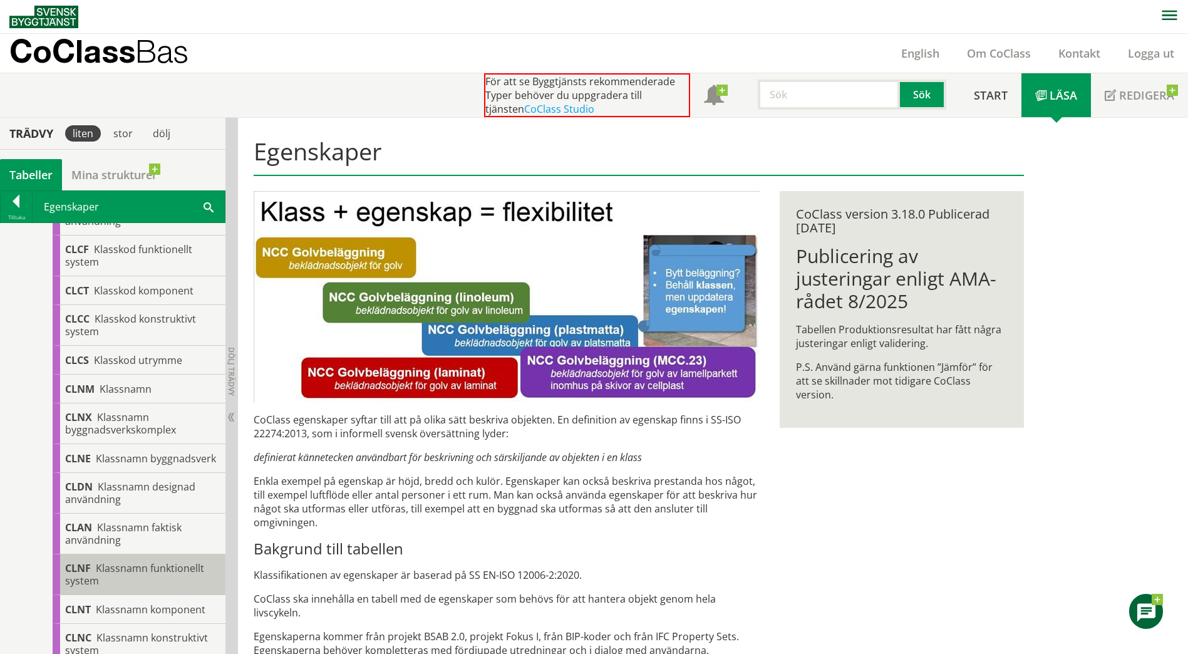
click at [167, 581] on span "Klassnamn funktionellt system" at bounding box center [134, 574] width 139 height 26
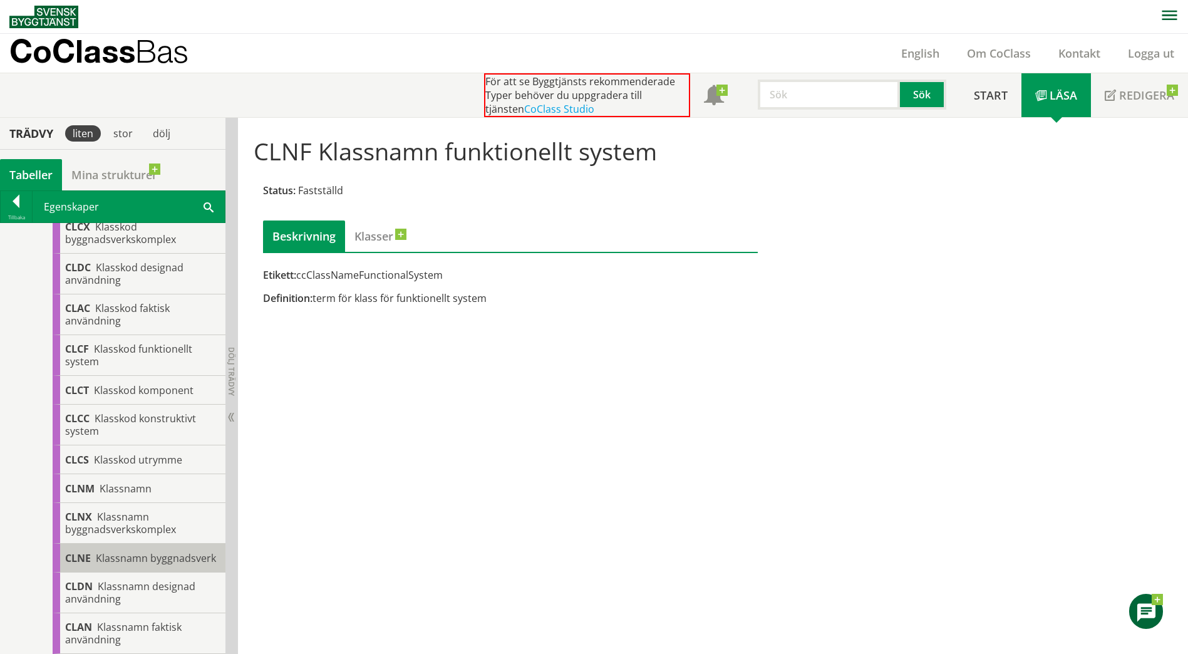
scroll to position [350, 0]
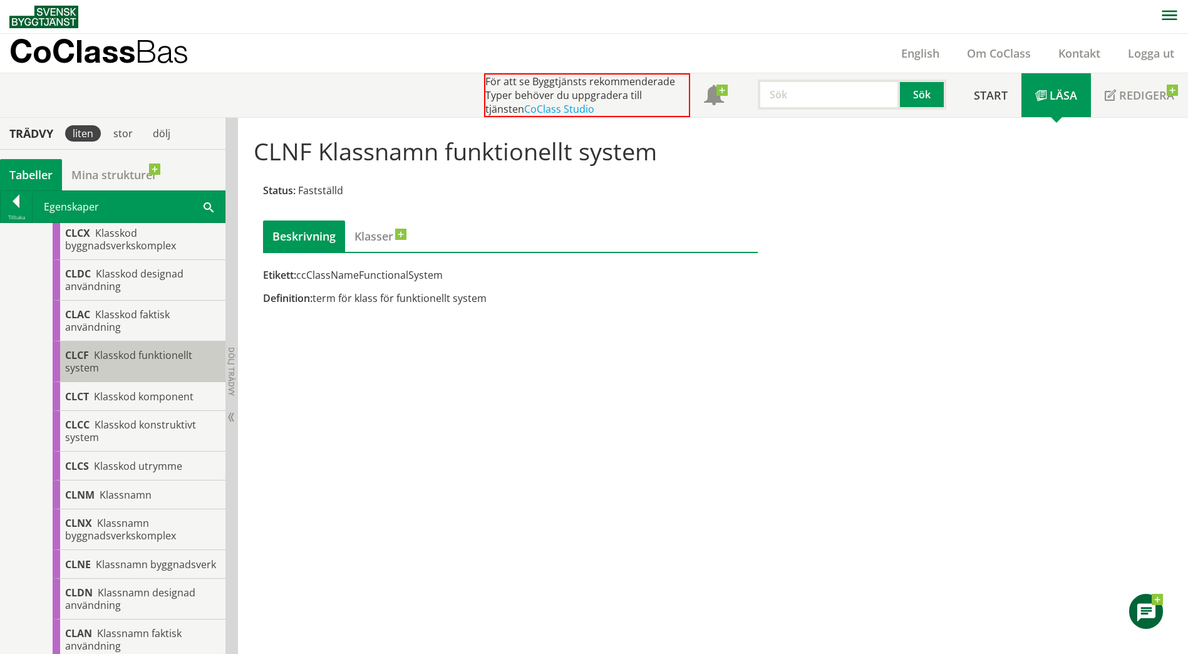
click at [154, 366] on div "CLCF Klasskod funktionellt system" at bounding box center [139, 361] width 173 height 41
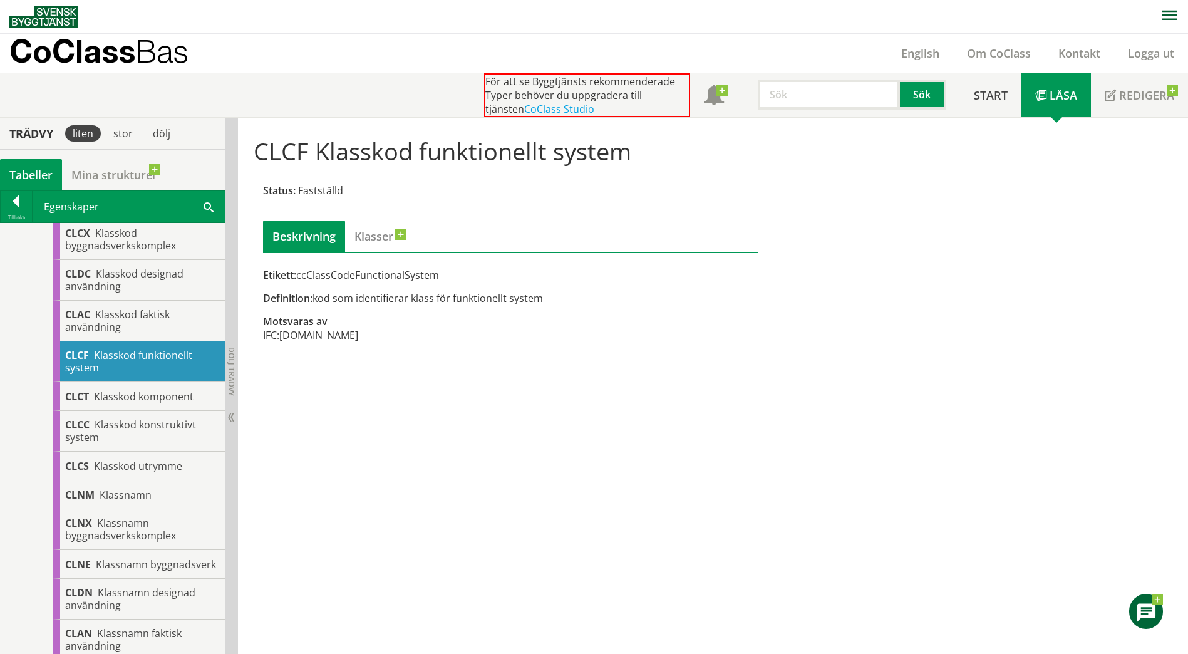
click at [770, 374] on div "CLCF Klasskod funktionellt system Status: Fastställd Beskrivning Klasser Etiket…" at bounding box center [713, 386] width 950 height 537
click at [332, 271] on div "Etikett: ccClassCodeFunctionalSystem" at bounding box center [510, 275] width 495 height 14
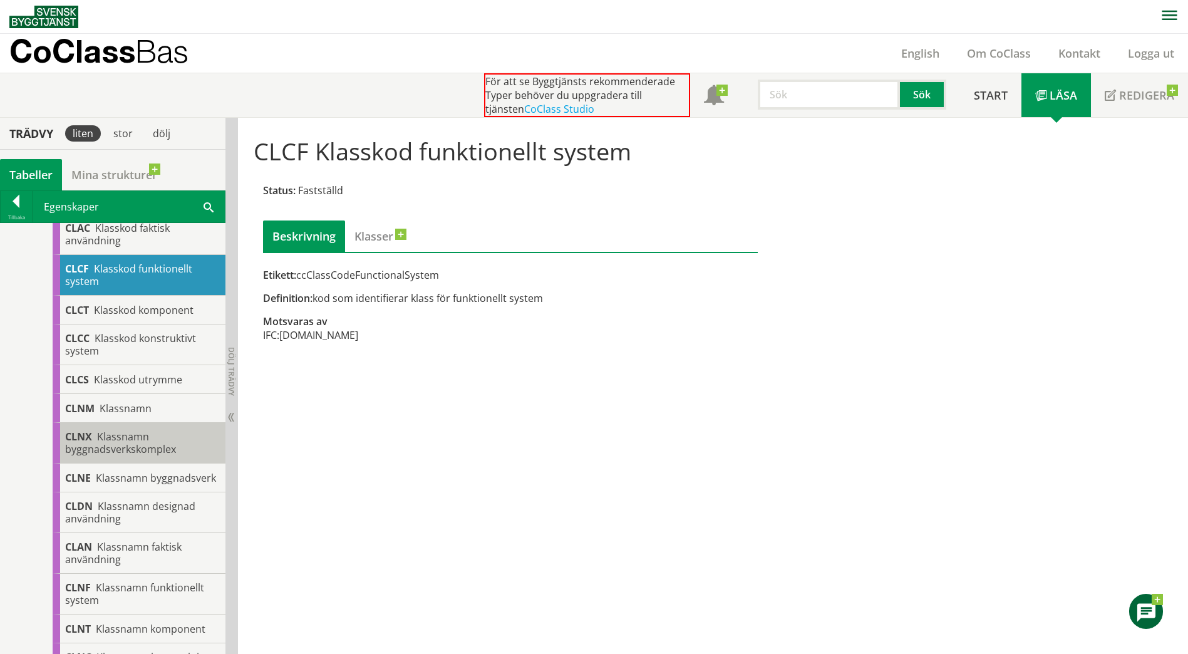
scroll to position [437, 0]
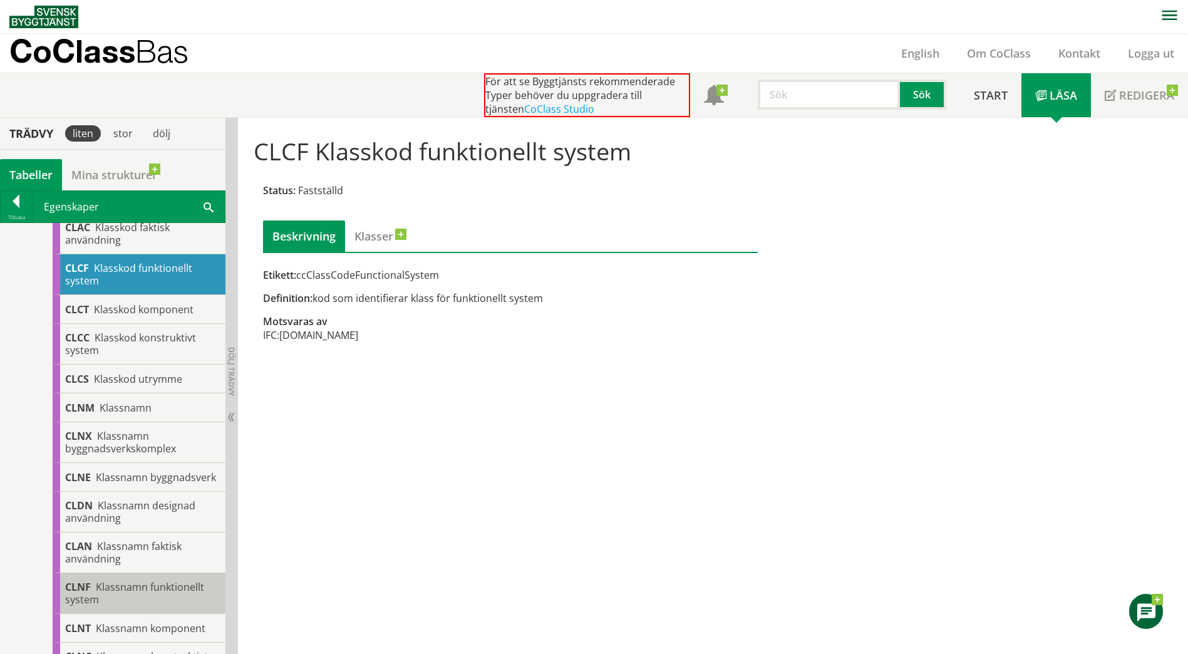
click at [126, 589] on div "CLNF Klassnamn funktionellt system" at bounding box center [139, 593] width 173 height 41
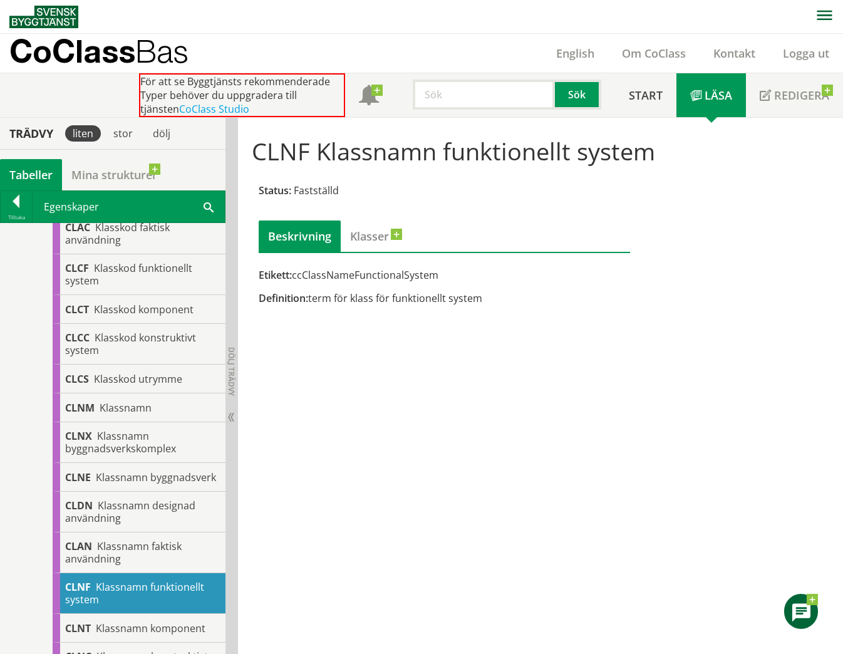
click at [536, 491] on div "CLNF Klassnamn funktionellt system Status: Fastställd Beskrivning Klasser Etike…" at bounding box center [540, 386] width 605 height 537
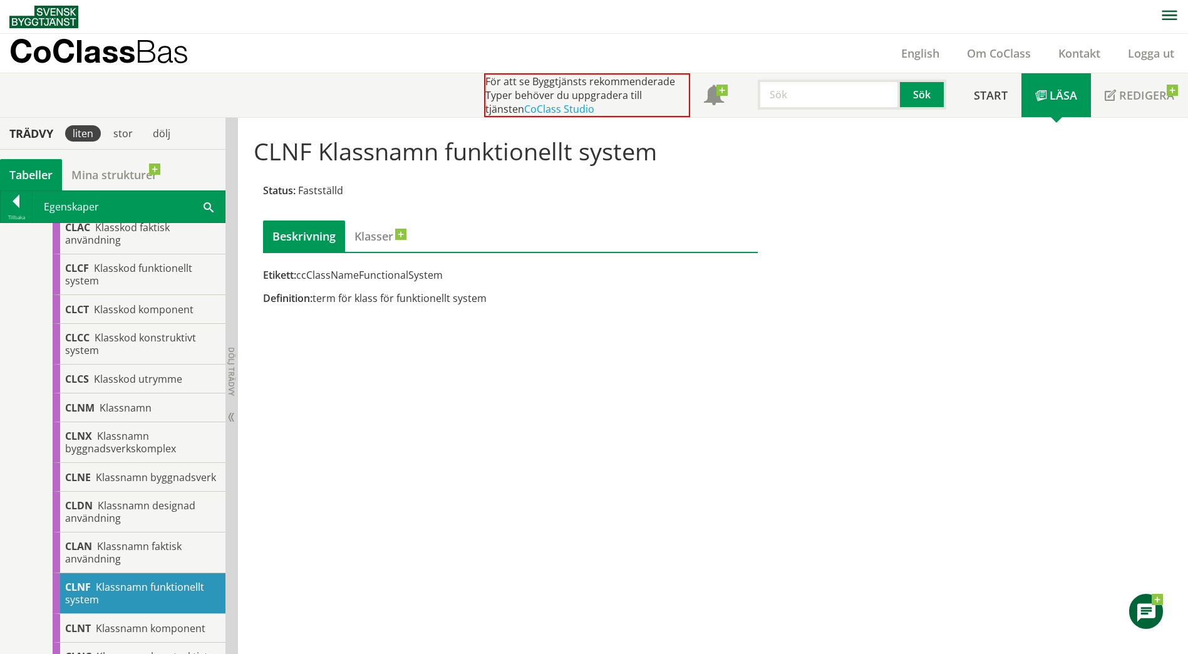
click at [696, 375] on div "CLNF Klassnamn funktionellt system Status: Fastställd Beskrivning Klasser Etike…" at bounding box center [713, 386] width 950 height 537
